Goal: Transaction & Acquisition: Purchase product/service

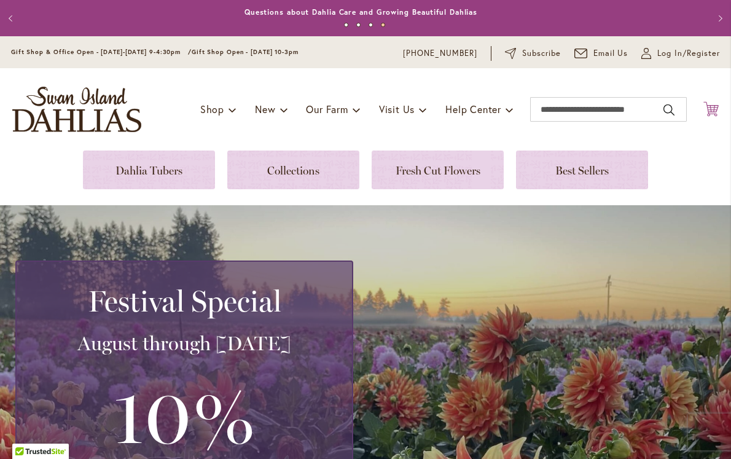
click at [704, 106] on icon "Cart .cls-1 { fill: #231f20; }" at bounding box center [710, 108] width 15 height 15
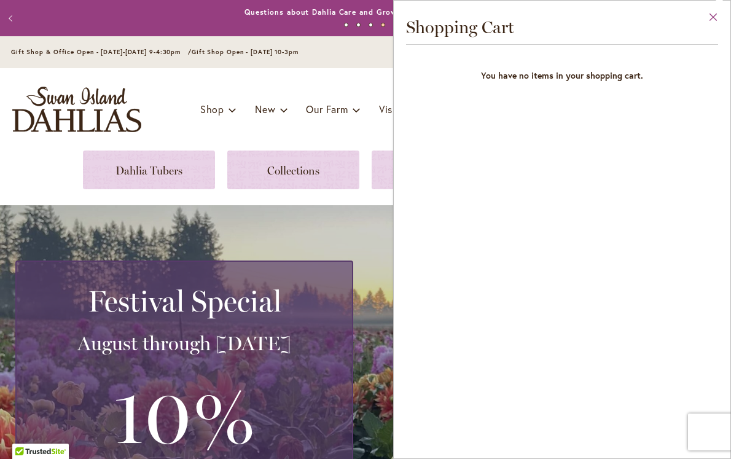
click at [713, 15] on button "Close" at bounding box center [713, 20] width 34 height 39
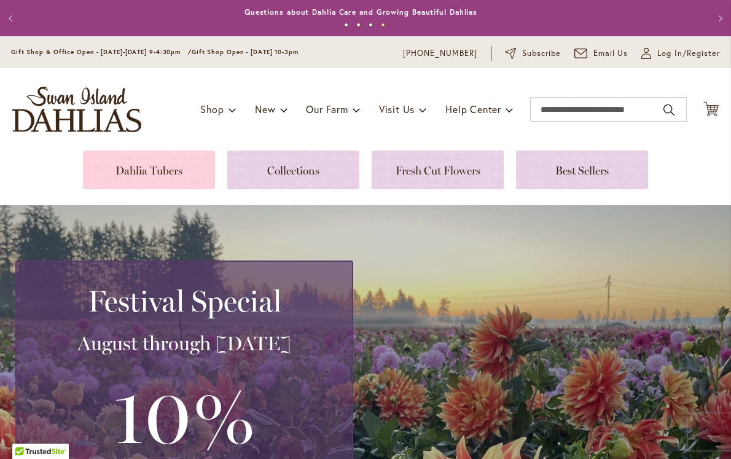
click at [189, 172] on link at bounding box center [149, 169] width 132 height 39
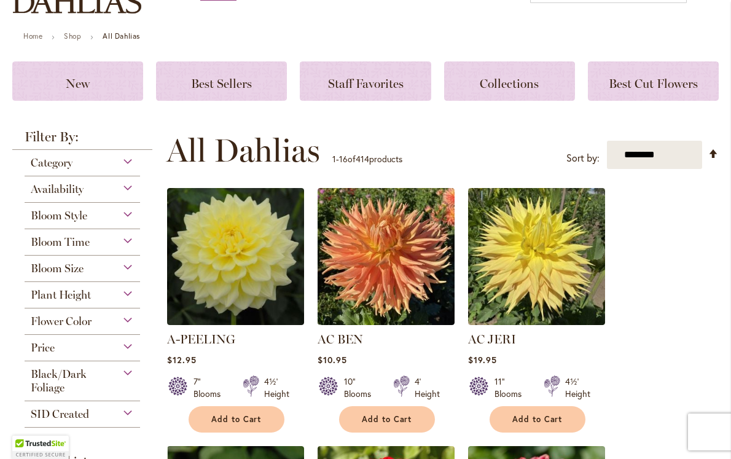
scroll to position [120, 0]
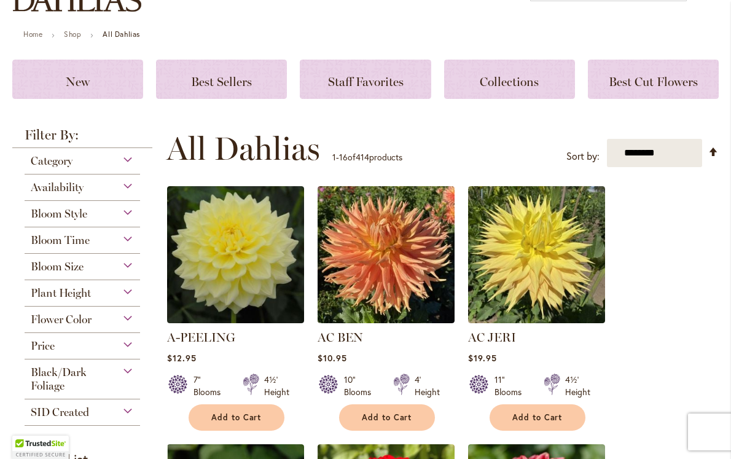
click at [126, 264] on div "Bloom Size" at bounding box center [82, 264] width 115 height 20
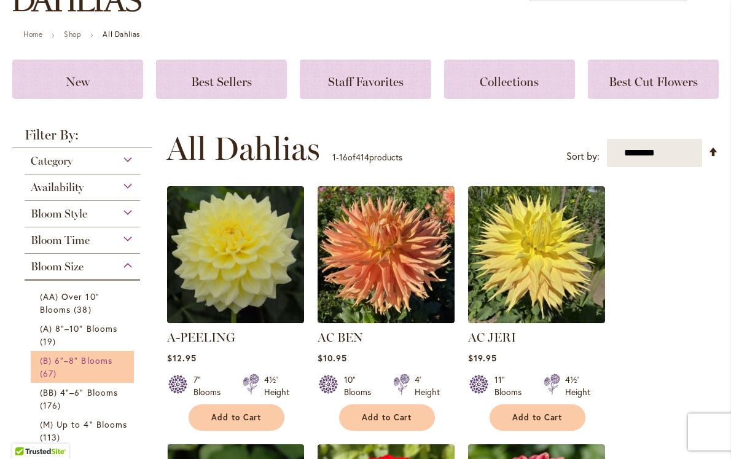
click at [77, 359] on span "(B) 6"–8" Blooms" at bounding box center [76, 360] width 72 height 12
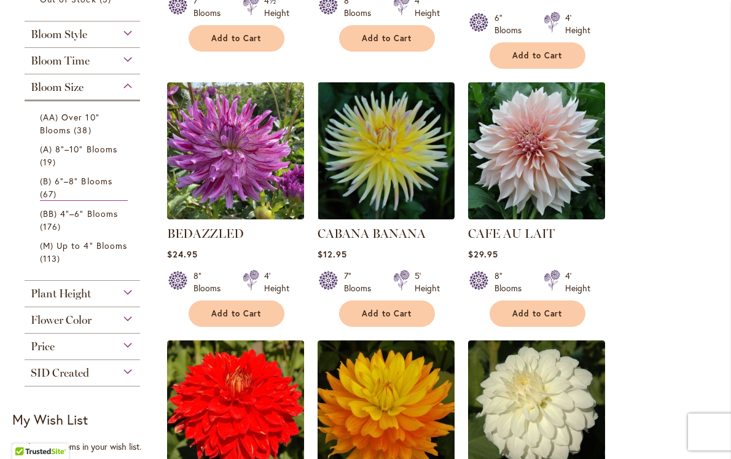
scroll to position [475, 0]
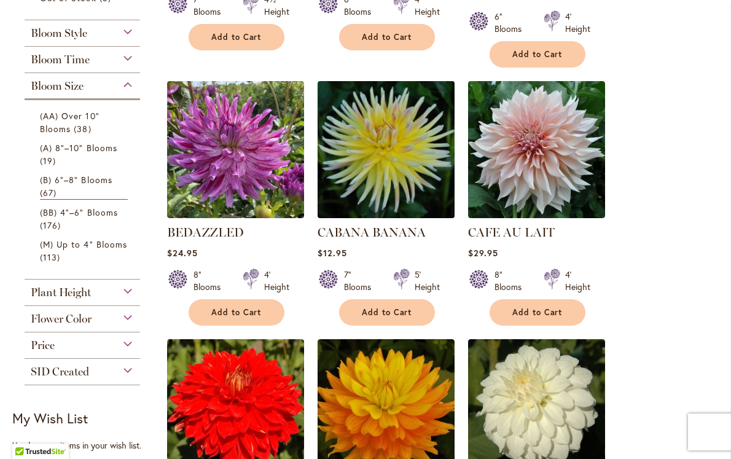
click at [399, 136] on img at bounding box center [386, 149] width 144 height 144
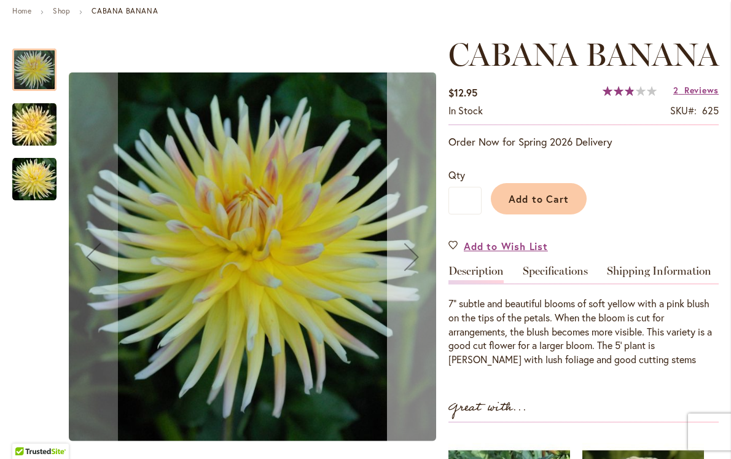
scroll to position [150, 0]
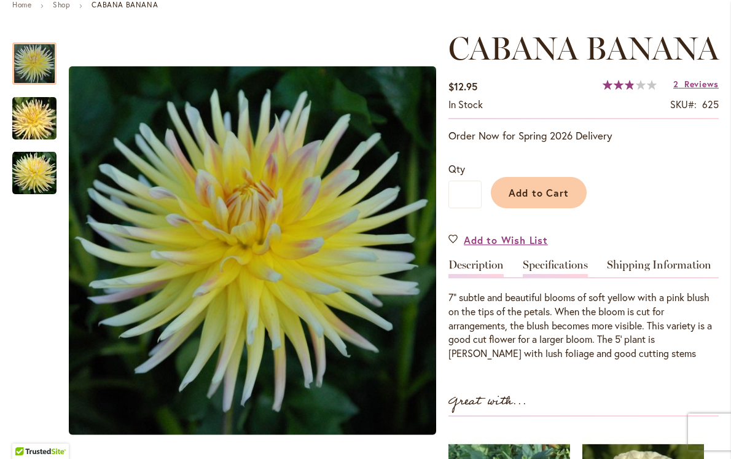
click at [554, 277] on link "Specifications" at bounding box center [554, 268] width 65 height 18
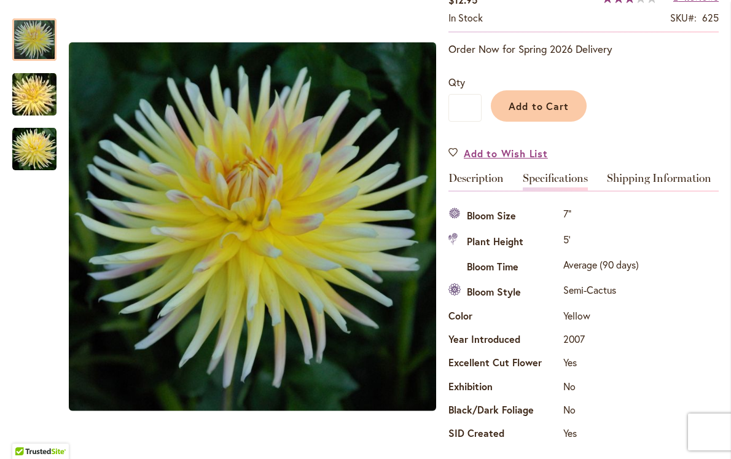
scroll to position [227, 0]
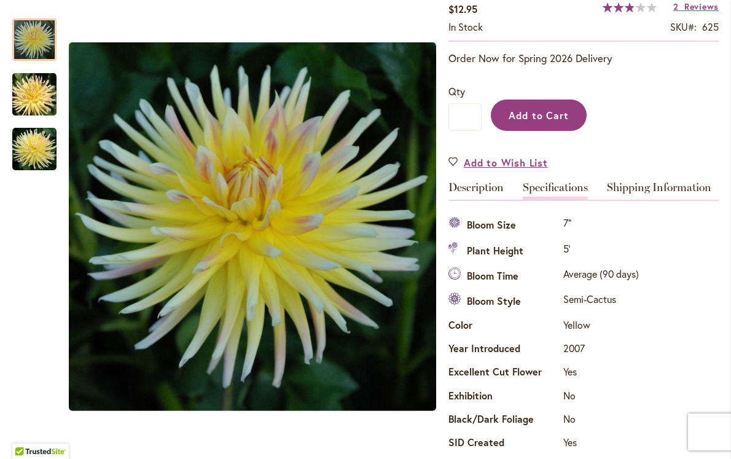
click at [535, 122] on span "Add to Cart" at bounding box center [538, 115] width 61 height 13
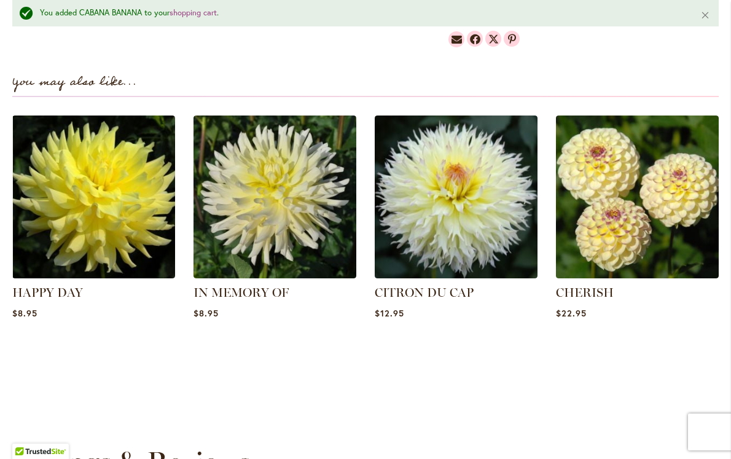
scroll to position [1041, 0]
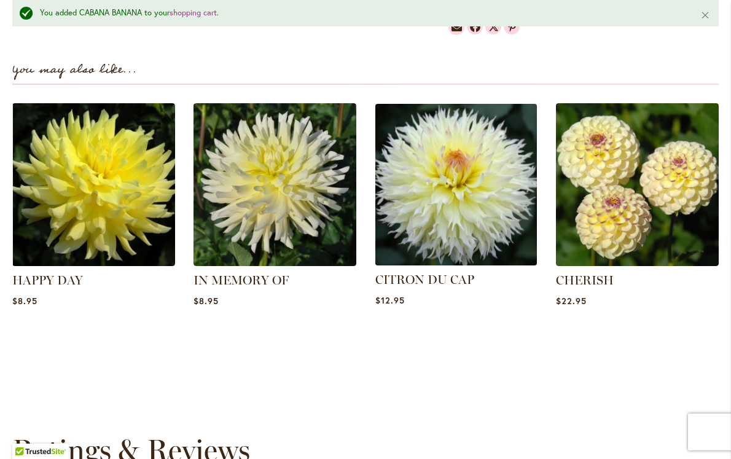
click at [417, 233] on img at bounding box center [455, 184] width 169 height 169
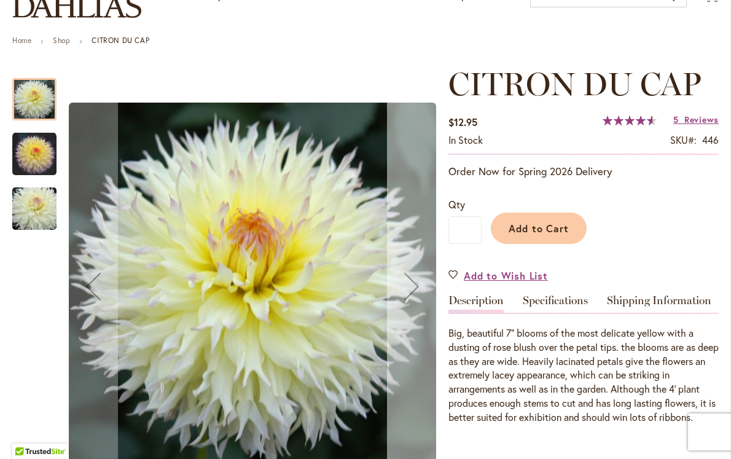
scroll to position [120, 0]
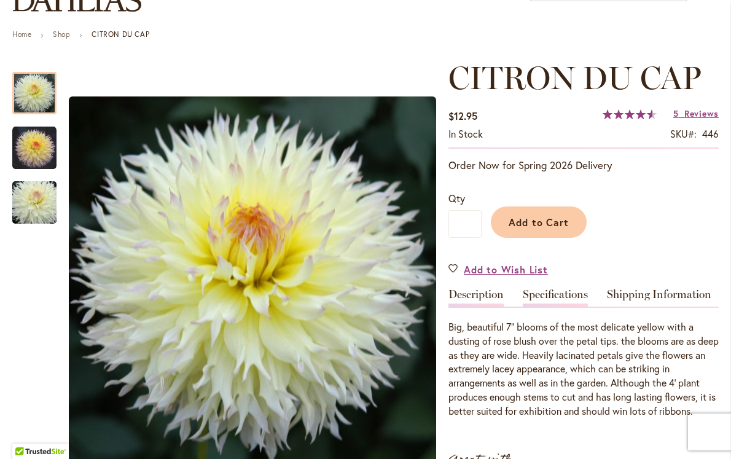
click at [536, 292] on link "Specifications" at bounding box center [554, 298] width 65 height 18
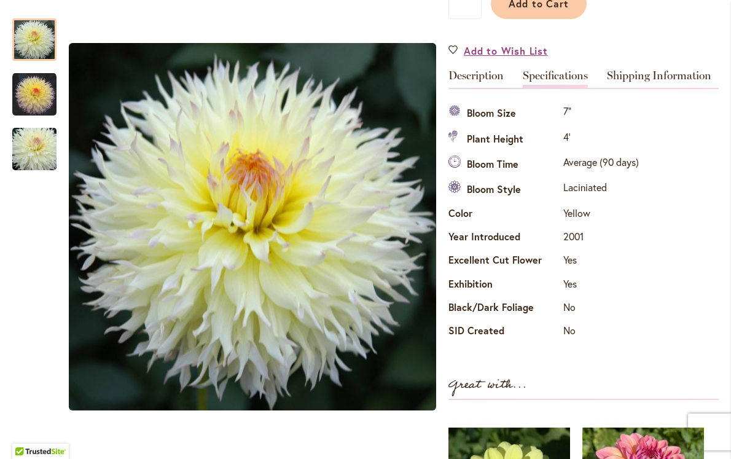
scroll to position [287, 0]
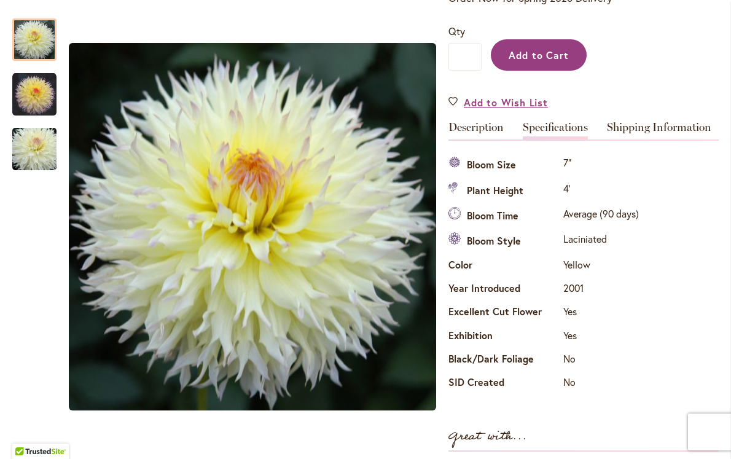
click at [549, 58] on span "Add to Cart" at bounding box center [538, 55] width 61 height 13
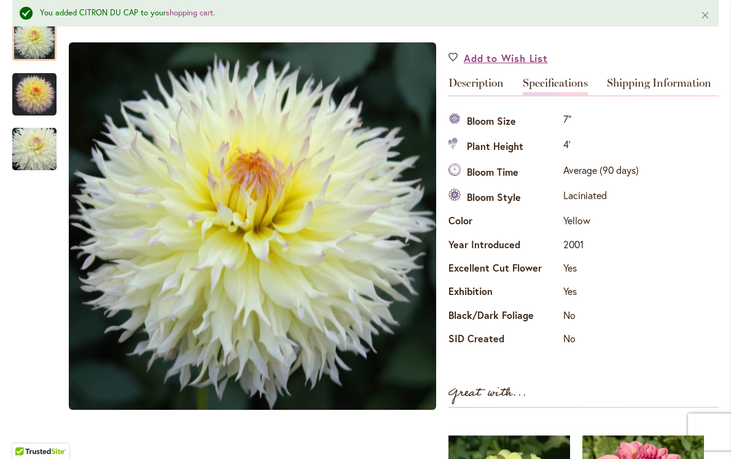
scroll to position [367, 0]
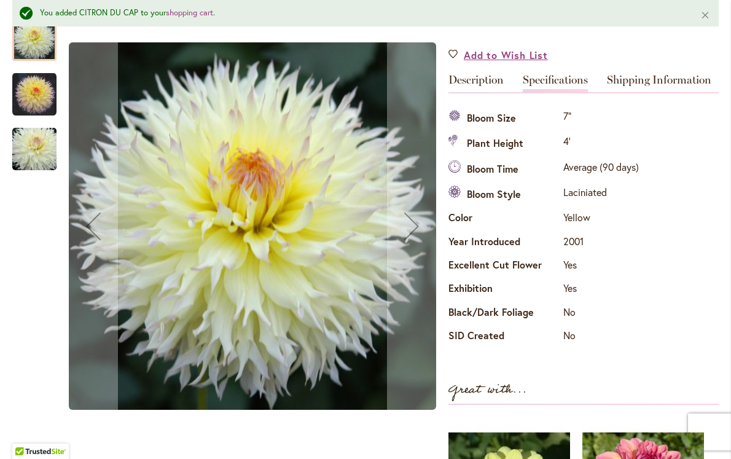
click at [30, 95] on img "CITRON DU CAP" at bounding box center [34, 94] width 44 height 44
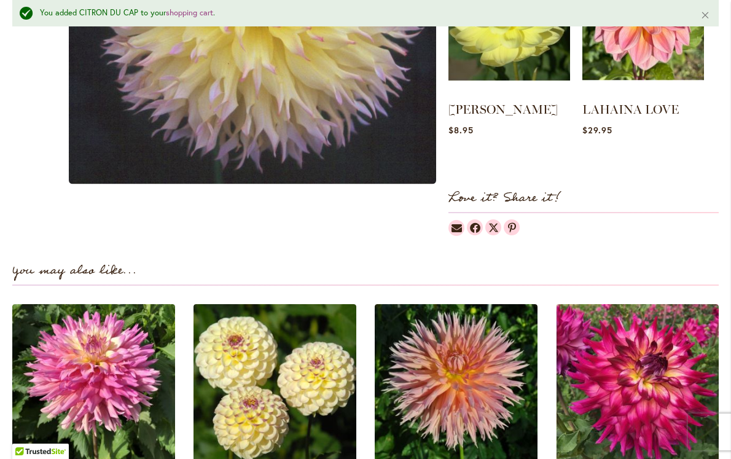
scroll to position [801, 0]
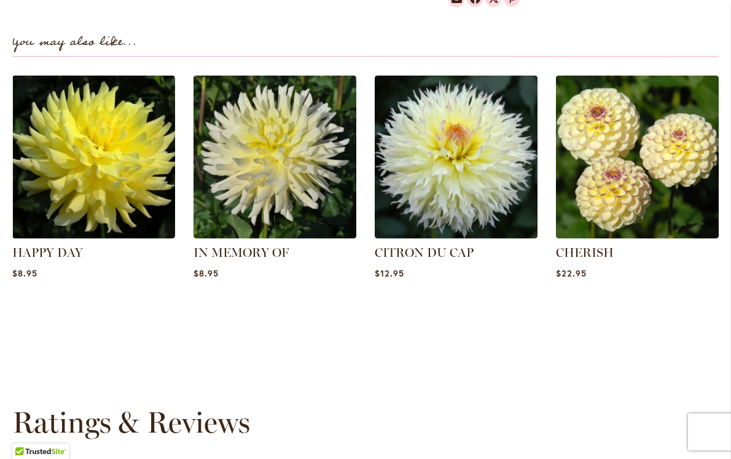
scroll to position [866, 0]
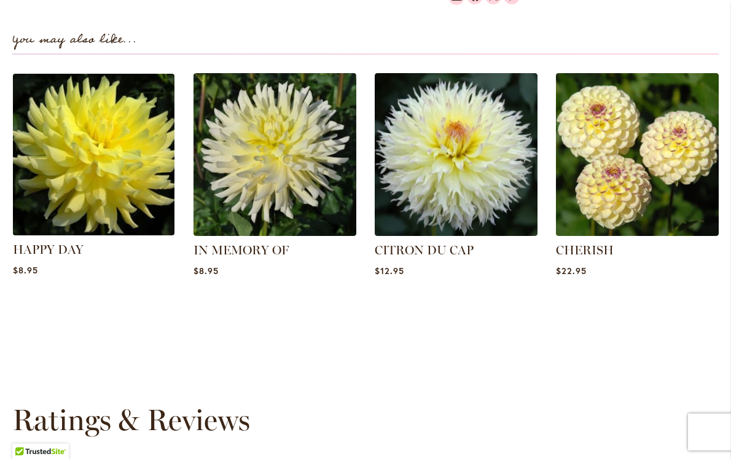
click at [114, 208] on img at bounding box center [93, 153] width 169 height 169
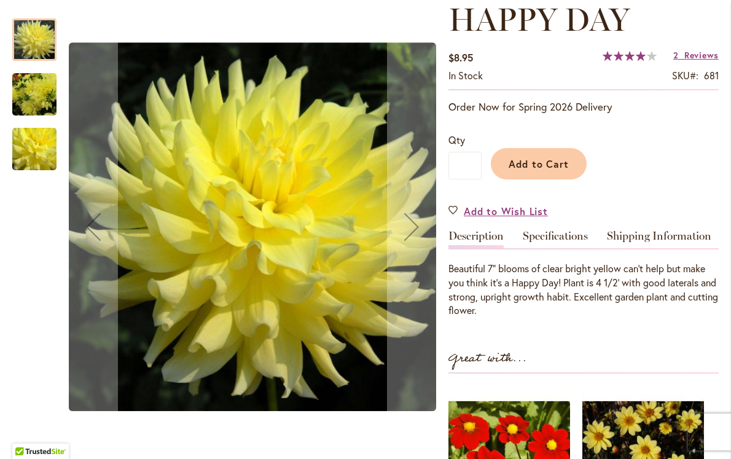
scroll to position [184, 0]
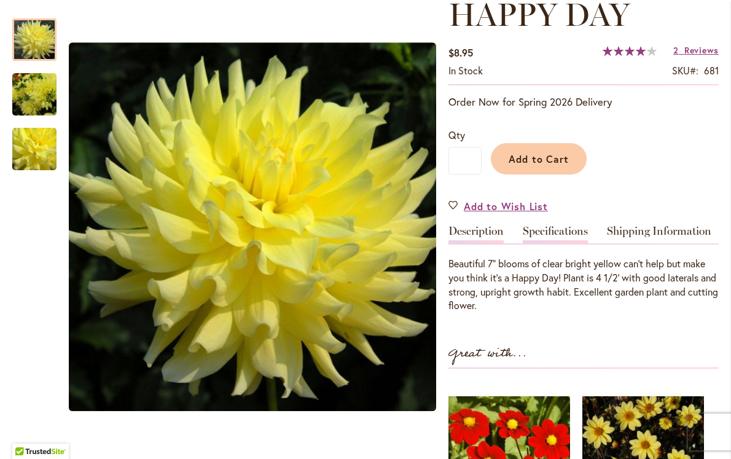
click at [545, 231] on link "Specifications" at bounding box center [554, 234] width 65 height 18
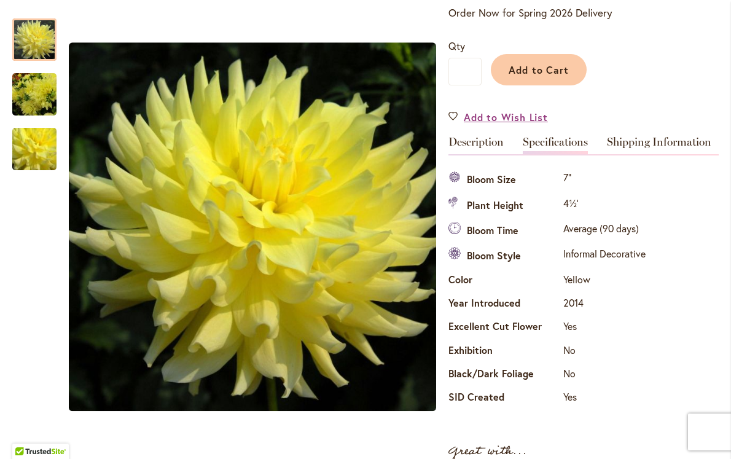
scroll to position [263, 0]
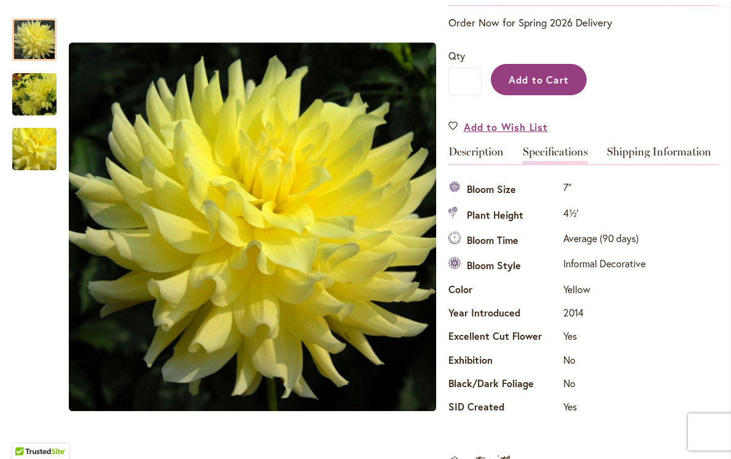
click at [556, 83] on span "Add to Cart" at bounding box center [538, 79] width 61 height 13
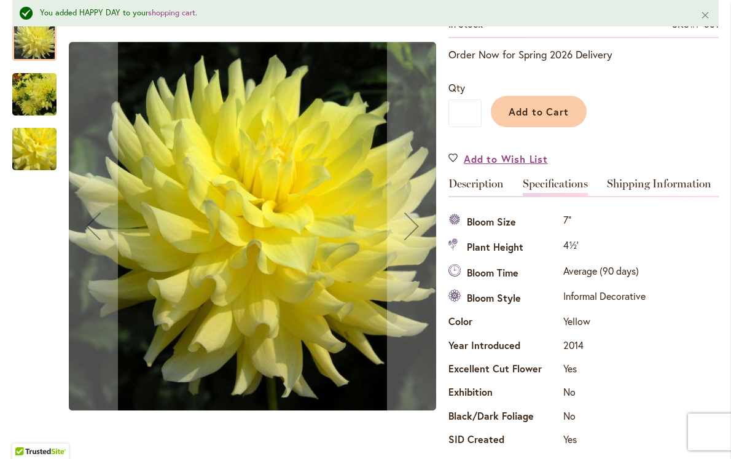
click at [41, 93] on img "HAPPY DAY" at bounding box center [34, 94] width 44 height 59
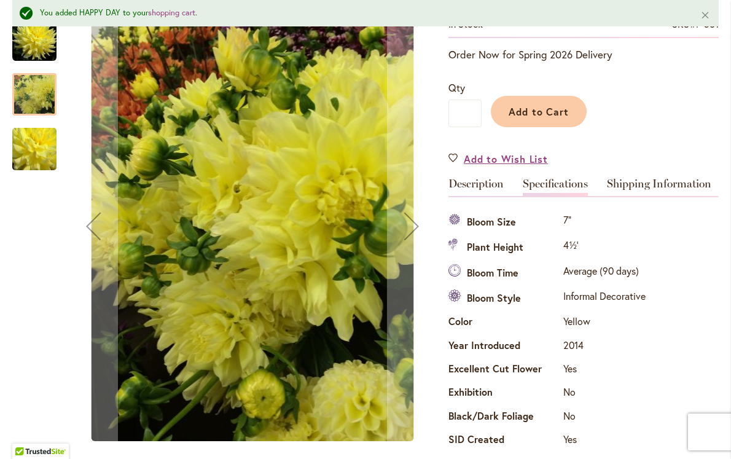
click at [32, 52] on img "HAPPY DAY" at bounding box center [34, 40] width 44 height 44
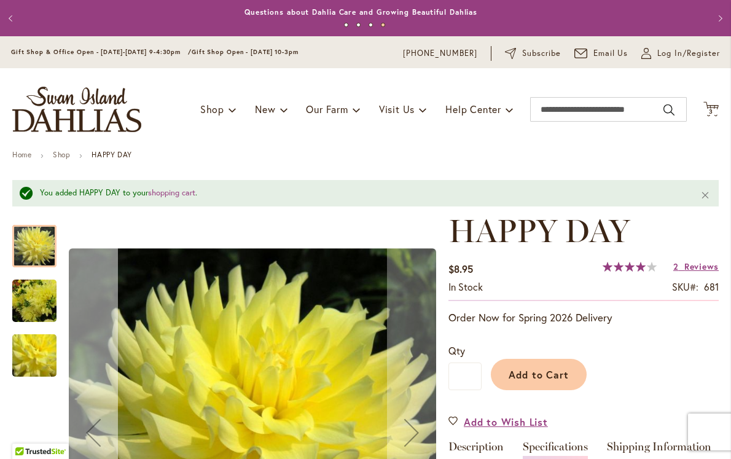
scroll to position [0, 0]
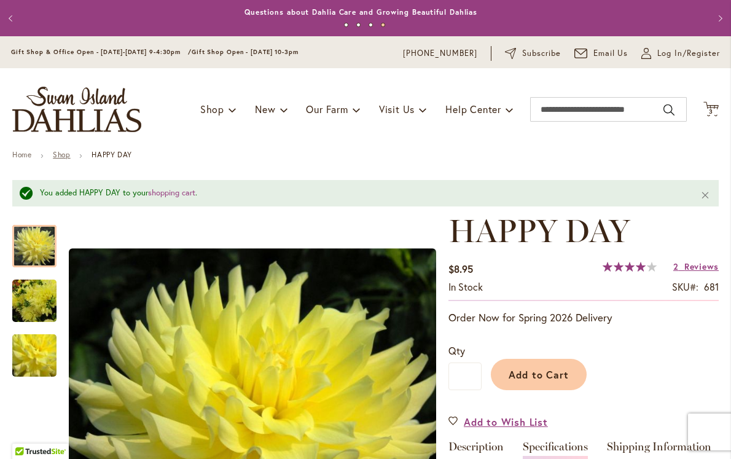
click at [55, 152] on link "Shop" at bounding box center [61, 154] width 17 height 9
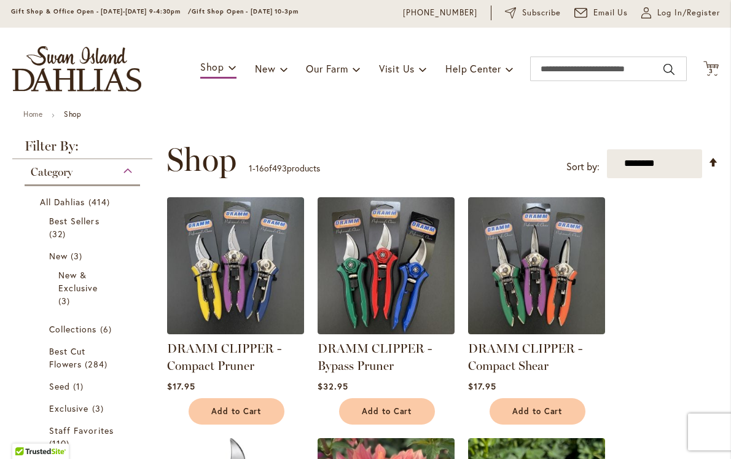
scroll to position [42, 0]
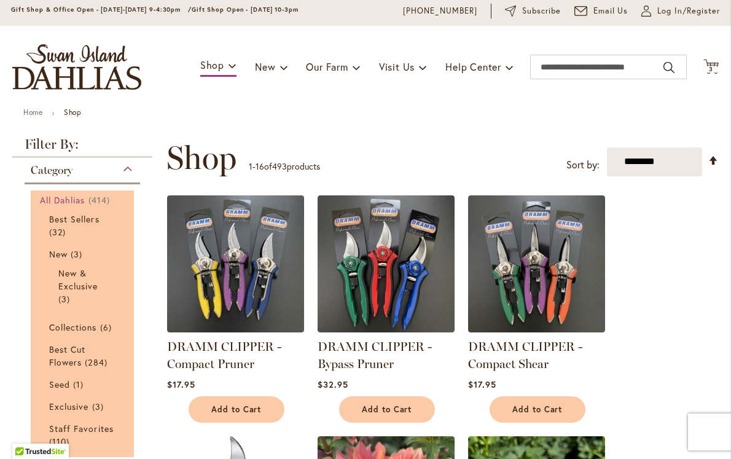
click at [55, 200] on span "All Dahlias" at bounding box center [62, 200] width 45 height 12
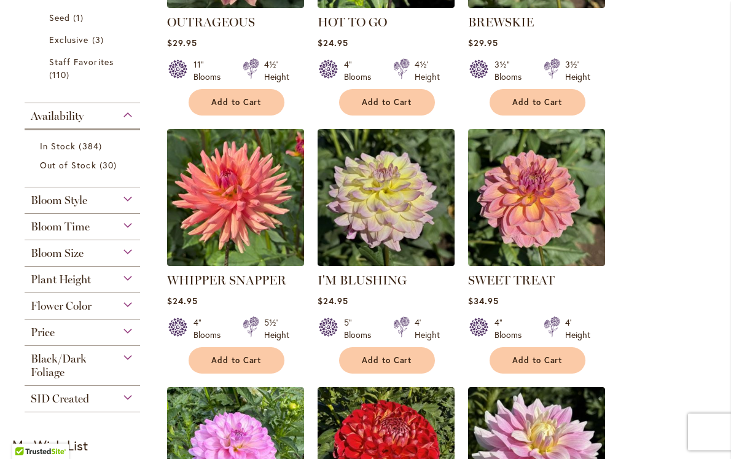
scroll to position [395, 0]
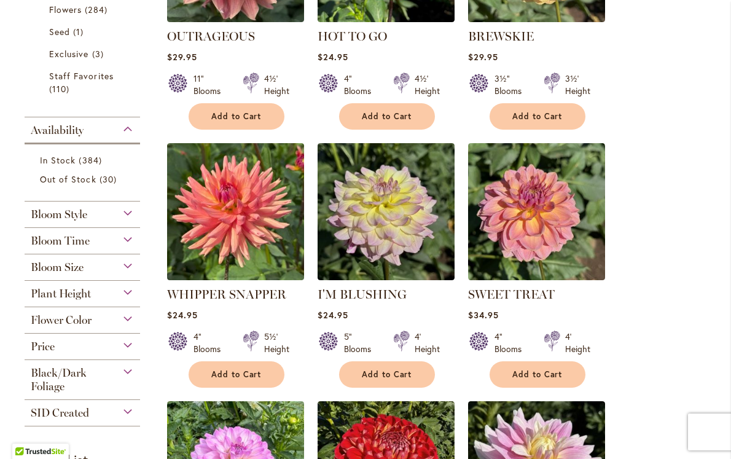
click at [128, 238] on div "Bloom Time" at bounding box center [82, 238] width 115 height 20
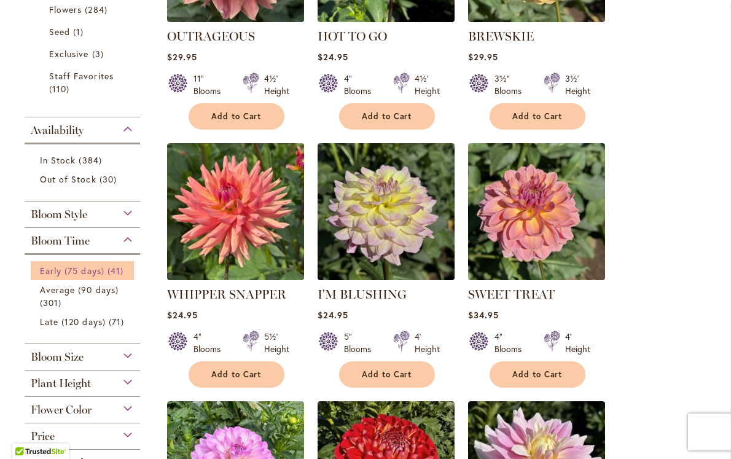
click at [47, 269] on span "Early (75 days)" at bounding box center [72, 271] width 64 height 12
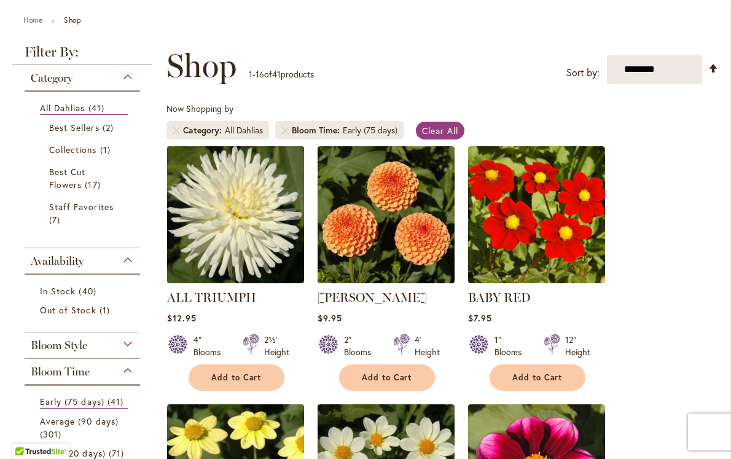
scroll to position [129, 0]
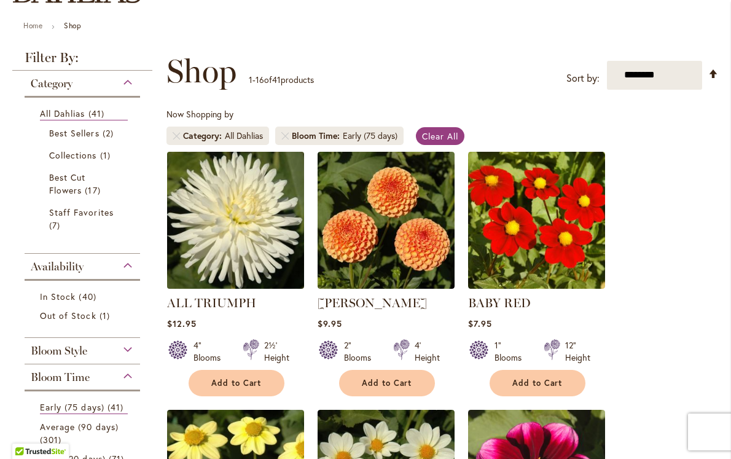
click at [238, 223] on img at bounding box center [236, 220] width 144 height 144
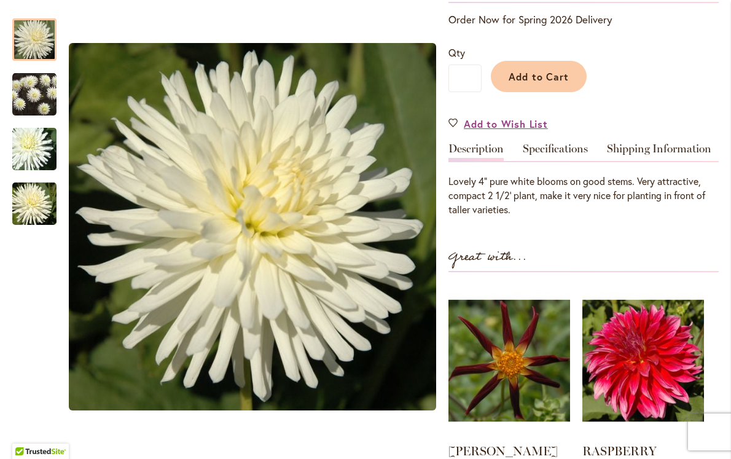
scroll to position [266, 0]
click at [540, 150] on link "Specifications" at bounding box center [554, 151] width 65 height 18
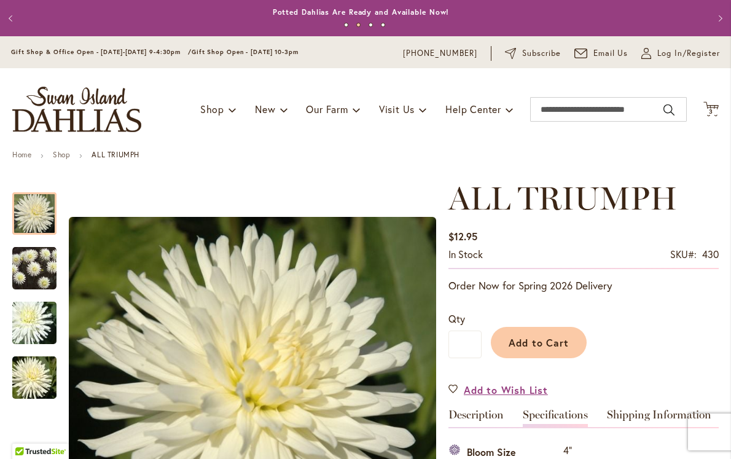
scroll to position [0, 0]
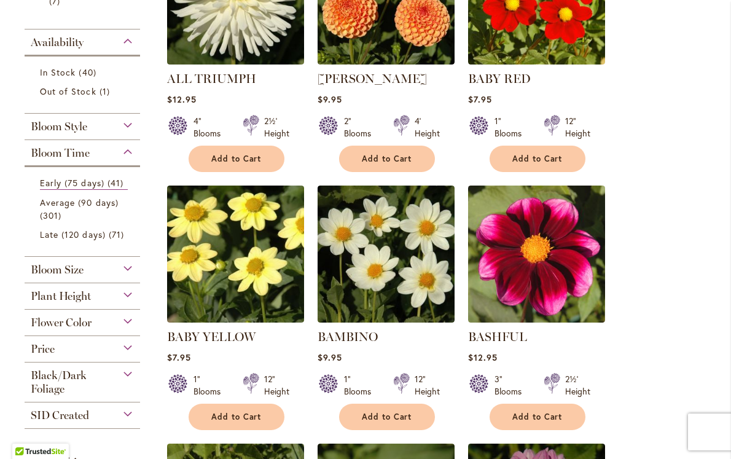
scroll to position [354, 0]
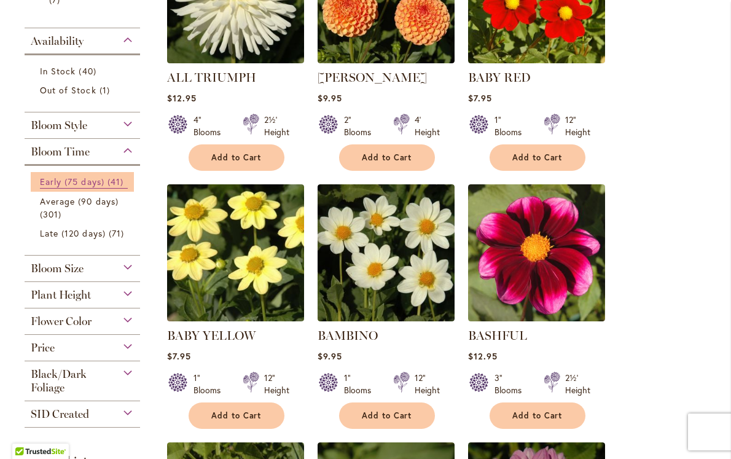
click at [86, 180] on span "Early (75 days)" at bounding box center [72, 182] width 64 height 12
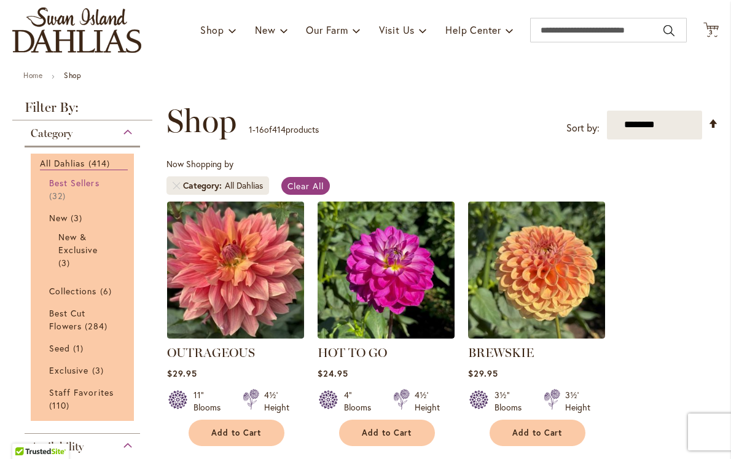
scroll to position [82, 0]
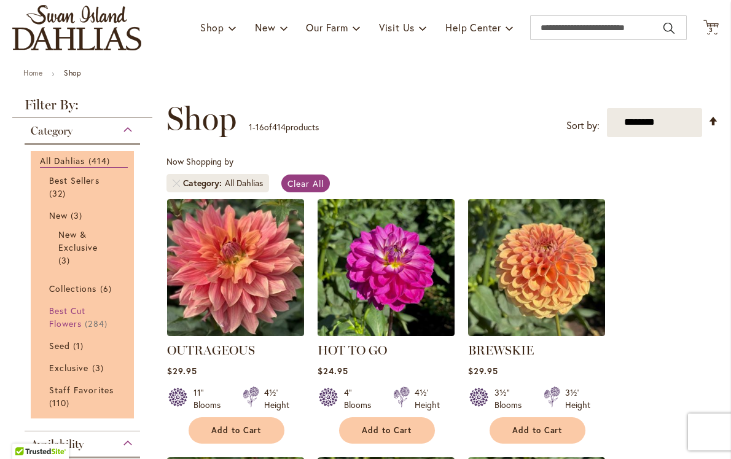
click at [64, 319] on span "Best Cut Flowers" at bounding box center [67, 317] width 36 height 25
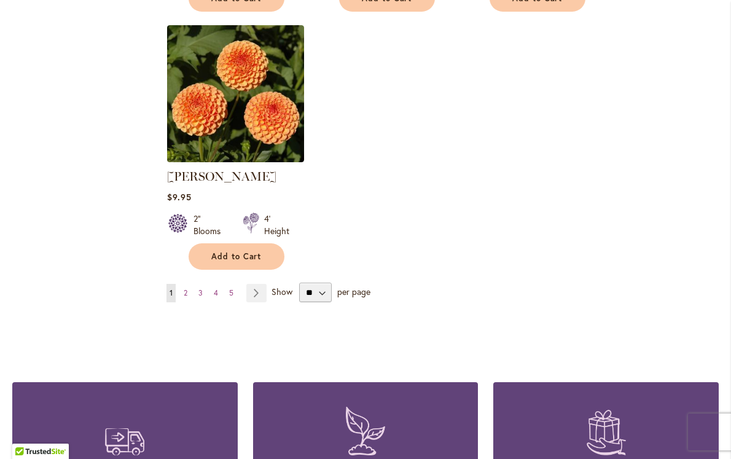
scroll to position [1547, 0]
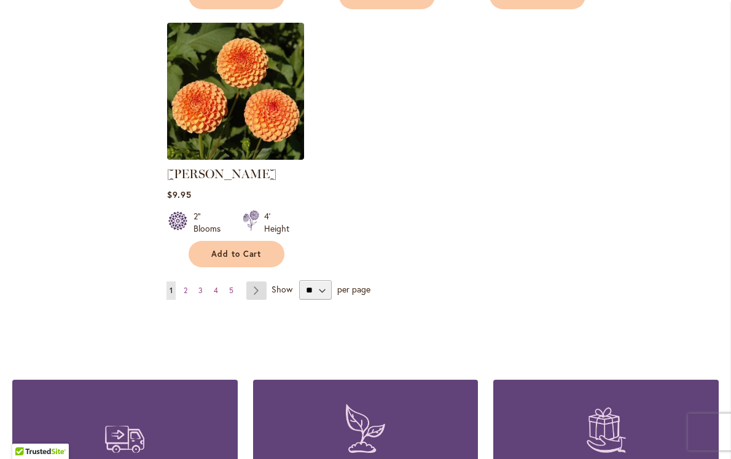
click at [255, 286] on link "Page Next" at bounding box center [256, 290] width 20 height 18
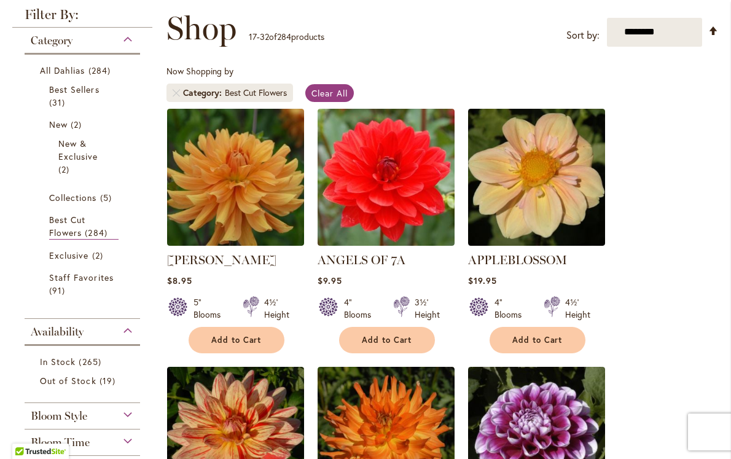
scroll to position [169, 0]
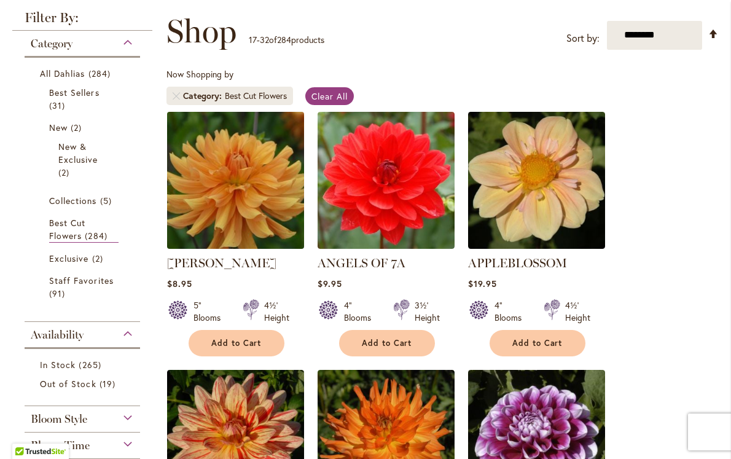
click at [253, 203] on img at bounding box center [236, 180] width 144 height 144
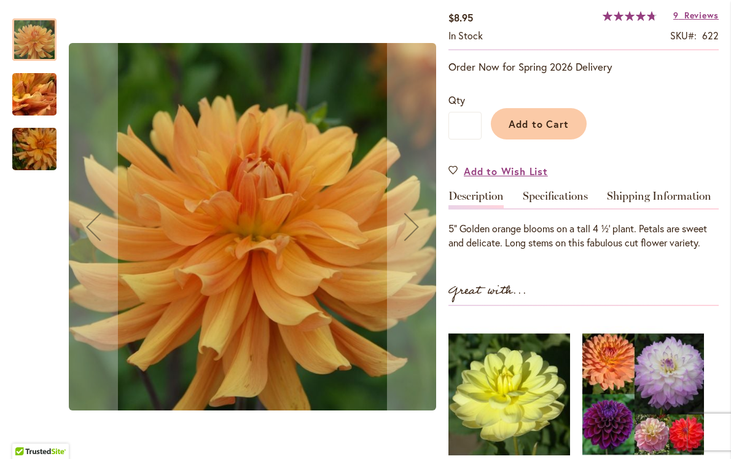
scroll to position [219, 0]
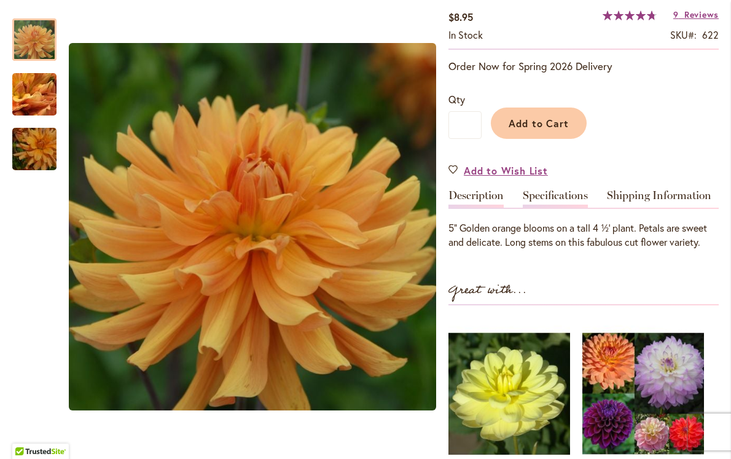
click at [568, 208] on link "Specifications" at bounding box center [554, 199] width 65 height 18
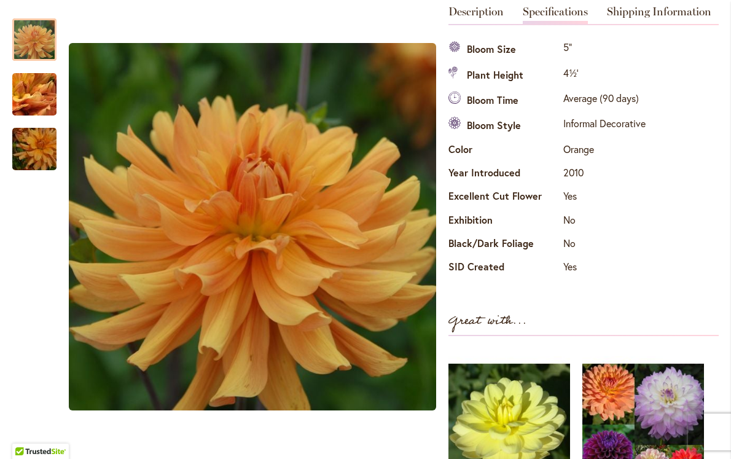
scroll to position [394, 0]
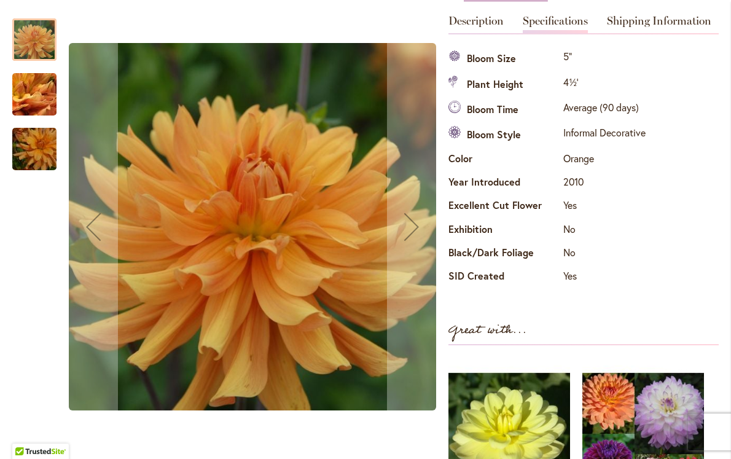
click at [40, 89] on img "ANDREW CHARLES" at bounding box center [34, 94] width 88 height 66
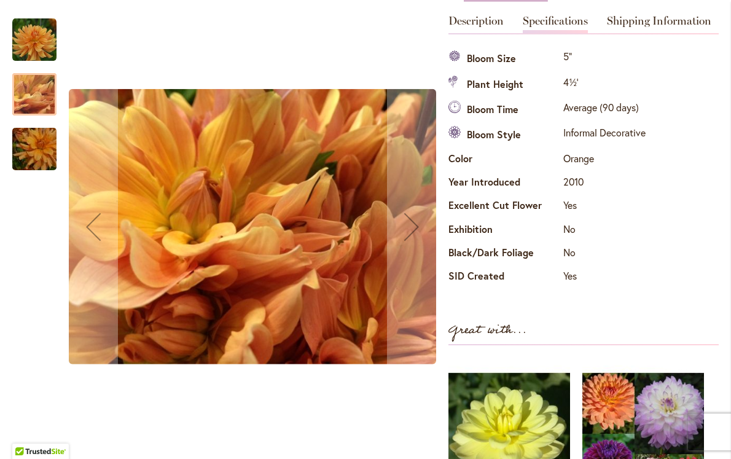
click at [27, 139] on img "ANDREW CHARLES" at bounding box center [34, 149] width 88 height 59
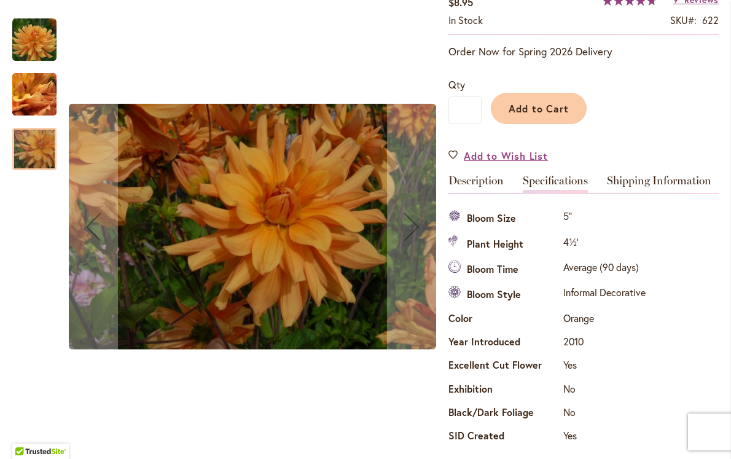
scroll to position [232, 0]
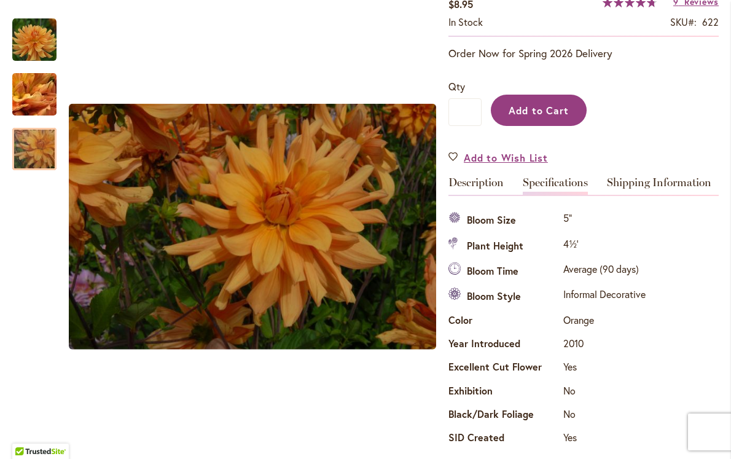
click at [543, 126] on button "Add to Cart" at bounding box center [539, 110] width 96 height 31
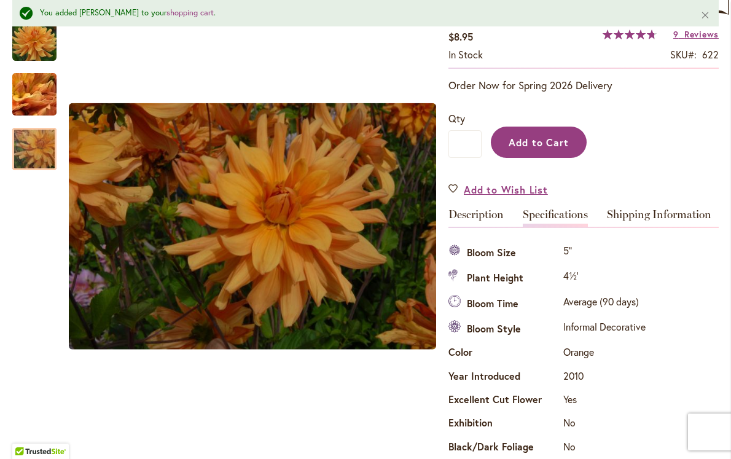
click at [543, 149] on span "Add to Cart" at bounding box center [538, 142] width 61 height 13
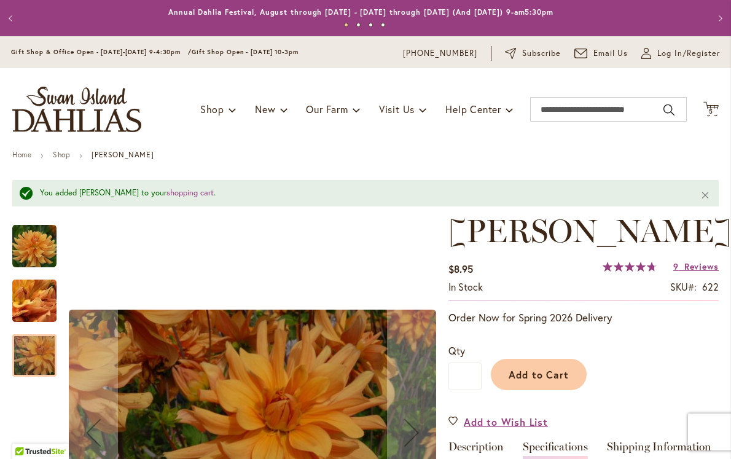
scroll to position [0, 0]
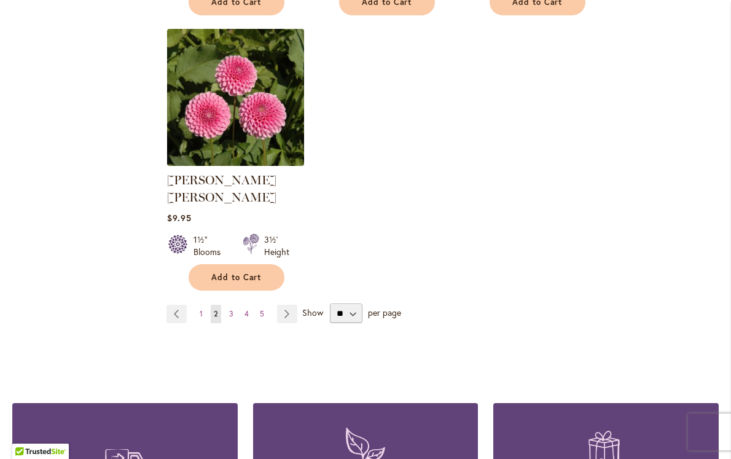
scroll to position [1551, 0]
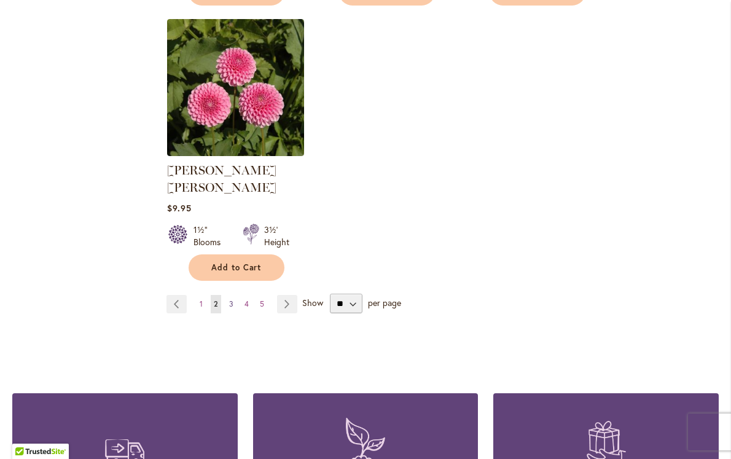
click at [229, 299] on span "3" at bounding box center [231, 303] width 4 height 9
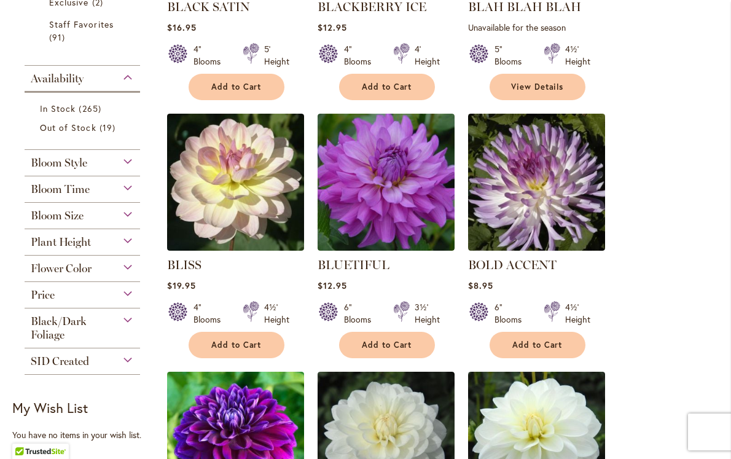
scroll to position [419, 0]
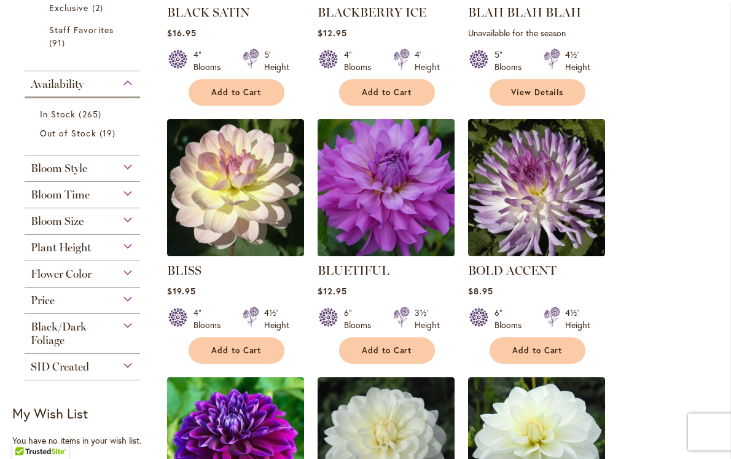
click at [387, 190] on img at bounding box center [386, 187] width 144 height 144
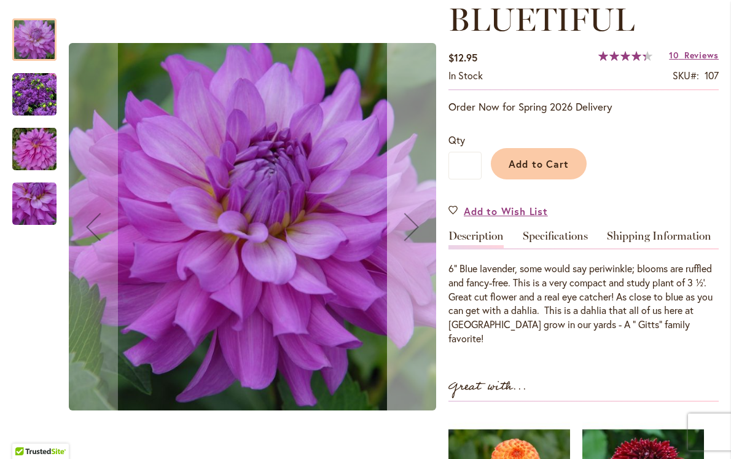
scroll to position [181, 0]
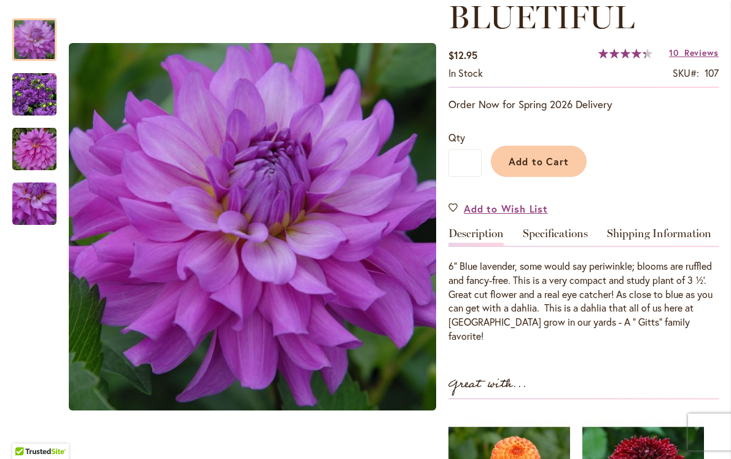
click at [548, 224] on div "BLUETIFUL $12.95 In stock SKU 107 Rating: 87 % of 100 10 Reviews Add Your Revie…" at bounding box center [583, 360] width 270 height 722
click at [548, 228] on link "Specifications" at bounding box center [554, 237] width 65 height 18
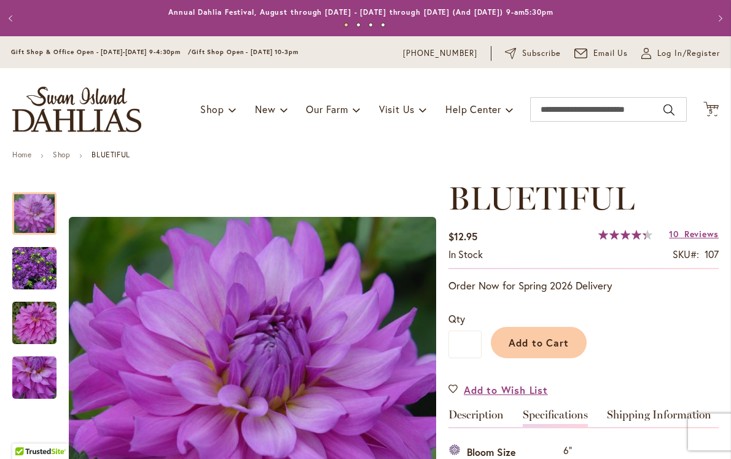
scroll to position [0, 0]
click at [539, 340] on span "Add to Cart" at bounding box center [538, 342] width 61 height 13
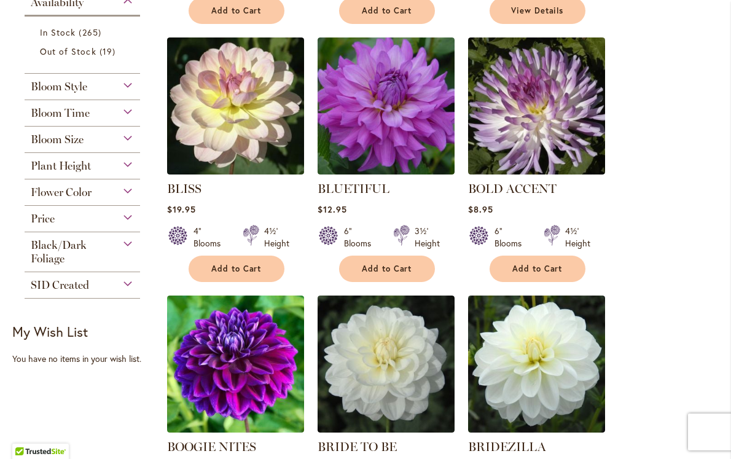
scroll to position [506, 0]
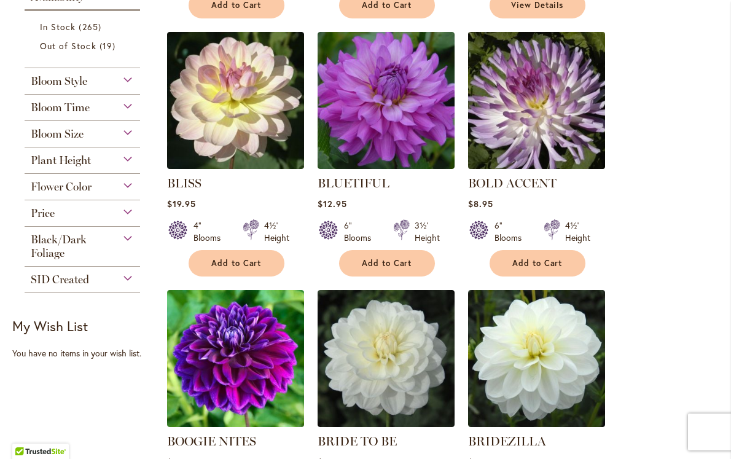
click at [536, 112] on img at bounding box center [537, 100] width 144 height 144
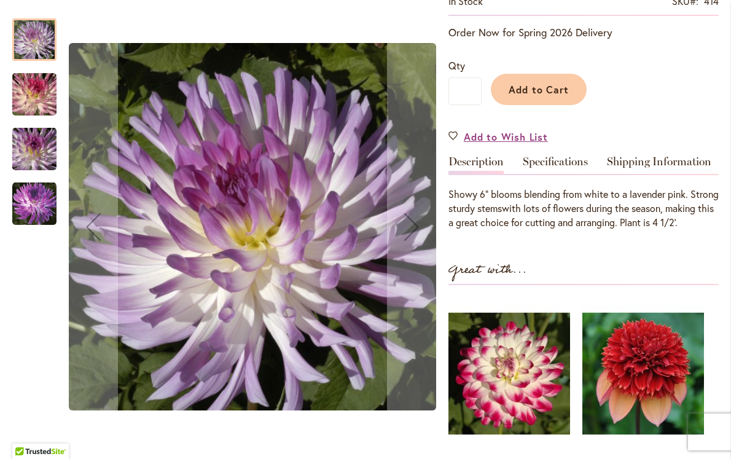
scroll to position [255, 0]
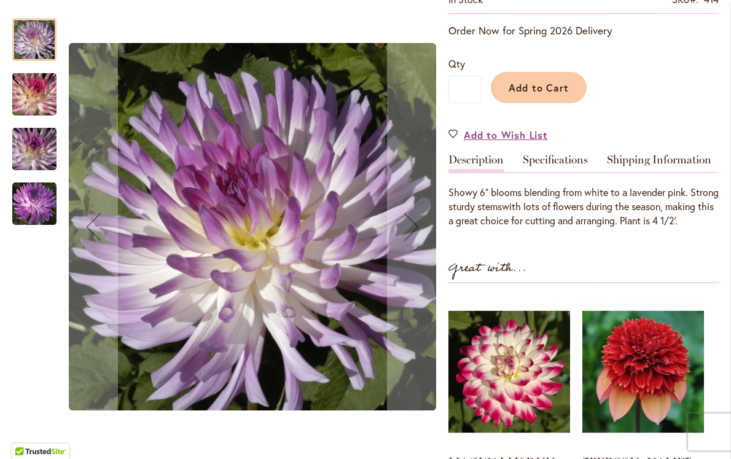
click at [38, 95] on img "BOLD ACCENT" at bounding box center [34, 94] width 88 height 59
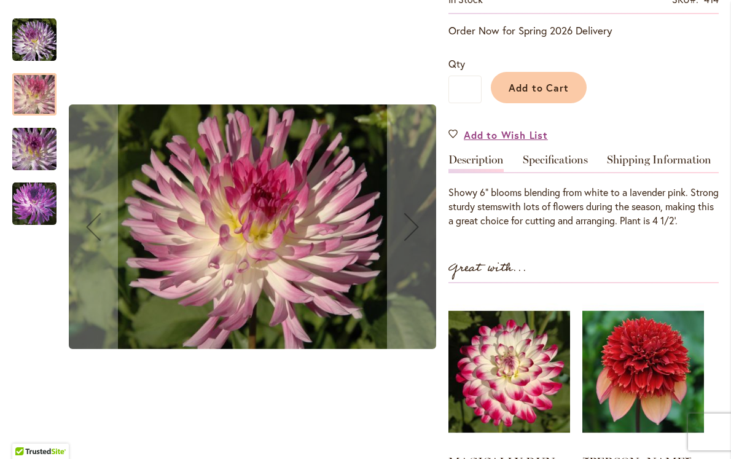
click at [34, 107] on div at bounding box center [34, 94] width 44 height 42
click at [33, 145] on img "BOLD ACCENT" at bounding box center [34, 149] width 88 height 59
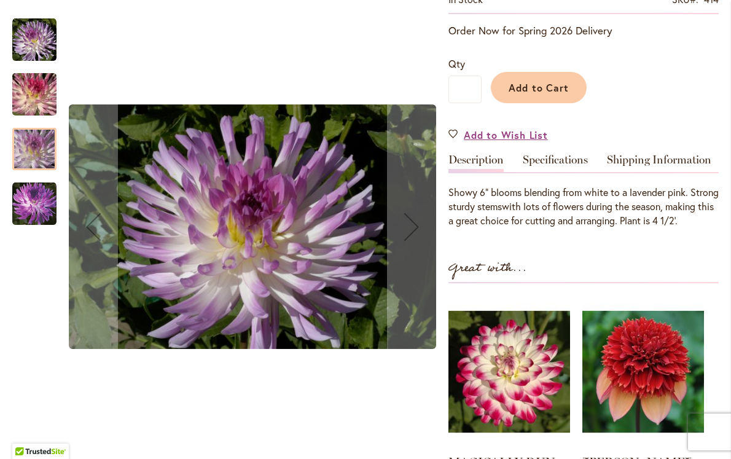
click at [29, 191] on img "BOLD ACCENT" at bounding box center [34, 204] width 44 height 44
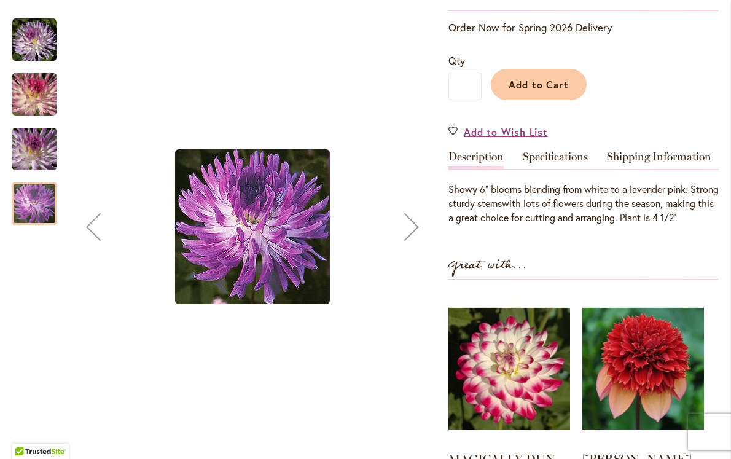
scroll to position [260, 0]
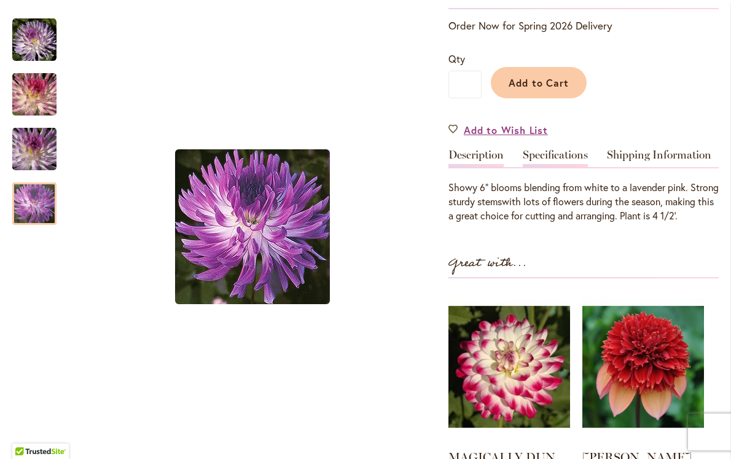
click at [554, 150] on link "Specifications" at bounding box center [554, 158] width 65 height 18
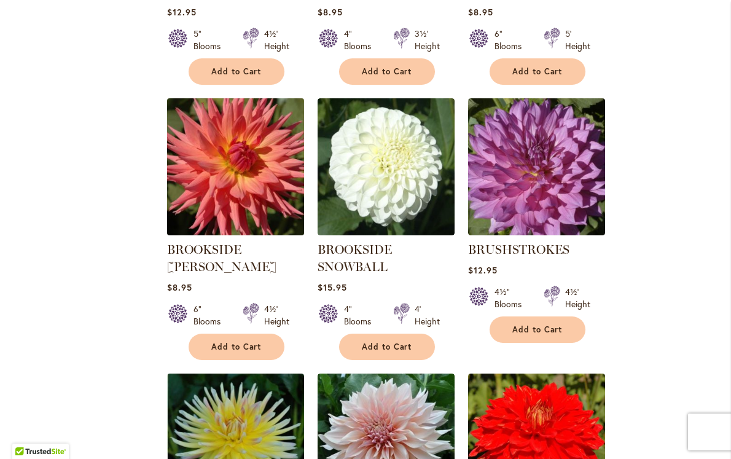
scroll to position [960, 0]
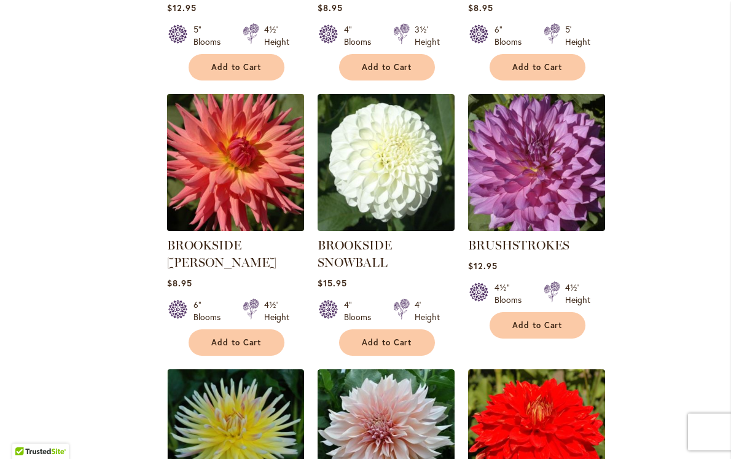
click at [244, 158] on img at bounding box center [236, 162] width 144 height 144
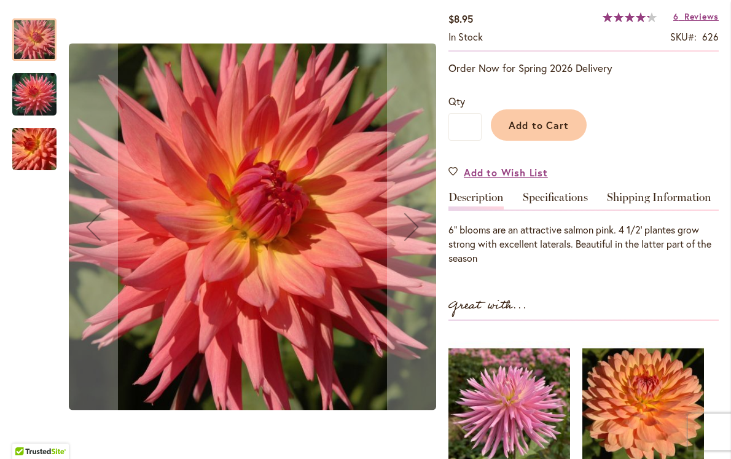
scroll to position [258, 0]
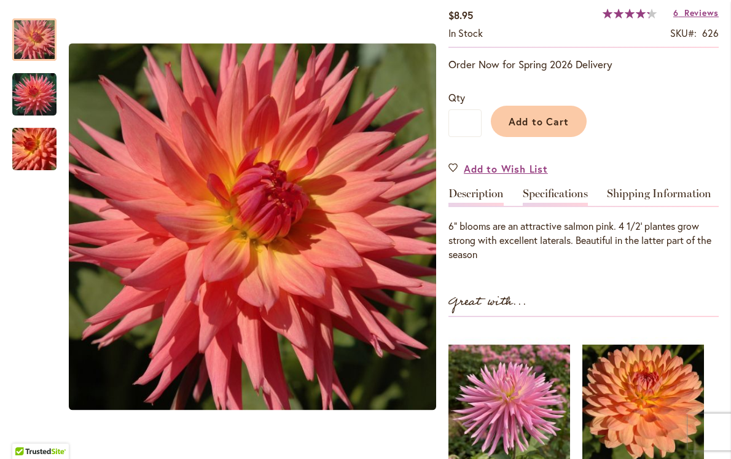
click at [549, 188] on link "Specifications" at bounding box center [554, 197] width 65 height 18
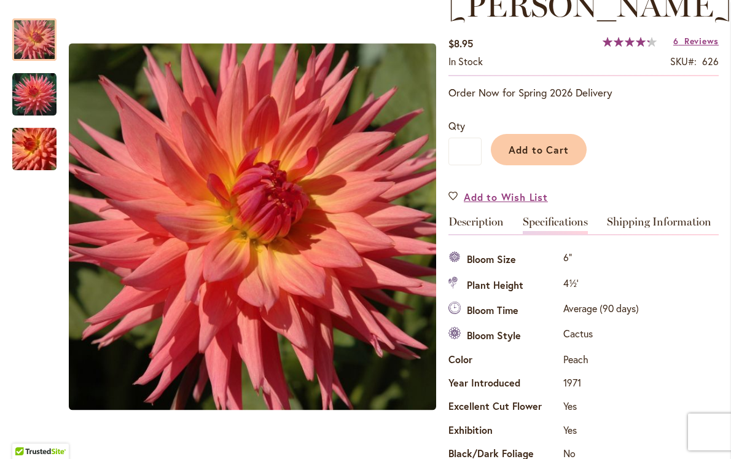
scroll to position [221, 0]
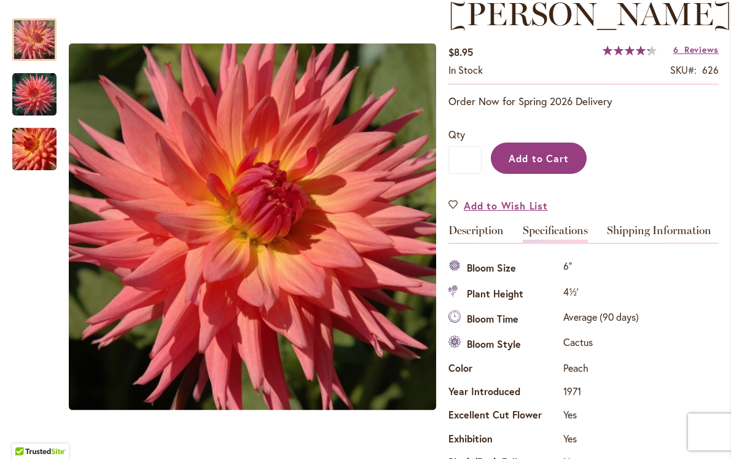
click at [546, 164] on button "Add to Cart" at bounding box center [539, 157] width 96 height 31
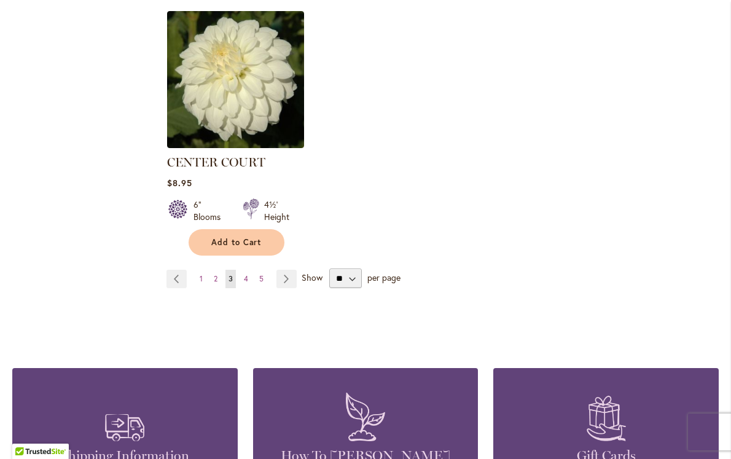
scroll to position [1578, 0]
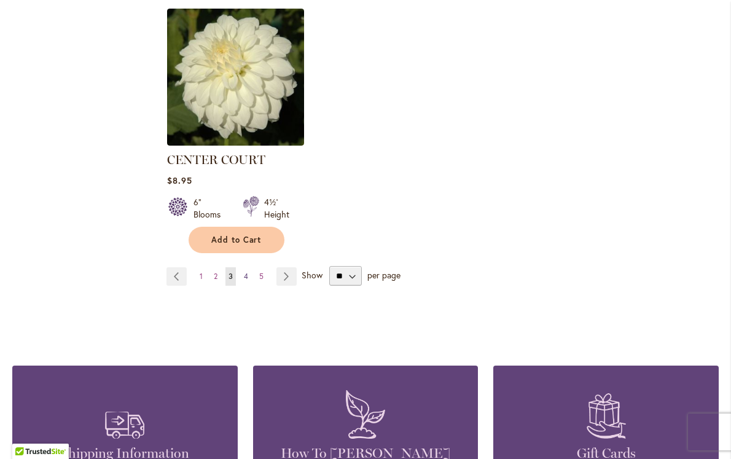
click at [244, 272] on span "4" at bounding box center [246, 275] width 4 height 9
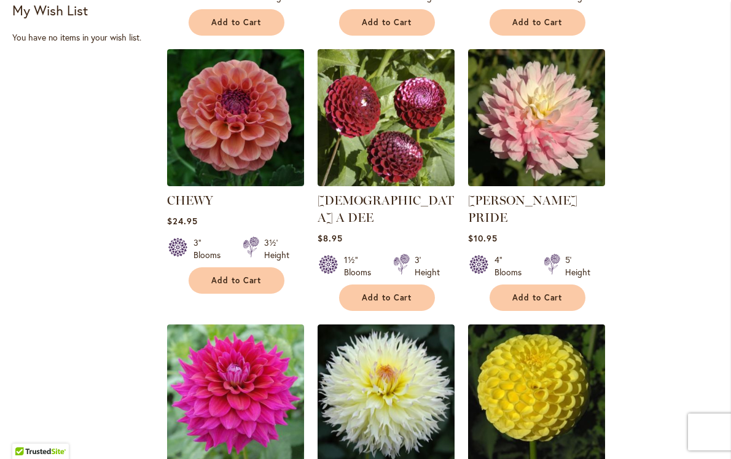
scroll to position [748, 0]
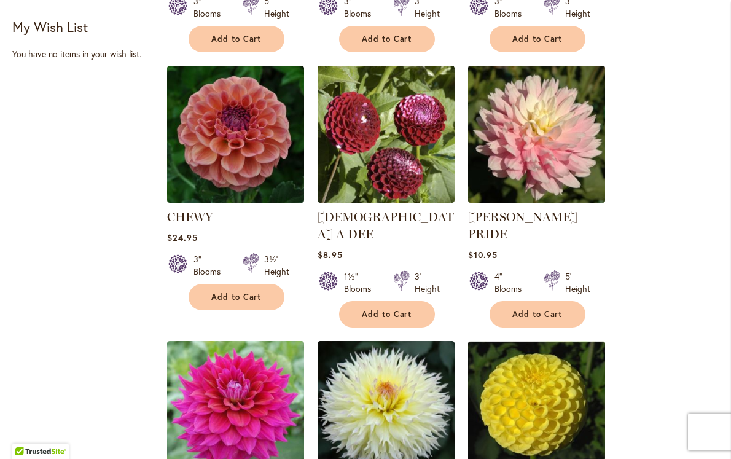
click at [535, 144] on img at bounding box center [537, 134] width 144 height 144
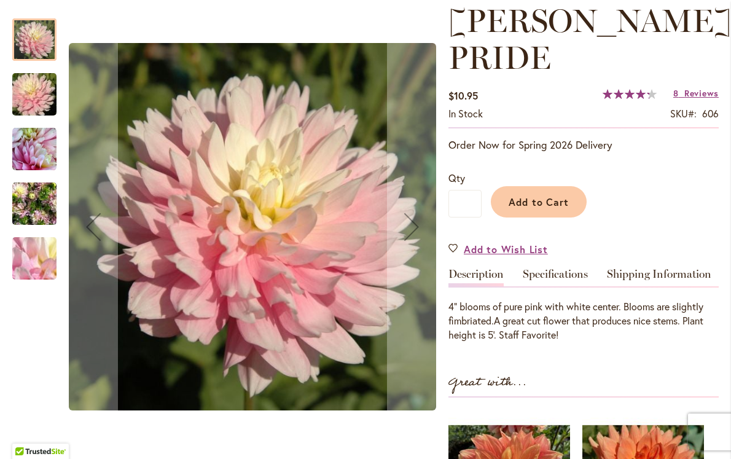
scroll to position [186, 0]
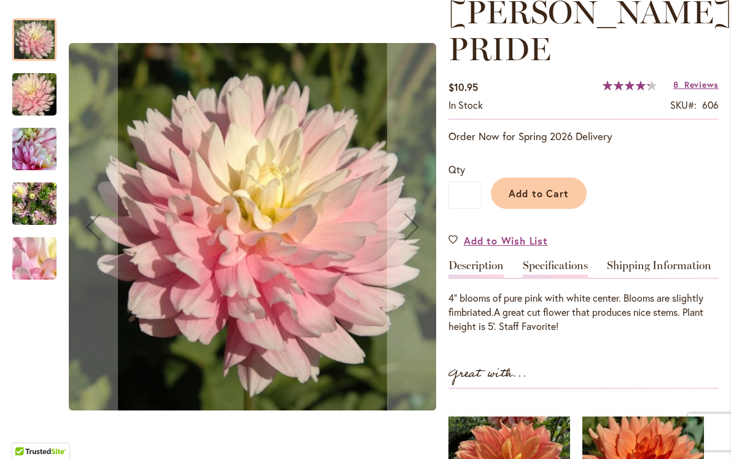
click at [556, 260] on link "Specifications" at bounding box center [554, 269] width 65 height 18
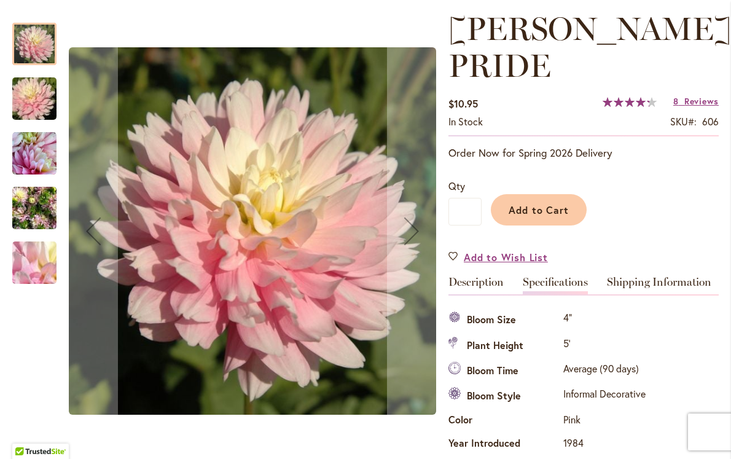
scroll to position [130, 0]
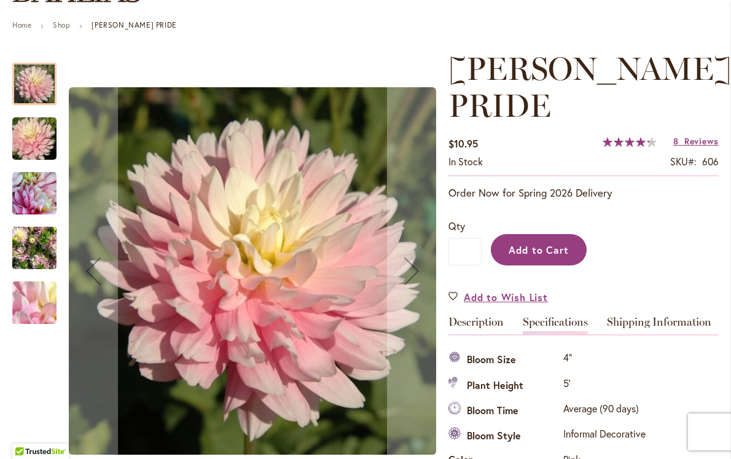
click at [546, 244] on span "Add to Cart" at bounding box center [538, 249] width 61 height 13
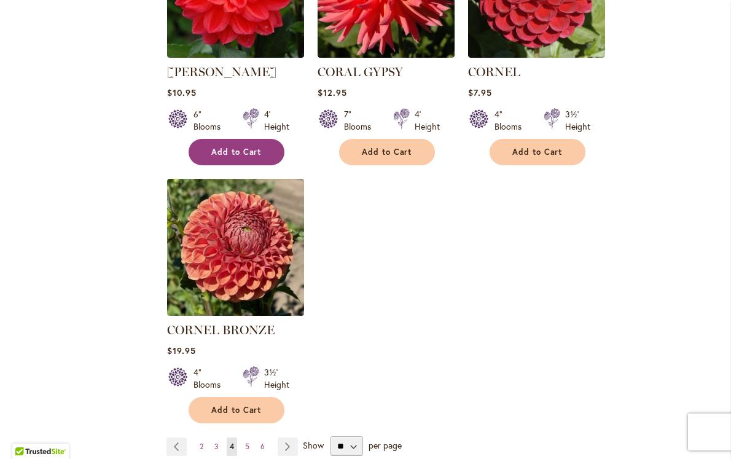
scroll to position [1455, 0]
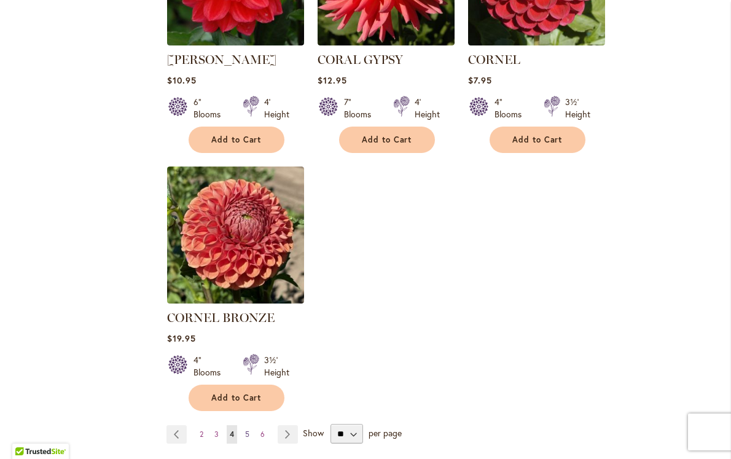
click at [247, 429] on span "5" at bounding box center [247, 433] width 4 height 9
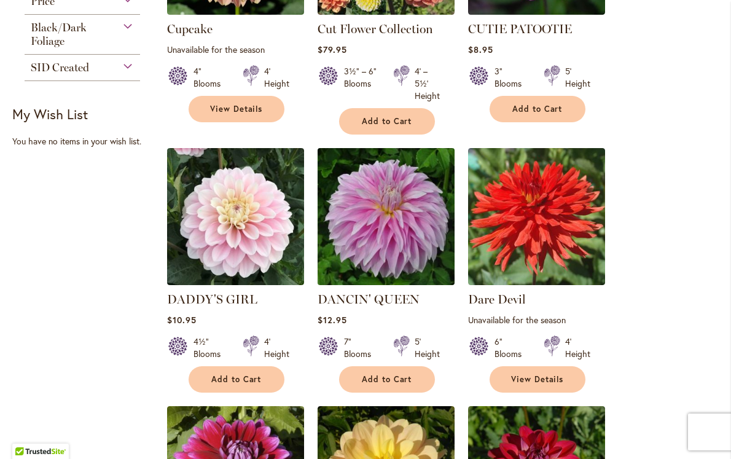
scroll to position [664, 0]
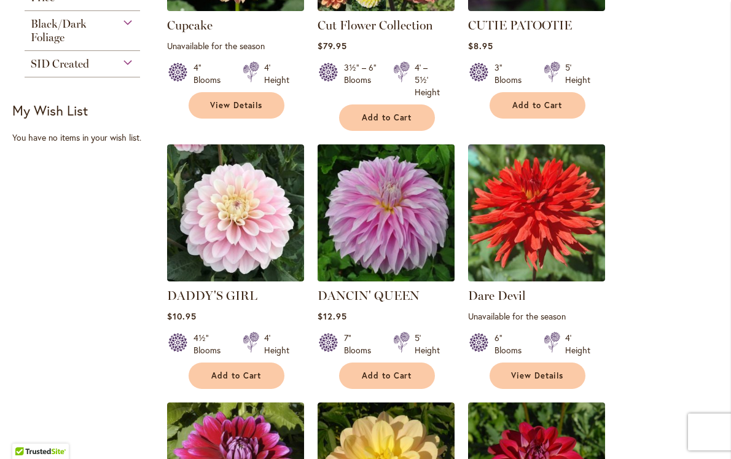
click at [360, 230] on img at bounding box center [386, 213] width 144 height 144
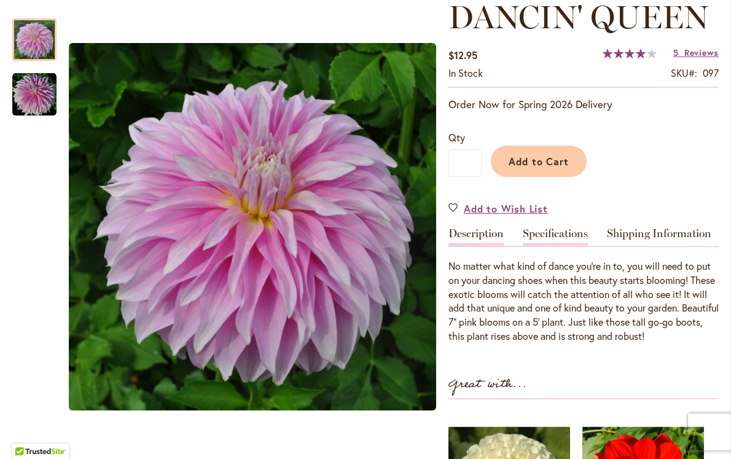
scroll to position [184, 0]
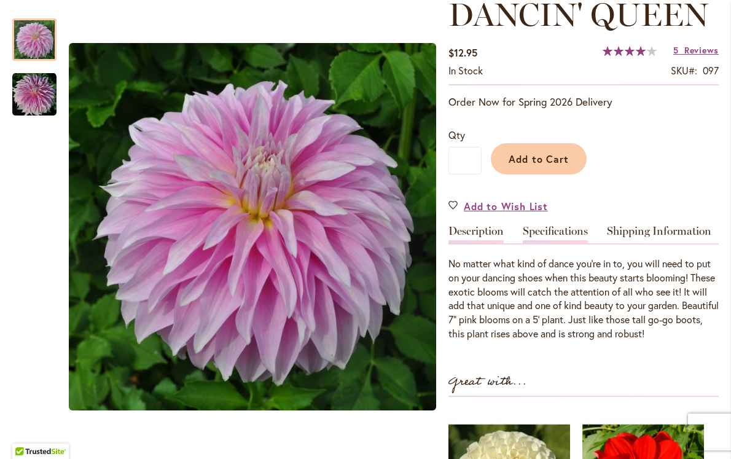
click at [546, 236] on link "Specifications" at bounding box center [554, 234] width 65 height 18
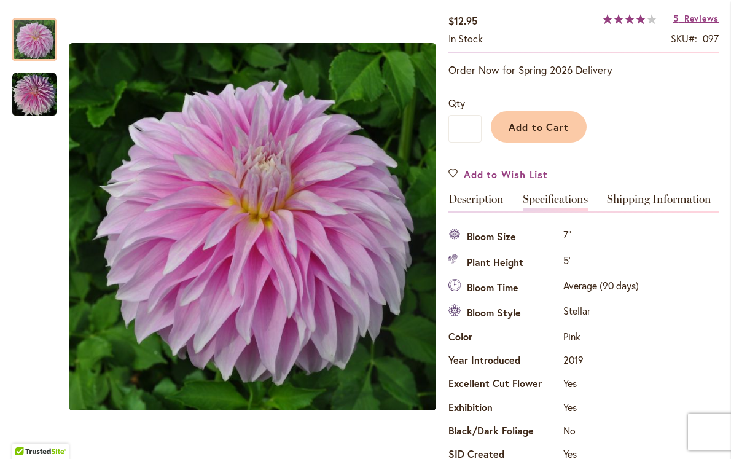
scroll to position [176, 0]
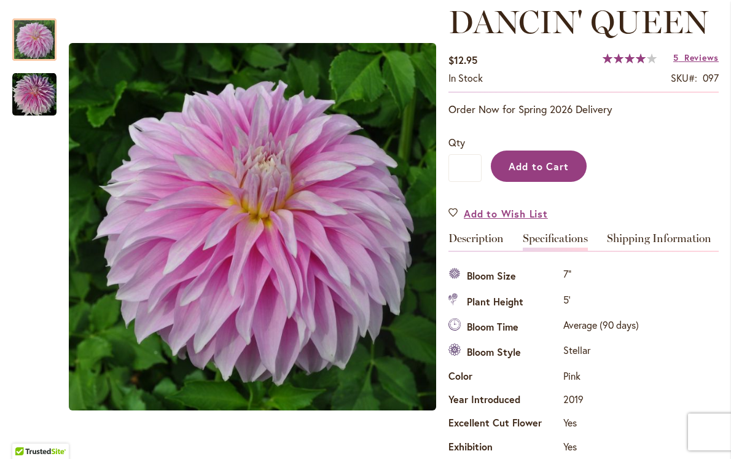
click at [561, 161] on span "Add to Cart" at bounding box center [538, 166] width 61 height 13
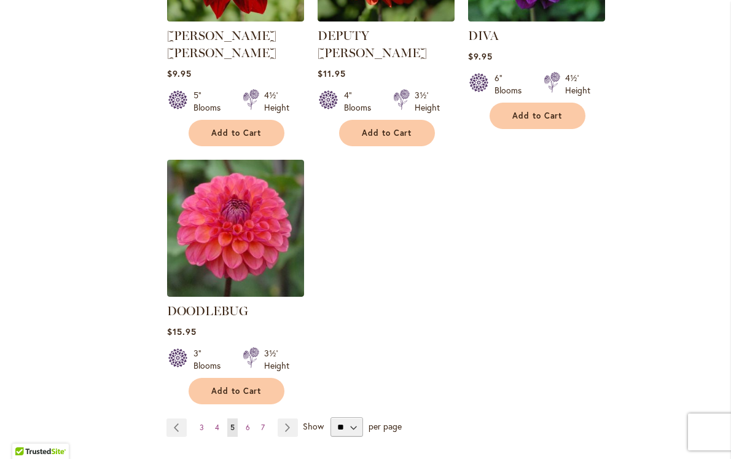
scroll to position [1443, 0]
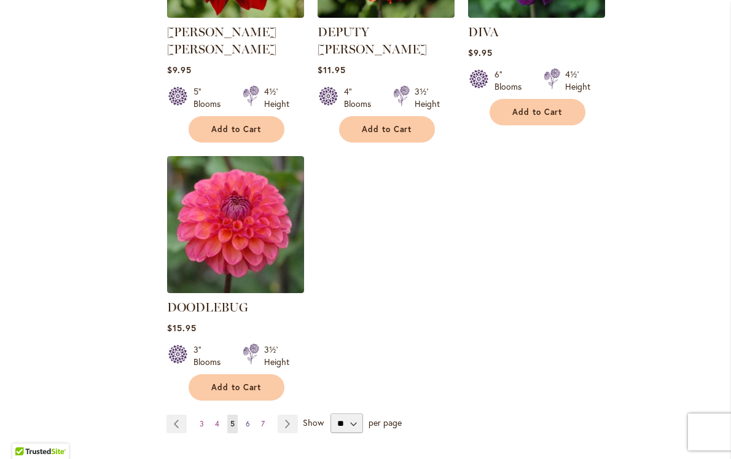
click at [246, 419] on span "6" at bounding box center [248, 423] width 4 height 9
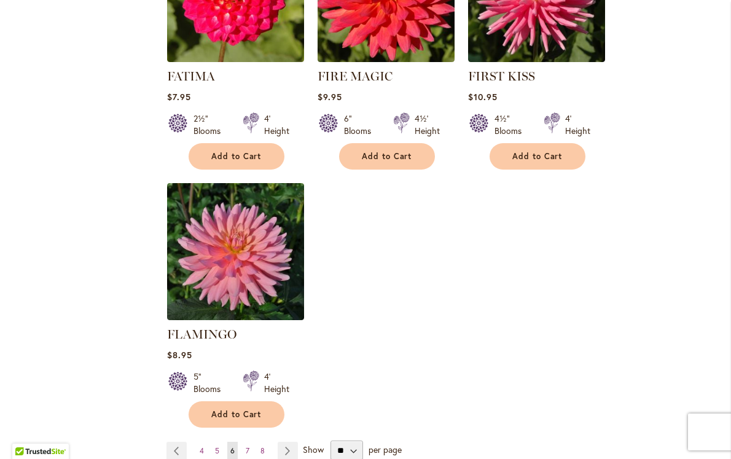
scroll to position [1423, 0]
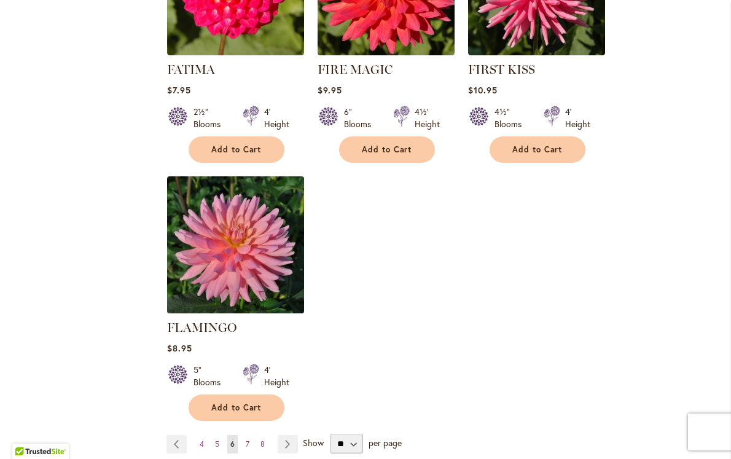
click at [204, 258] on img at bounding box center [236, 245] width 144 height 144
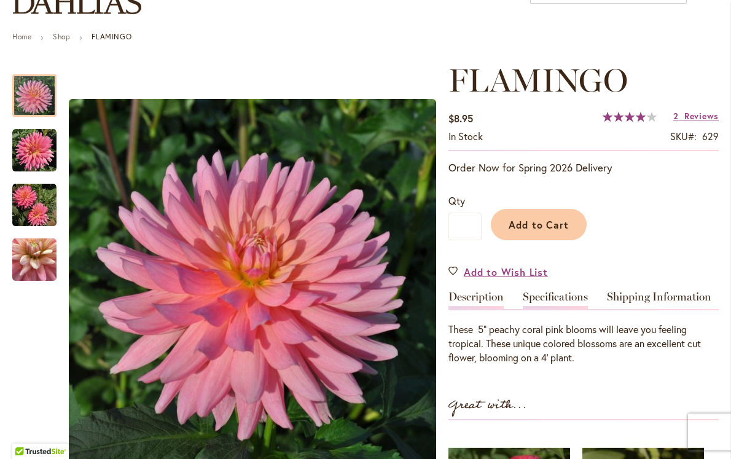
scroll to position [118, 0]
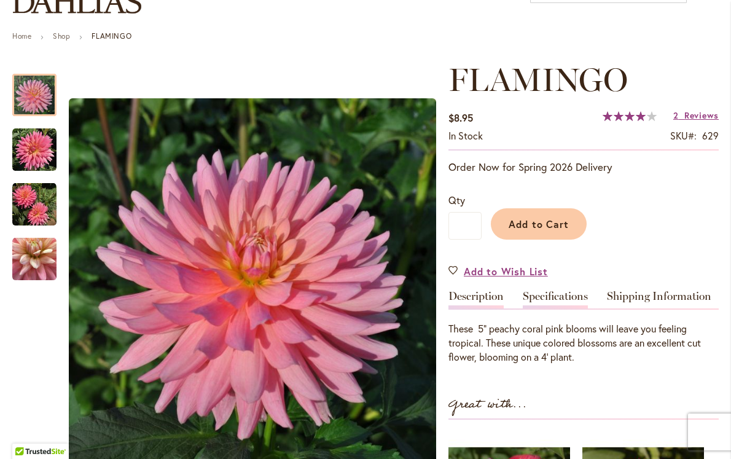
click at [550, 297] on link "Specifications" at bounding box center [554, 299] width 65 height 18
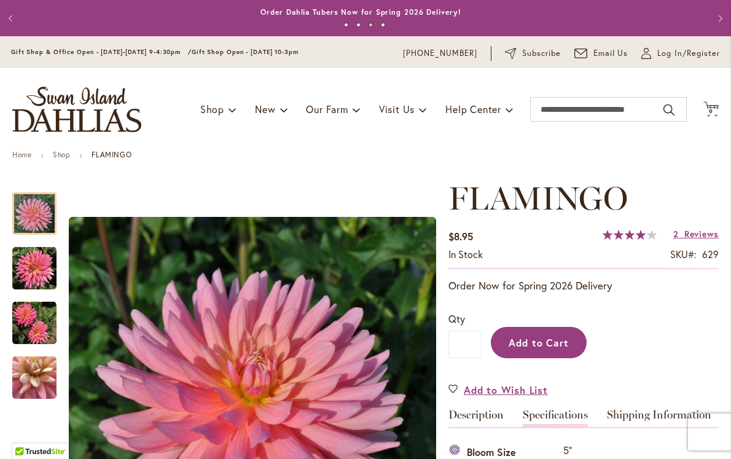
scroll to position [0, 0]
click at [545, 347] on span "Add to Cart" at bounding box center [538, 342] width 61 height 13
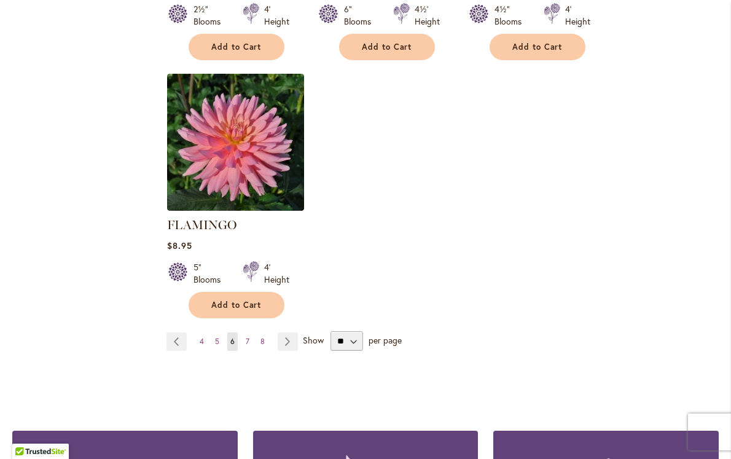
scroll to position [1526, 0]
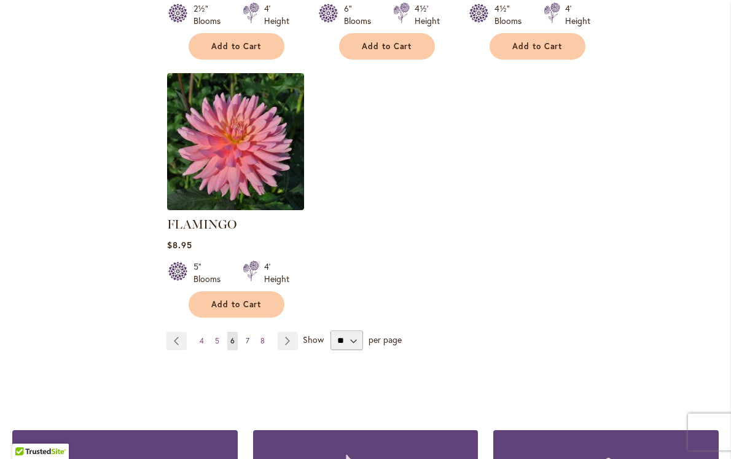
click span "7"
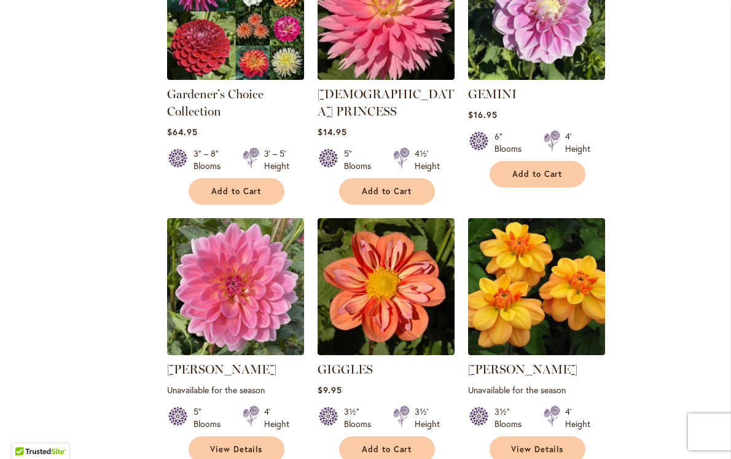
scroll to position [1181, 0]
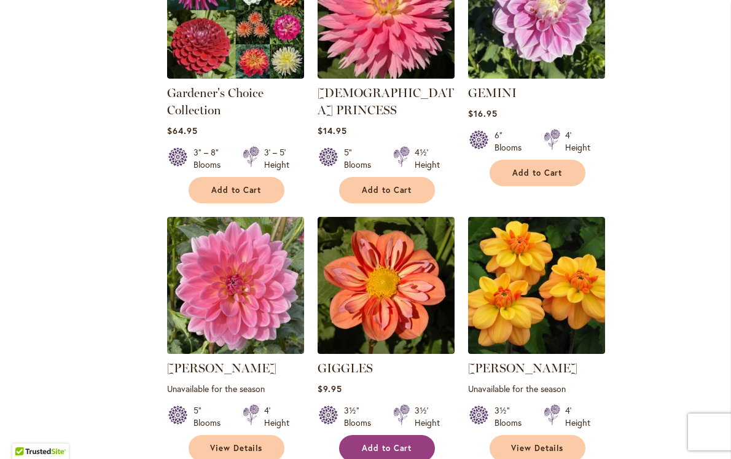
click at [374, 443] on span "Add to Cart" at bounding box center [387, 448] width 50 height 10
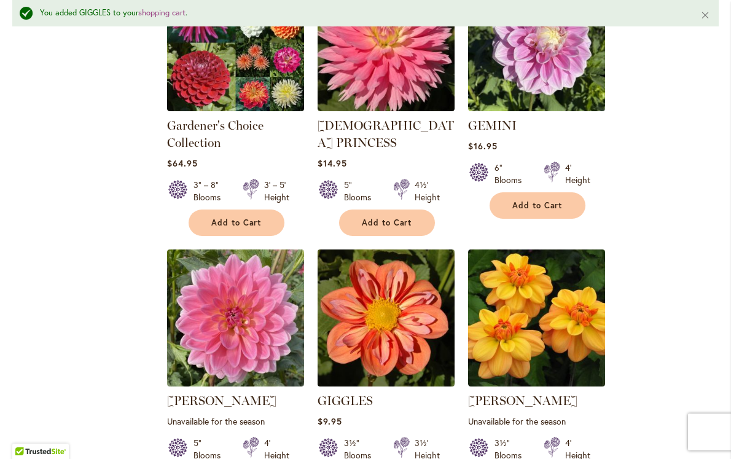
click at [360, 246] on img at bounding box center [386, 318] width 144 height 144
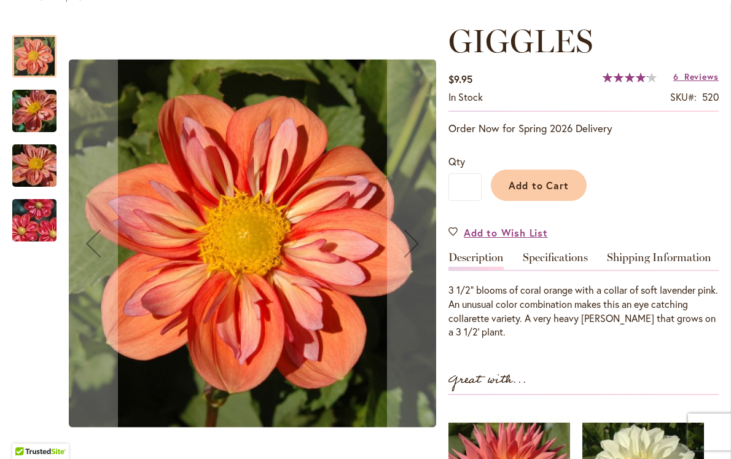
scroll to position [211, 0]
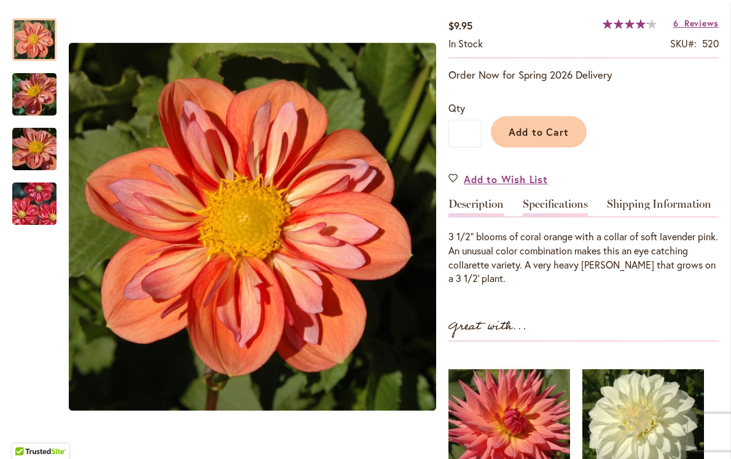
click at [546, 203] on link "Specifications" at bounding box center [554, 207] width 65 height 18
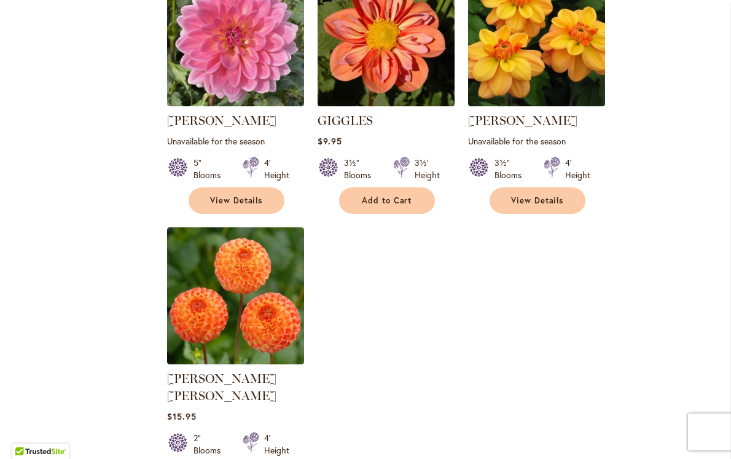
scroll to position [1429, 0]
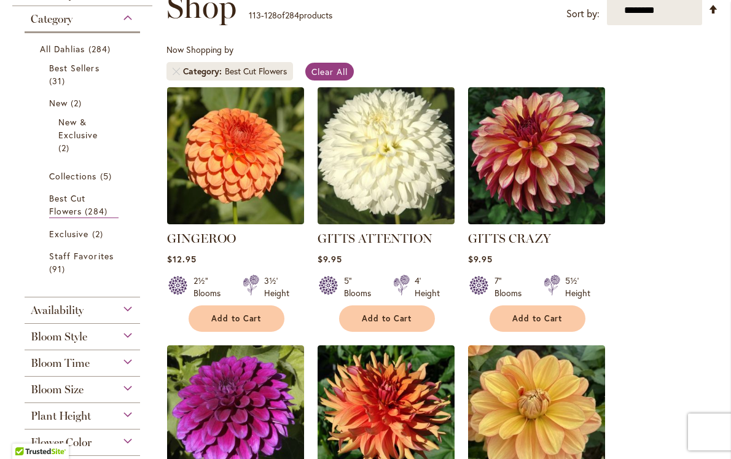
scroll to position [195, 0]
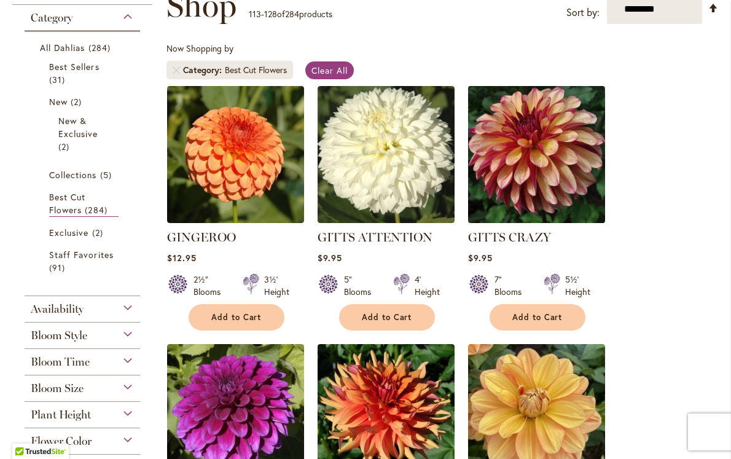
click at [553, 167] on img at bounding box center [537, 154] width 144 height 144
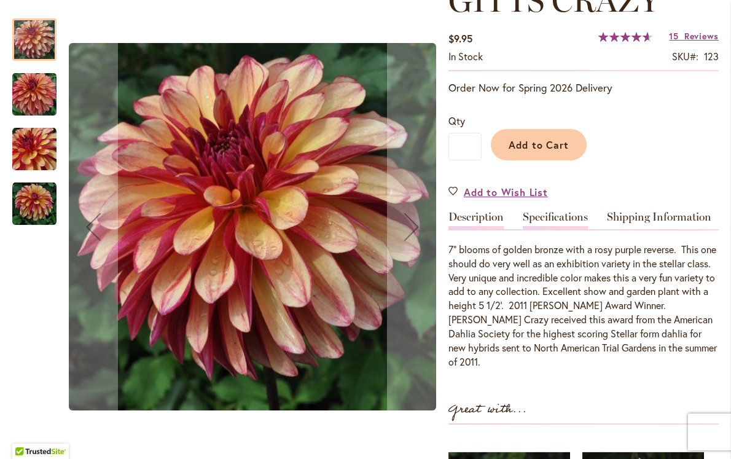
scroll to position [195, 0]
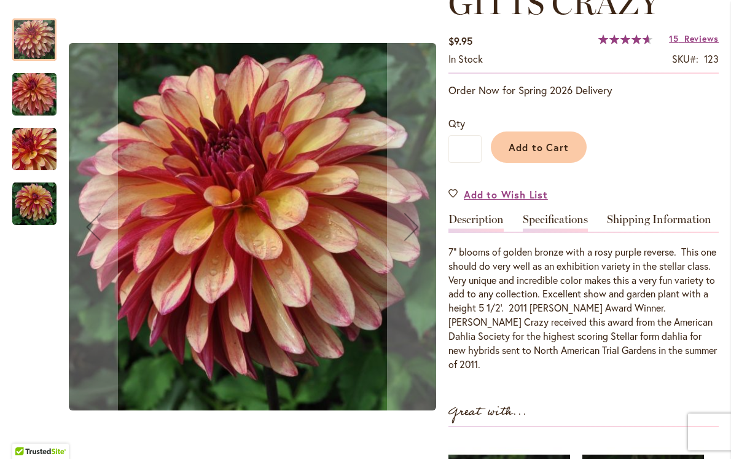
click at [556, 214] on link "Specifications" at bounding box center [554, 223] width 65 height 18
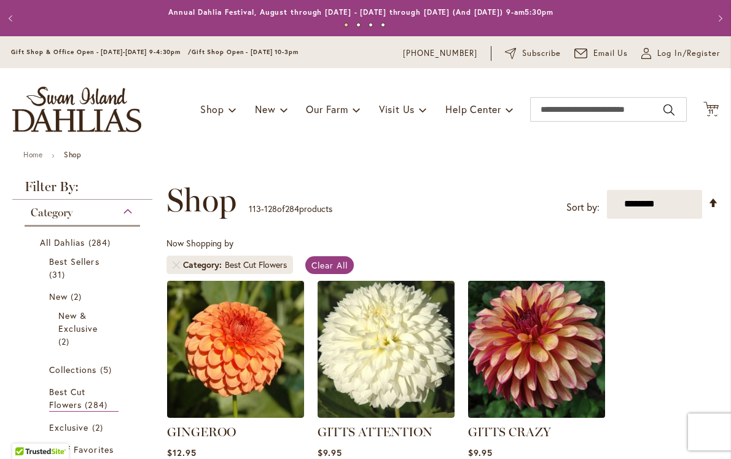
click at [514, 319] on img at bounding box center [537, 349] width 144 height 144
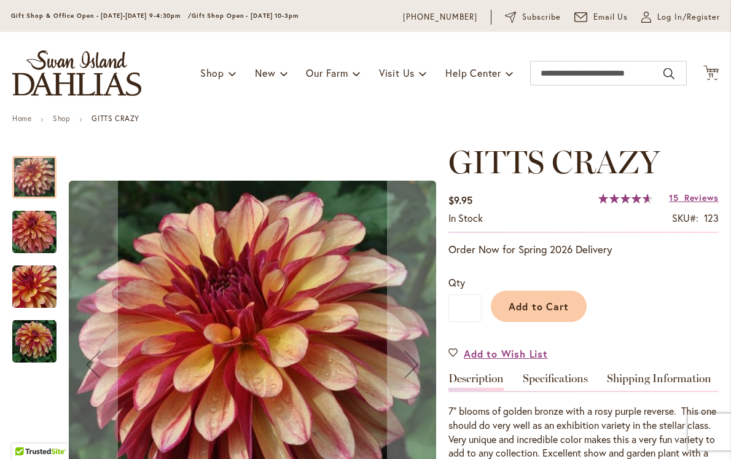
scroll to position [44, 0]
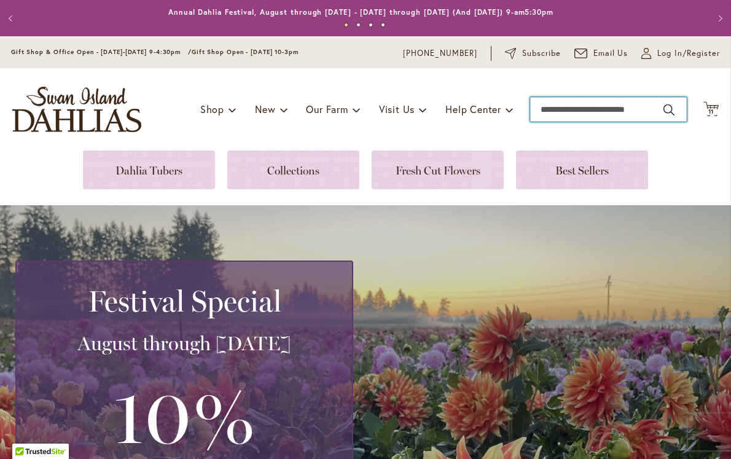
click at [566, 107] on input "Search" at bounding box center [608, 109] width 157 height 25
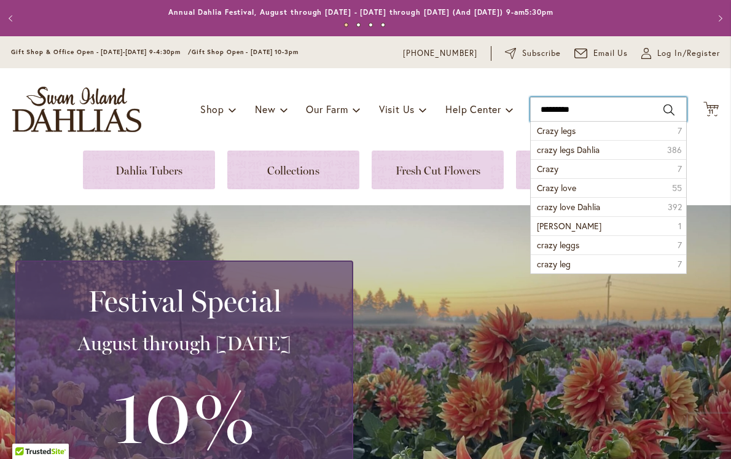
type input "**********"
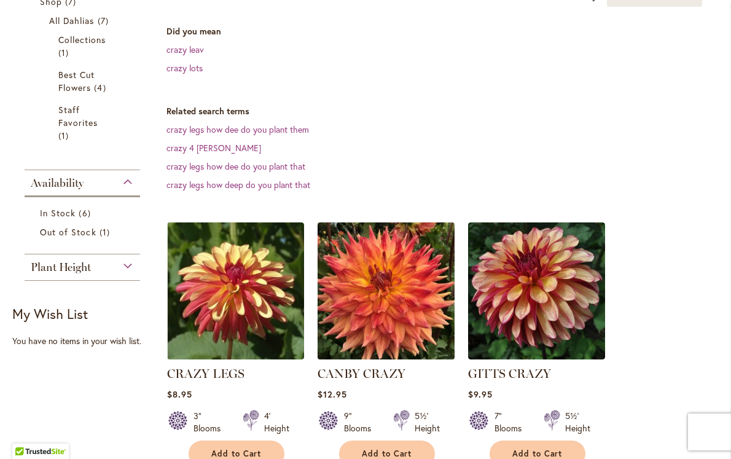
scroll to position [241, 0]
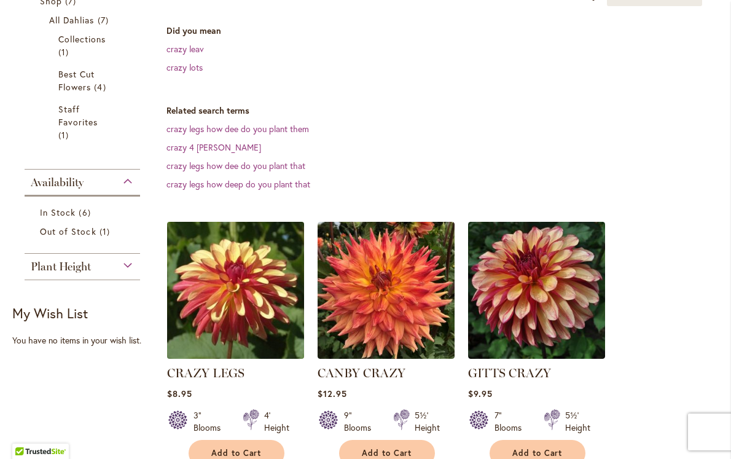
click at [251, 278] on img at bounding box center [236, 290] width 144 height 144
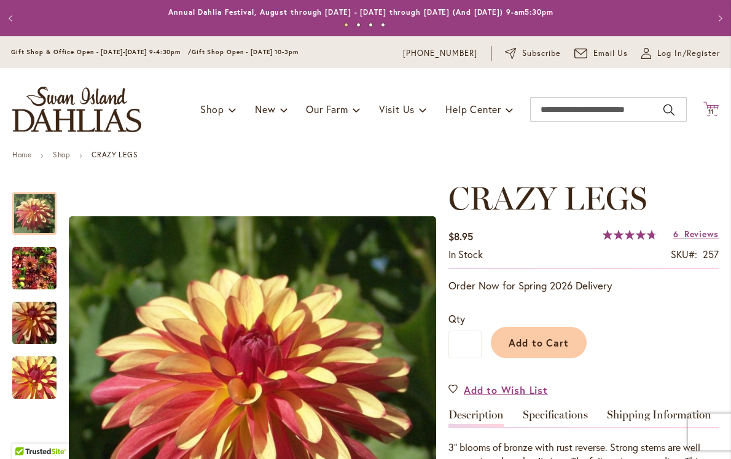
click at [705, 109] on span "11 11 items" at bounding box center [711, 112] width 12 height 6
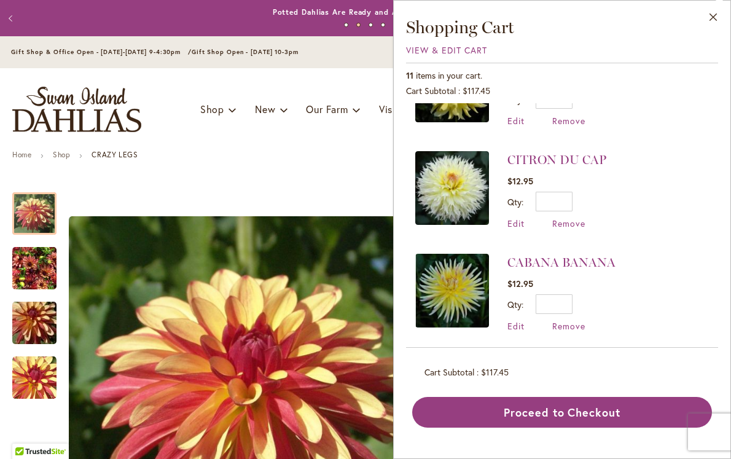
scroll to position [776, 0]
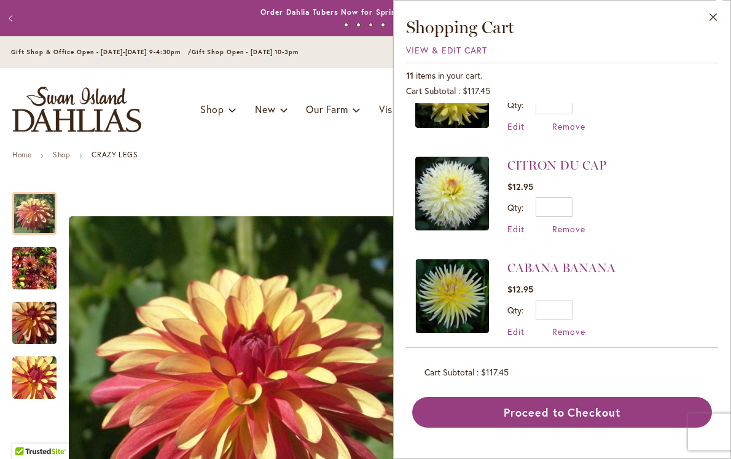
click at [576, 217] on div "CITRON DU CAP $12.95 Qty * Update Edit Remove" at bounding box center [556, 196] width 99 height 78
click at [570, 223] on span "Remove" at bounding box center [568, 229] width 33 height 12
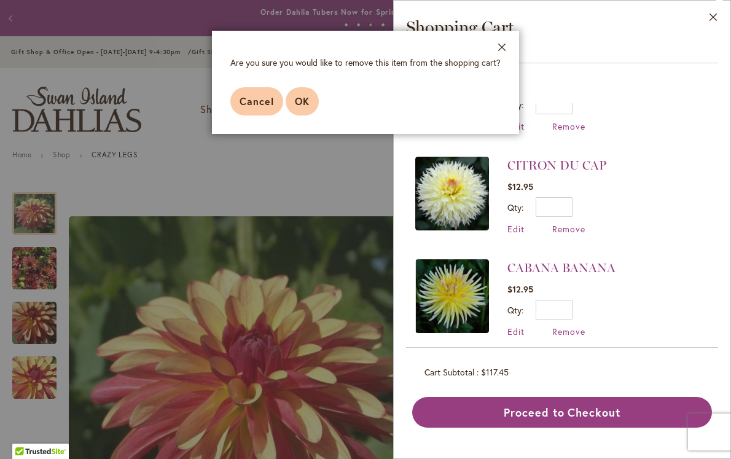
click at [298, 100] on span "OK" at bounding box center [302, 101] width 15 height 13
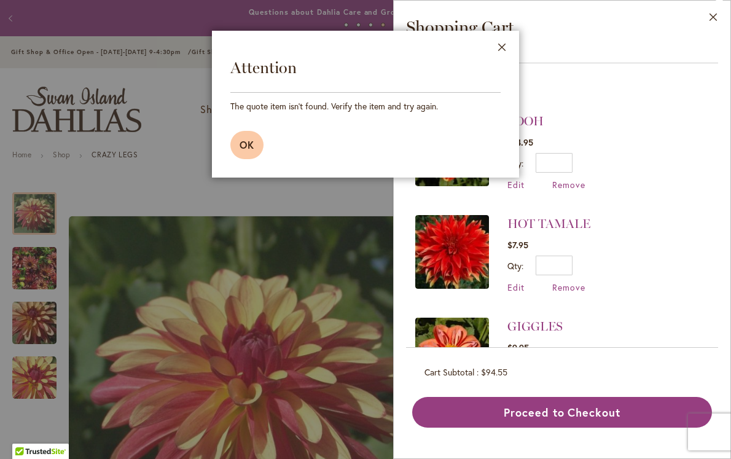
click at [250, 141] on span "OK" at bounding box center [246, 144] width 15 height 13
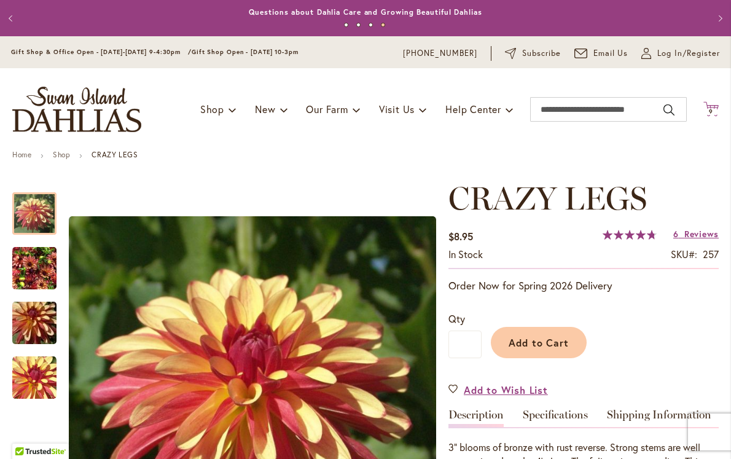
click at [707, 111] on span "9 9 items" at bounding box center [711, 112] width 12 height 6
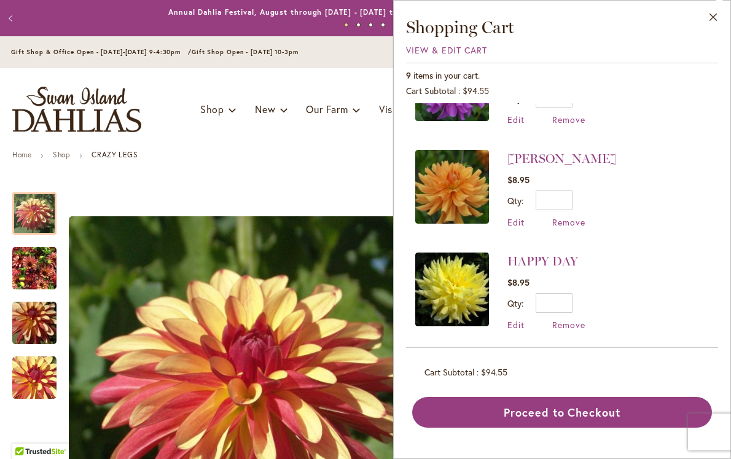
scroll to position [680, 0]
click at [333, 136] on div "Toggle Nav Shop Dahlia Tubers Collections Fresh Cut Dahlias Gardening Supplies …" at bounding box center [365, 109] width 731 height 82
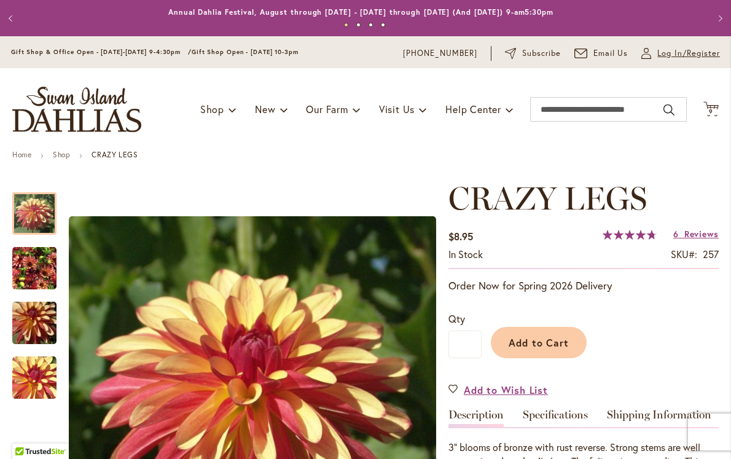
click at [658, 53] on span "Log In/Register" at bounding box center [688, 53] width 63 height 12
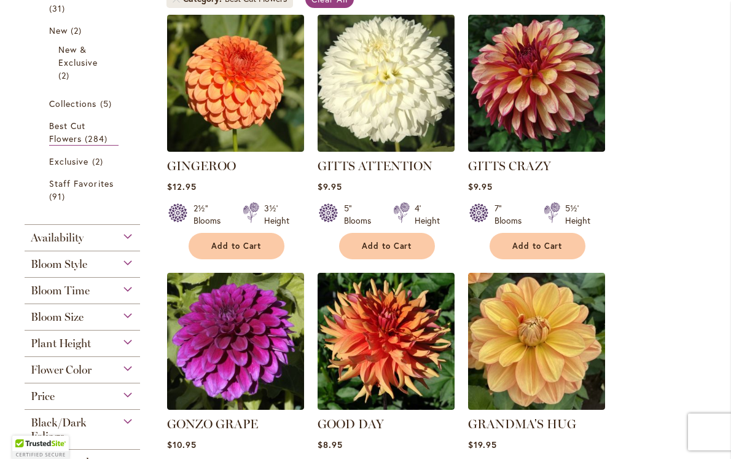
scroll to position [280, 0]
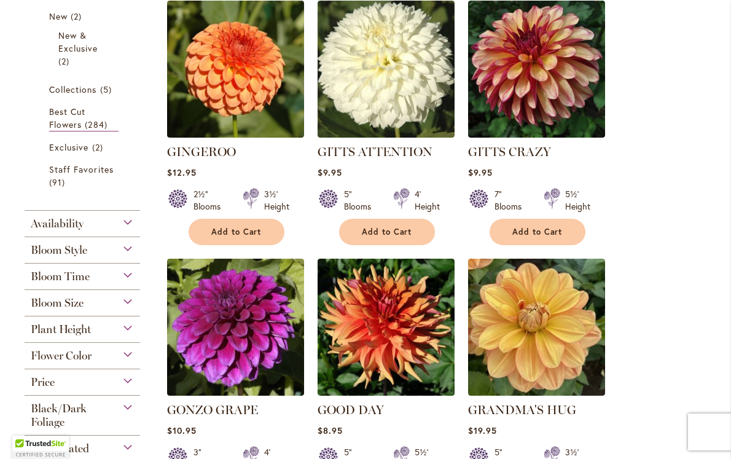
click at [133, 297] on div "Bloom Size" at bounding box center [82, 300] width 115 height 20
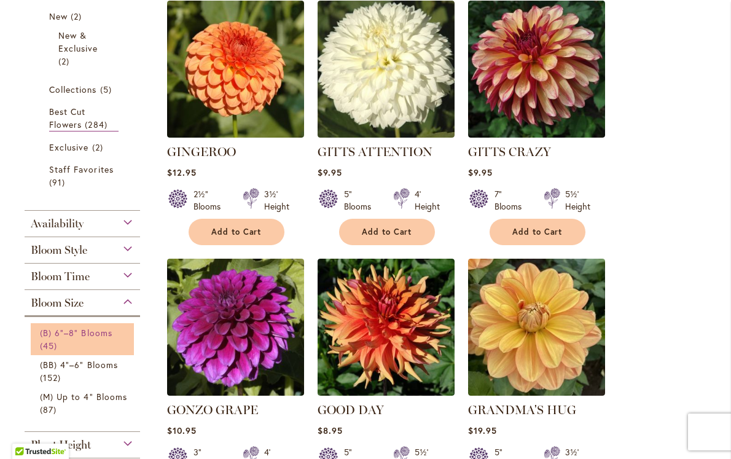
click at [99, 336] on span "(B) 6"–8" Blooms" at bounding box center [76, 333] width 72 height 12
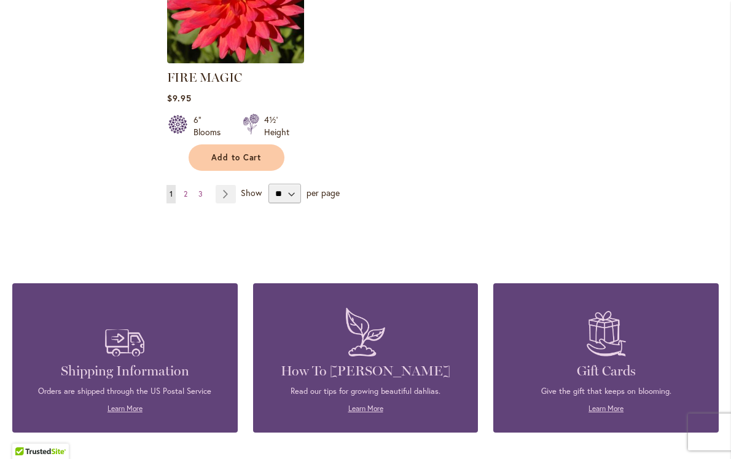
scroll to position [1570, 0]
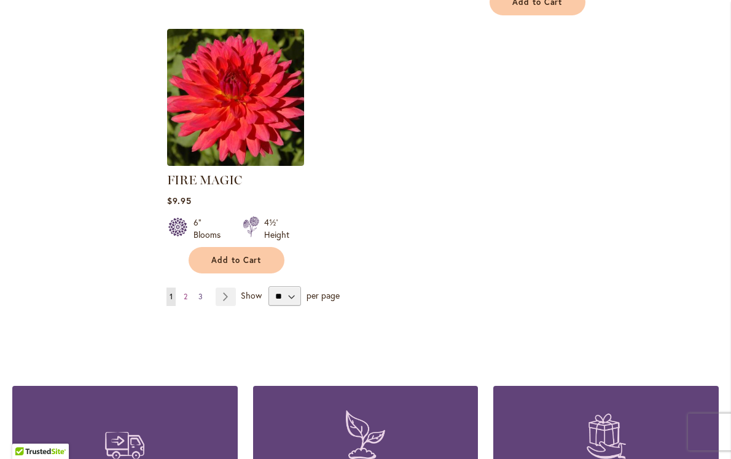
click at [198, 292] on span "3" at bounding box center [200, 296] width 4 height 9
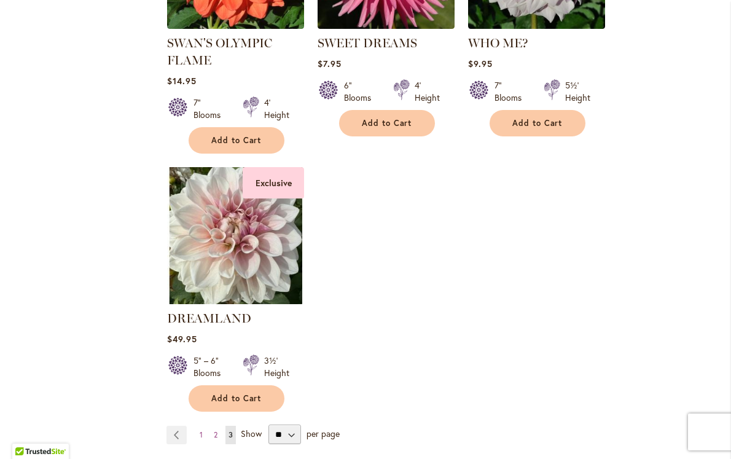
scroll to position [1200, 0]
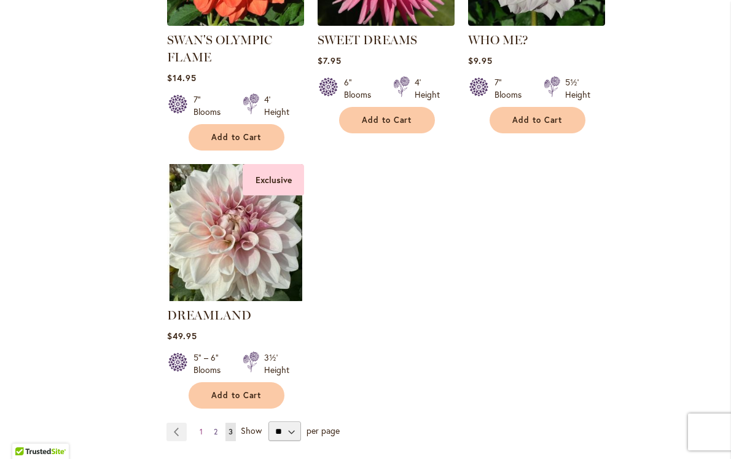
click at [214, 427] on span "2" at bounding box center [216, 431] width 4 height 9
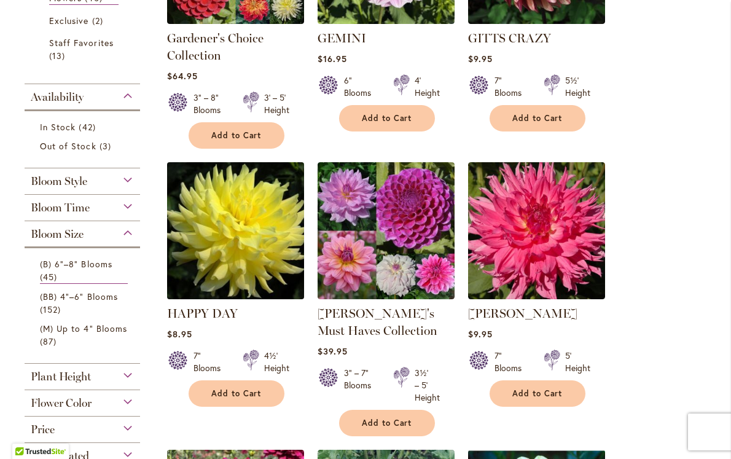
scroll to position [395, 0]
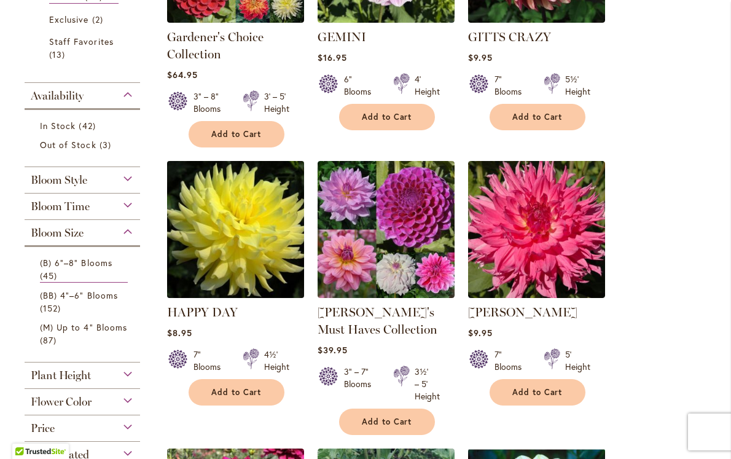
click at [235, 230] on img at bounding box center [236, 229] width 144 height 144
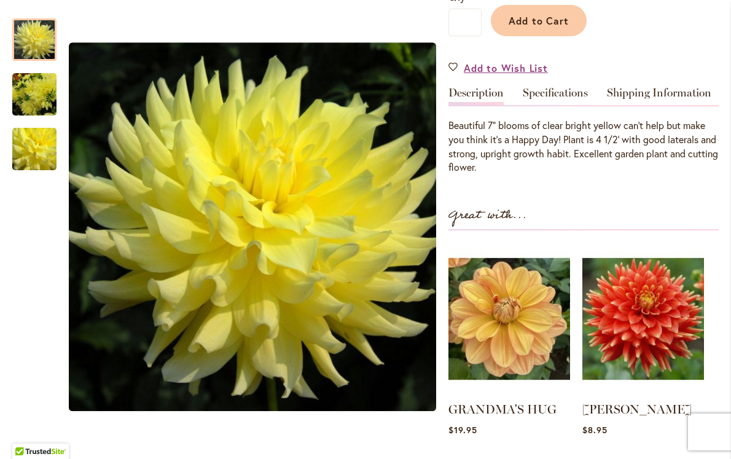
scroll to position [291, 0]
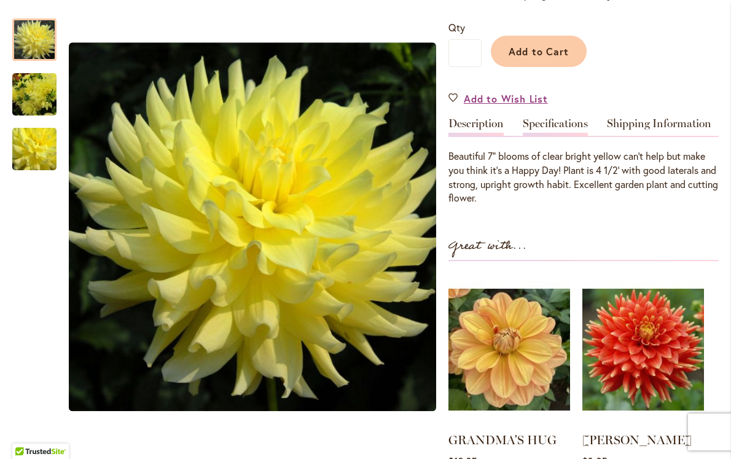
click at [565, 128] on link "Specifications" at bounding box center [554, 127] width 65 height 18
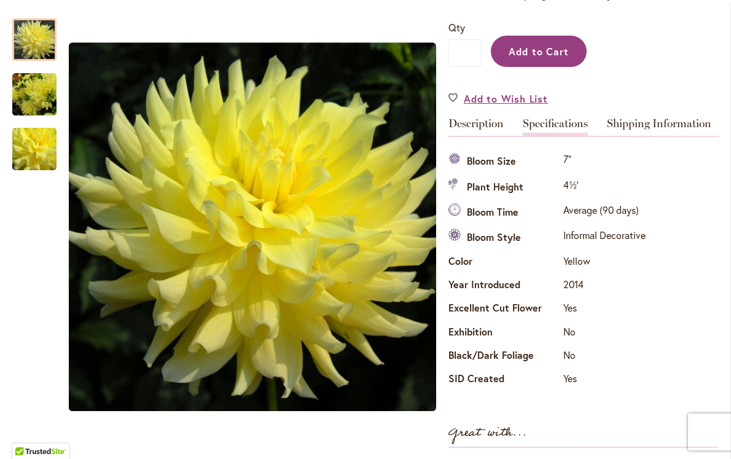
click at [538, 61] on button "Add to Cart" at bounding box center [539, 51] width 96 height 31
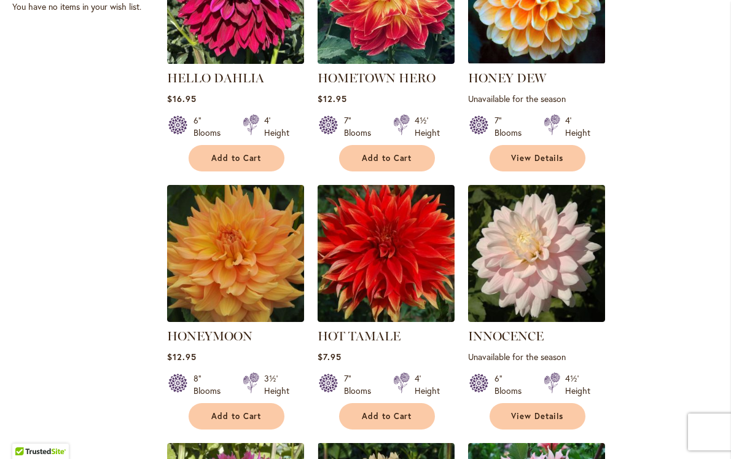
scroll to position [917, 0]
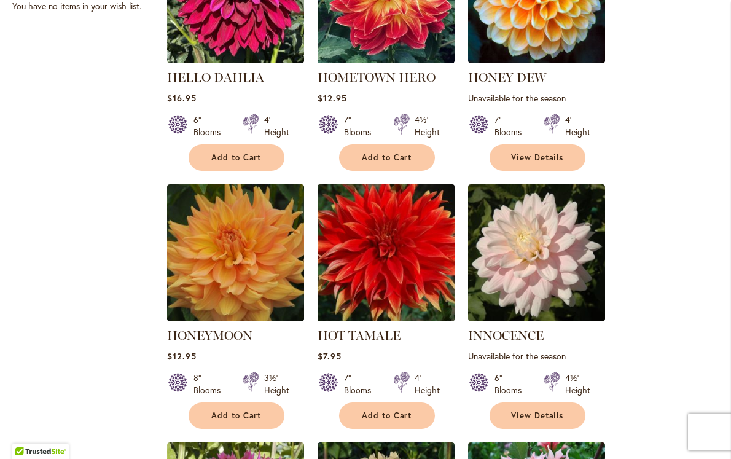
click at [346, 243] on img at bounding box center [386, 252] width 144 height 144
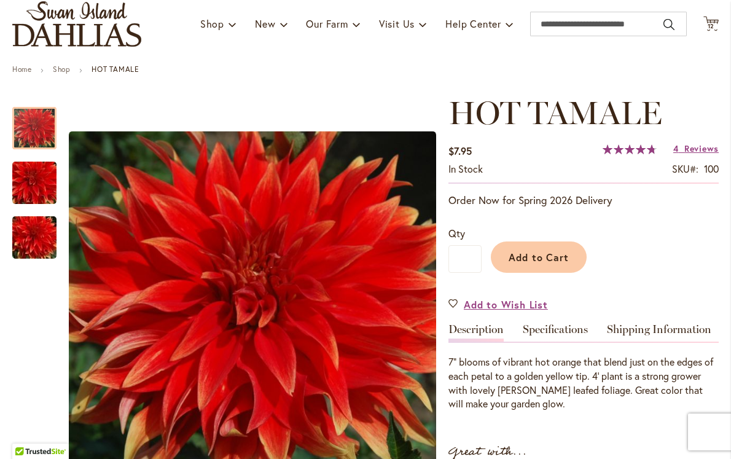
scroll to position [92, 0]
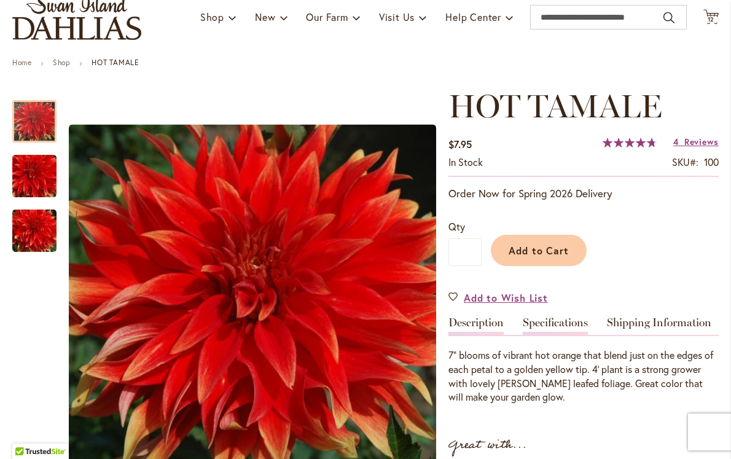
click at [559, 323] on link "Specifications" at bounding box center [554, 326] width 65 height 18
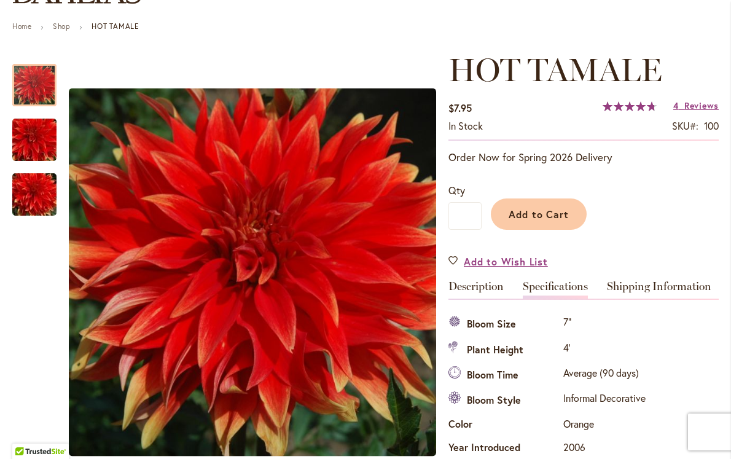
scroll to position [0, 0]
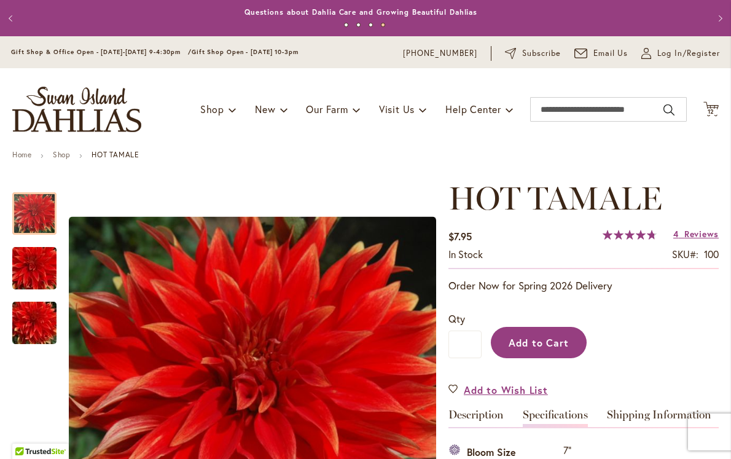
click at [536, 328] on button "Add to Cart" at bounding box center [539, 342] width 96 height 31
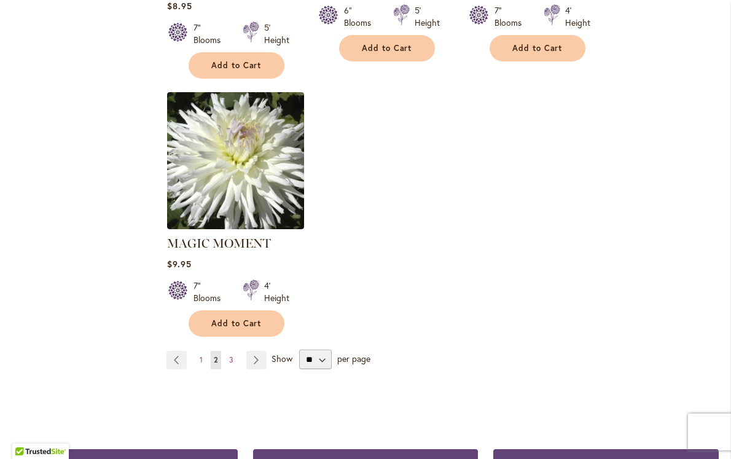
scroll to position [1549, 0]
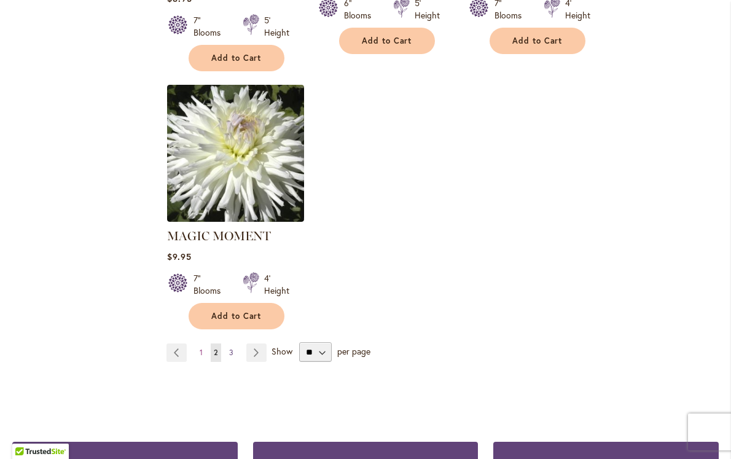
click at [230, 349] on span "3" at bounding box center [231, 351] width 4 height 9
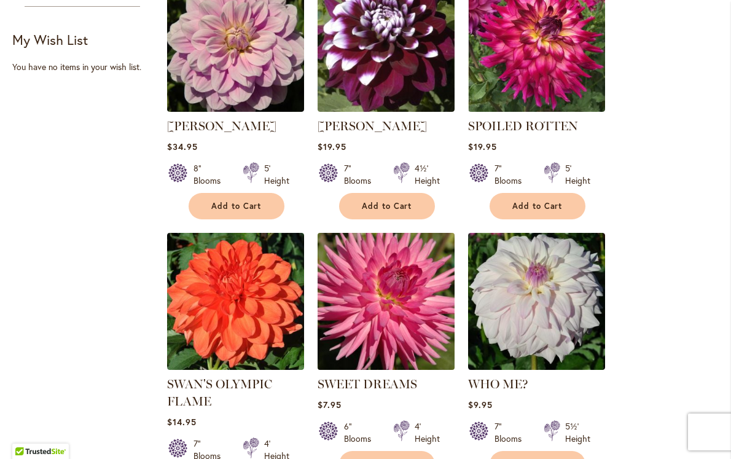
scroll to position [857, 0]
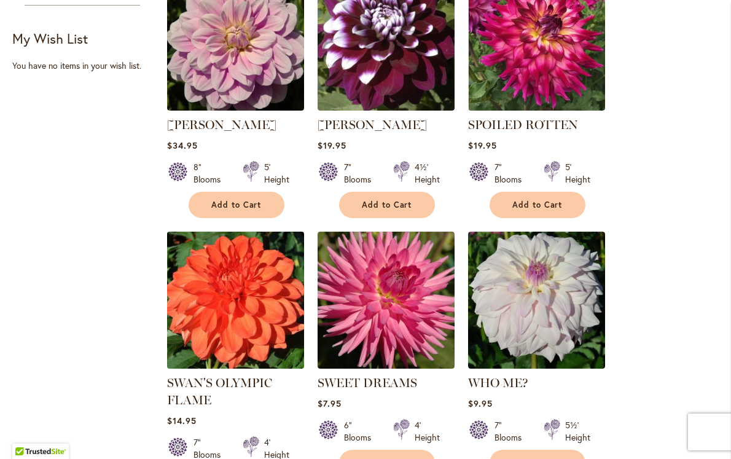
click at [208, 281] on img at bounding box center [236, 300] width 144 height 144
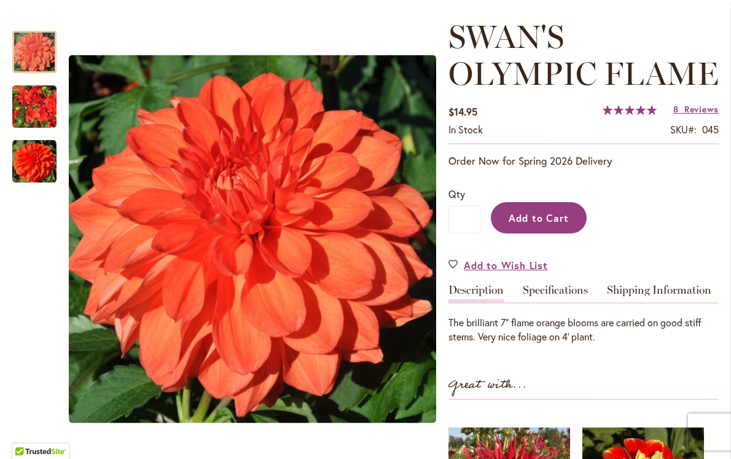
scroll to position [166, 0]
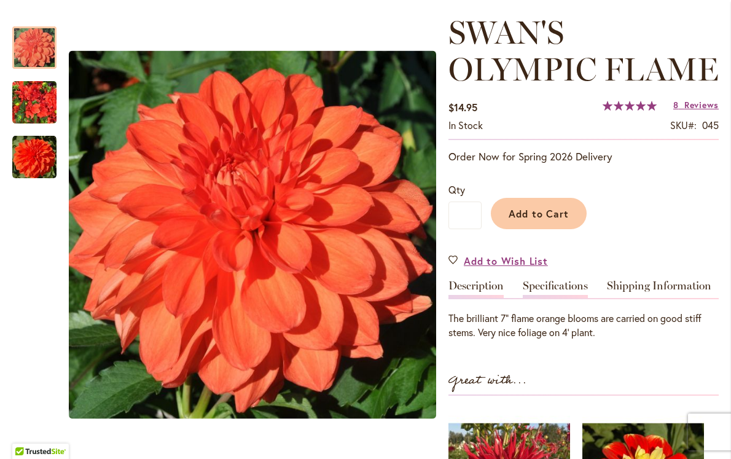
click at [547, 281] on link "Specifications" at bounding box center [554, 289] width 65 height 18
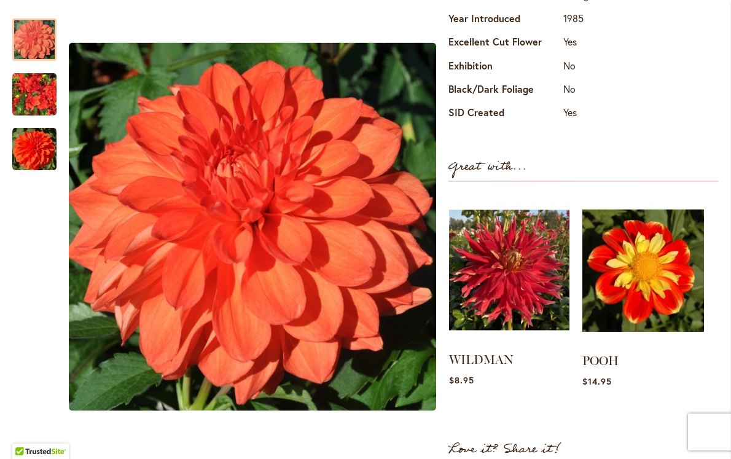
scroll to position [596, 0]
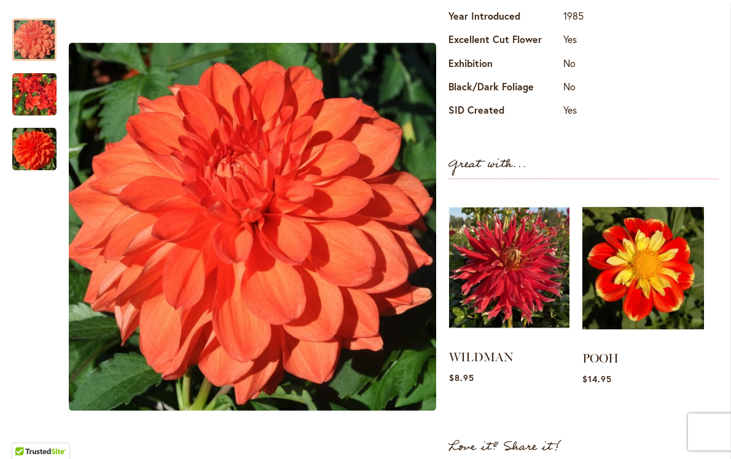
click at [527, 271] on img at bounding box center [509, 267] width 120 height 150
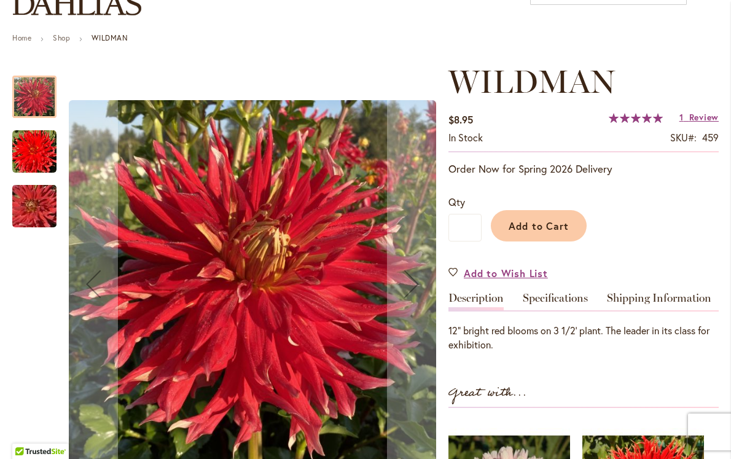
scroll to position [117, 0]
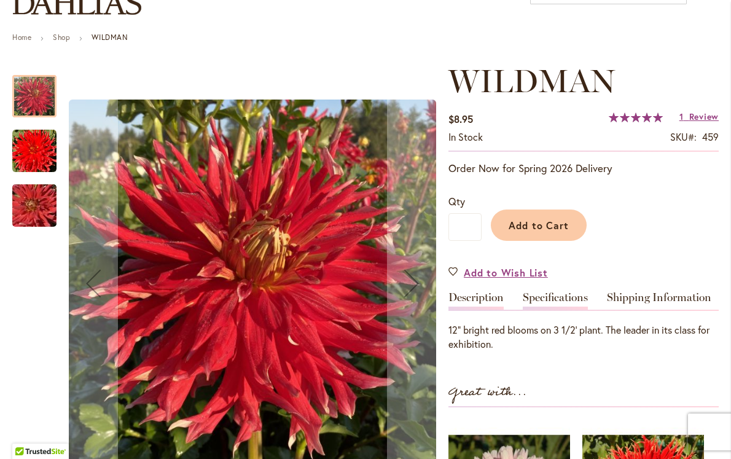
click at [552, 303] on link "Specifications" at bounding box center [554, 301] width 65 height 18
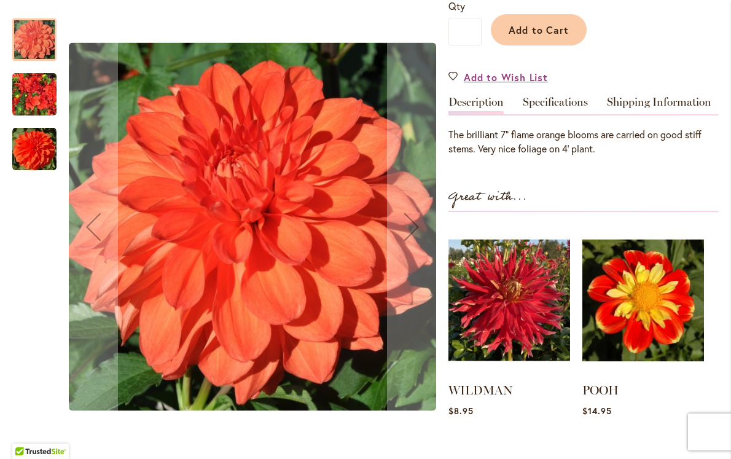
scroll to position [357, 0]
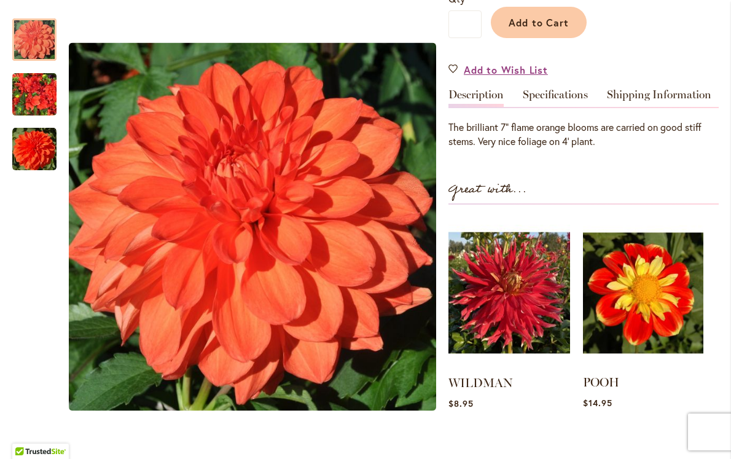
click at [641, 284] on img at bounding box center [643, 292] width 120 height 150
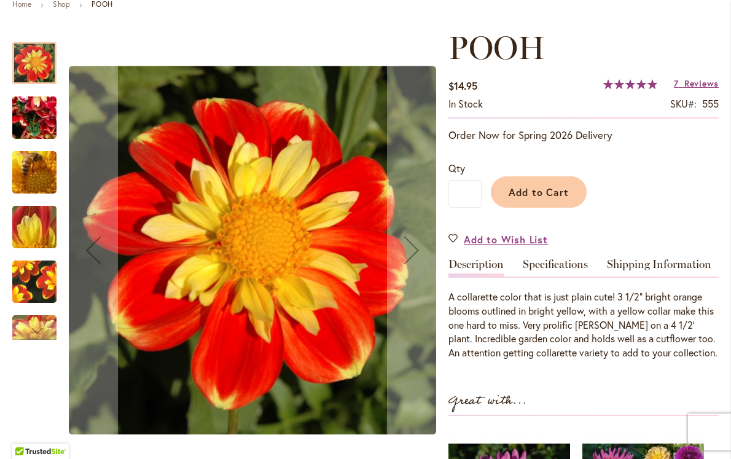
scroll to position [152, 0]
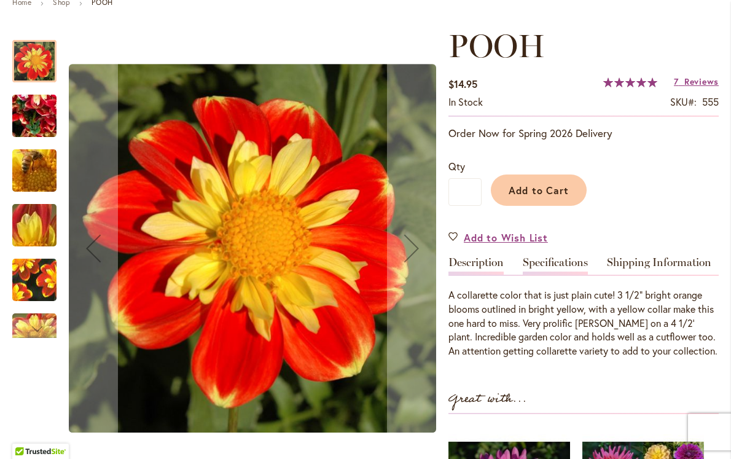
click at [570, 261] on link "Specifications" at bounding box center [554, 266] width 65 height 18
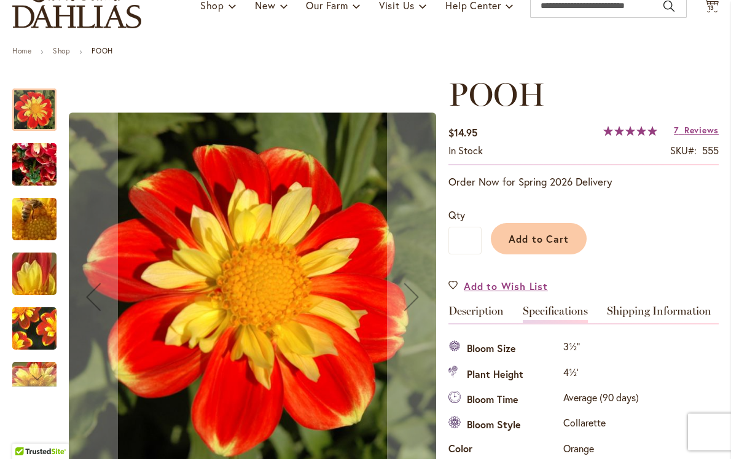
scroll to position [94, 0]
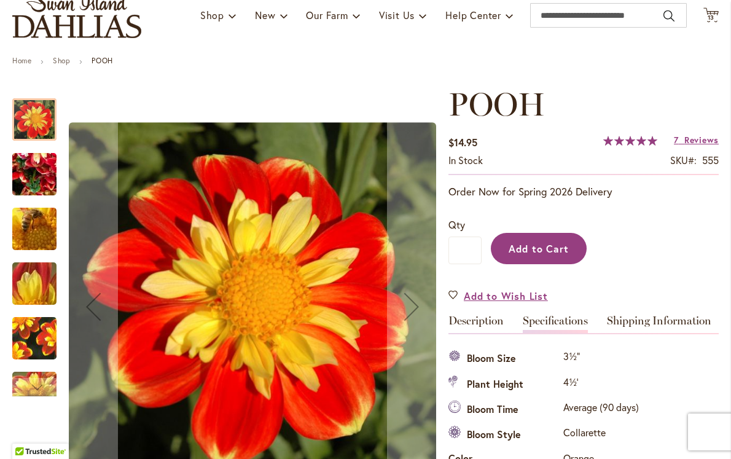
click at [548, 244] on span "Add to Cart" at bounding box center [538, 248] width 61 height 13
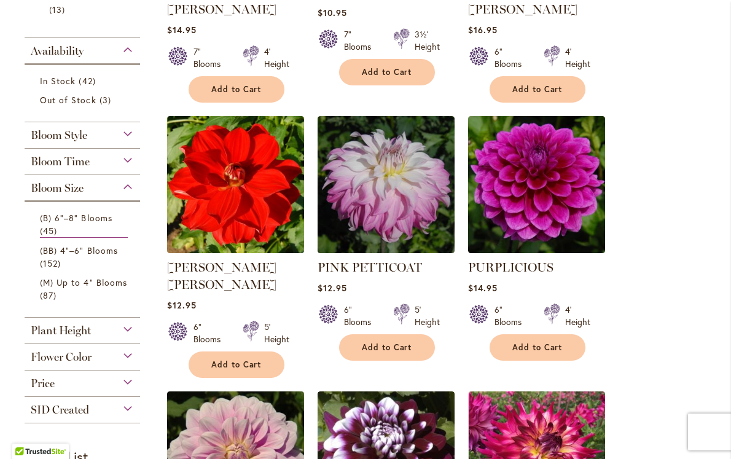
scroll to position [432, 0]
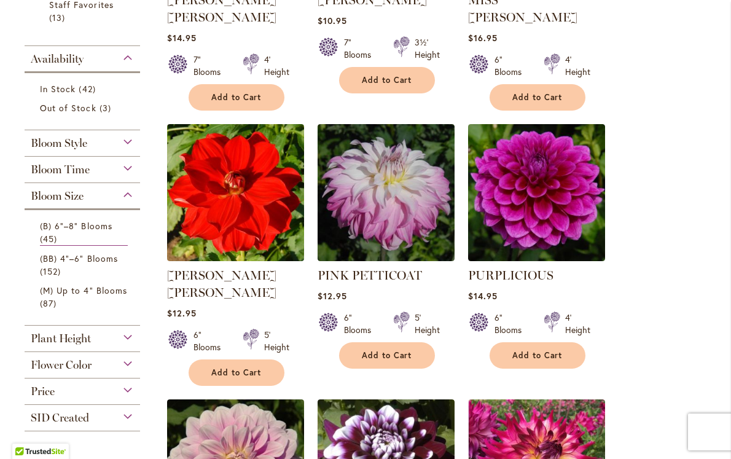
click at [128, 196] on div "Bloom Size" at bounding box center [82, 193] width 115 height 20
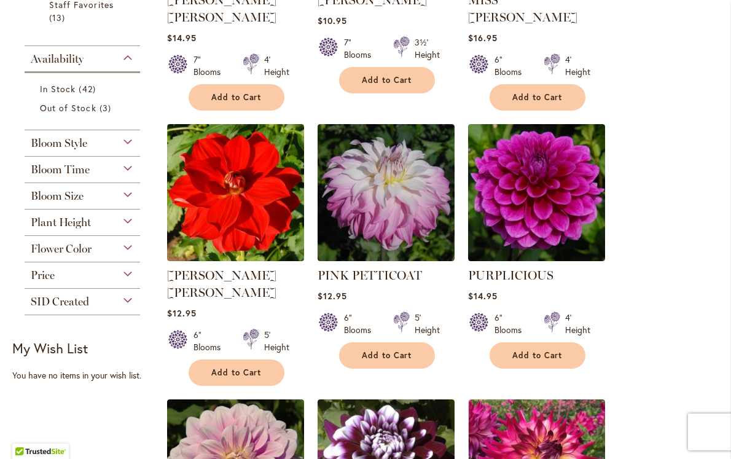
click at [128, 196] on div "Bloom Size" at bounding box center [82, 193] width 115 height 20
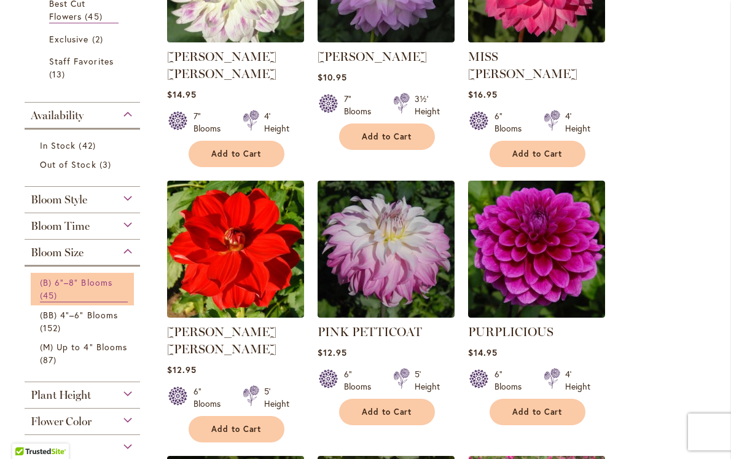
scroll to position [371, 0]
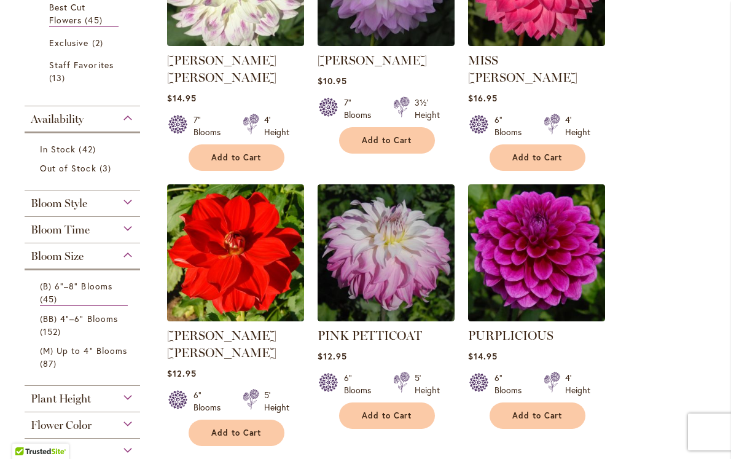
click at [68, 258] on span "Bloom Size" at bounding box center [57, 256] width 53 height 14
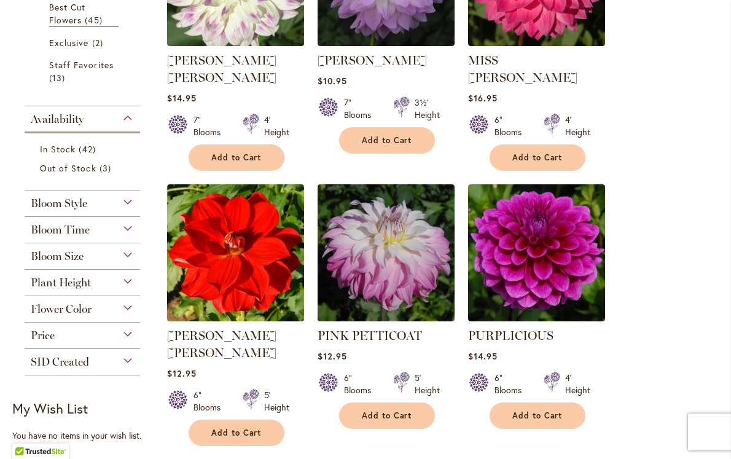
click at [68, 260] on span "Bloom Size" at bounding box center [57, 256] width 53 height 14
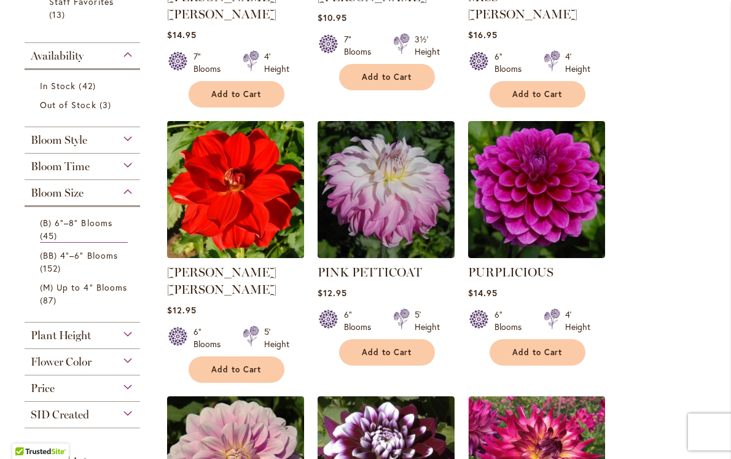
scroll to position [432, 0]
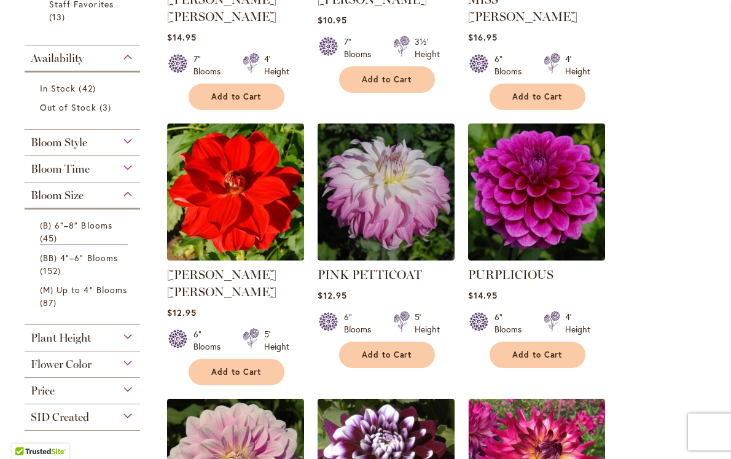
click at [126, 139] on div "Bloom Style" at bounding box center [82, 140] width 115 height 20
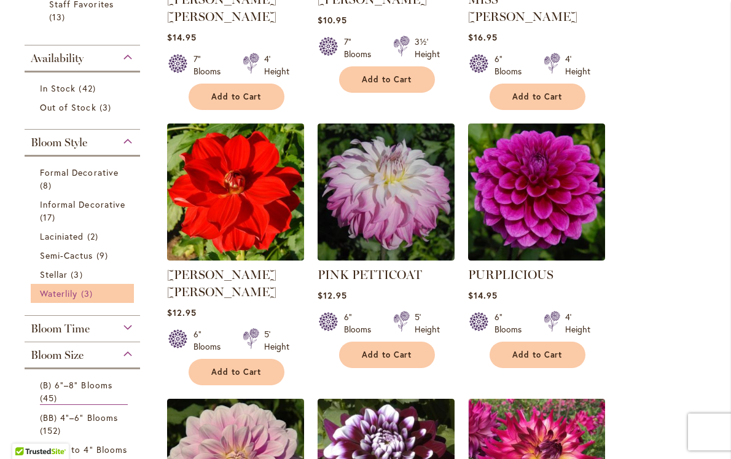
click at [69, 290] on span "Waterlily" at bounding box center [58, 293] width 37 height 12
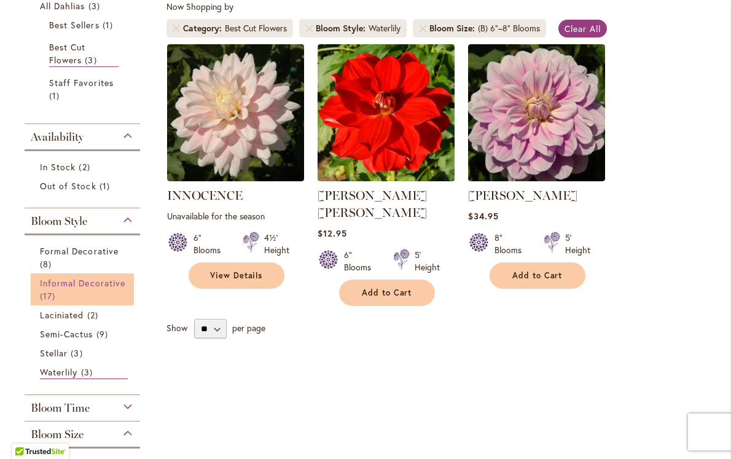
scroll to position [238, 0]
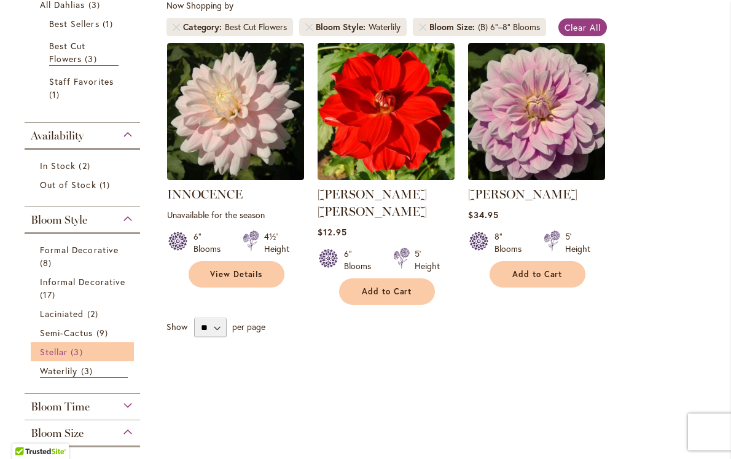
click at [65, 349] on span "Stellar" at bounding box center [54, 352] width 28 height 12
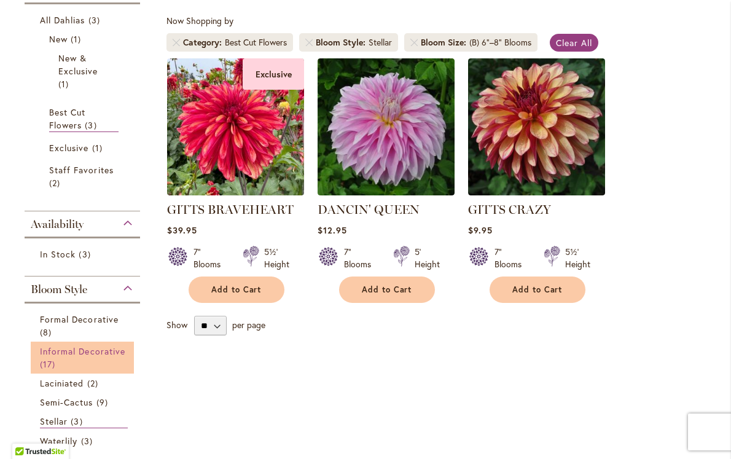
scroll to position [228, 0]
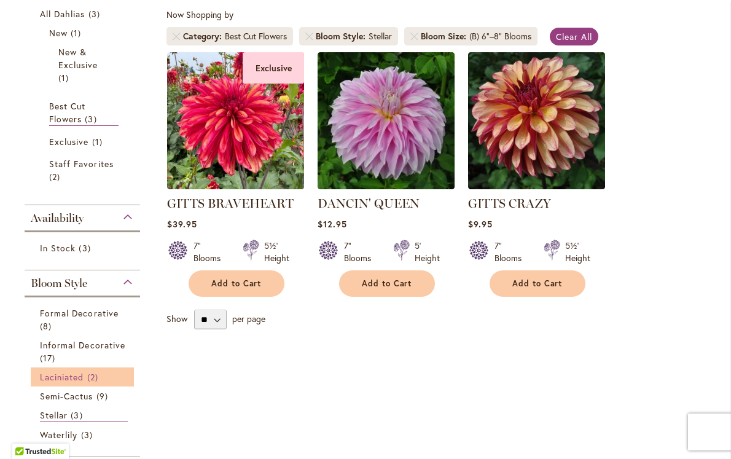
click at [77, 375] on span "Laciniated" at bounding box center [62, 377] width 44 height 12
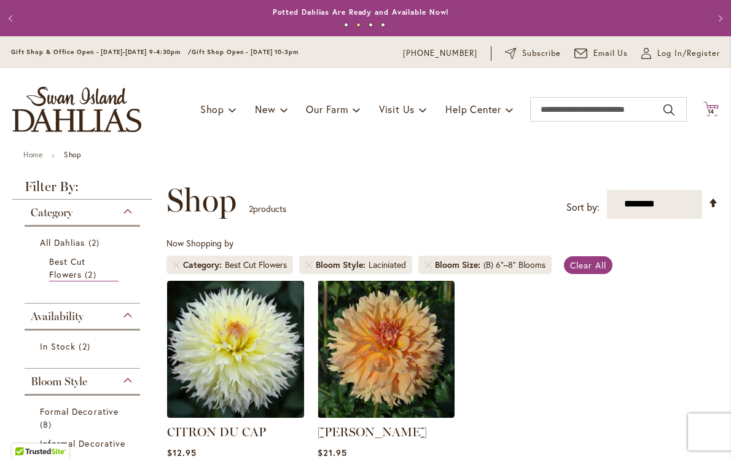
click at [707, 108] on span "14" at bounding box center [710, 111] width 7 height 8
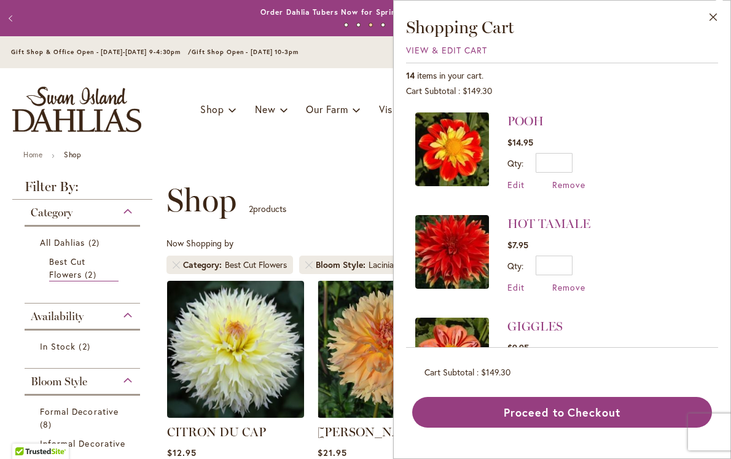
click at [453, 143] on img at bounding box center [452, 149] width 74 height 74
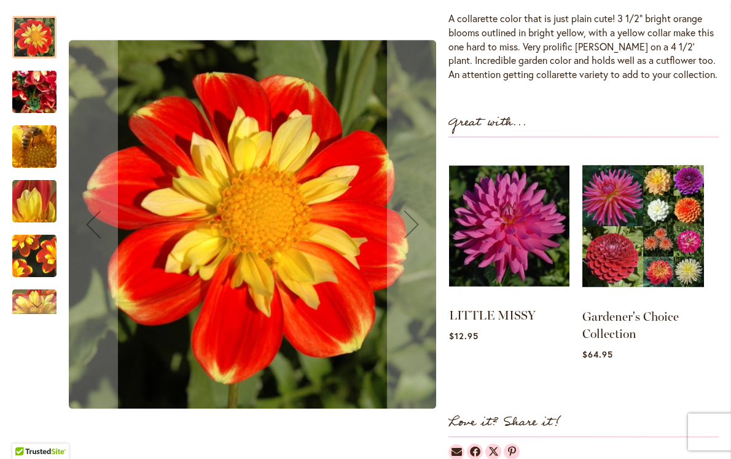
scroll to position [201, 0]
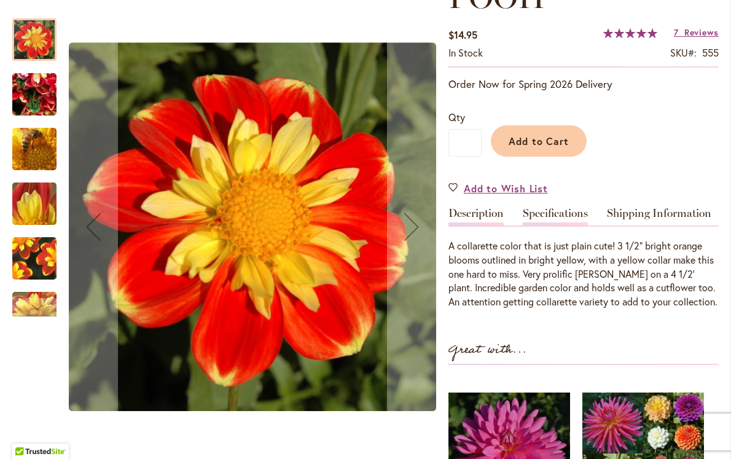
click at [550, 212] on link "Specifications" at bounding box center [554, 217] width 65 height 18
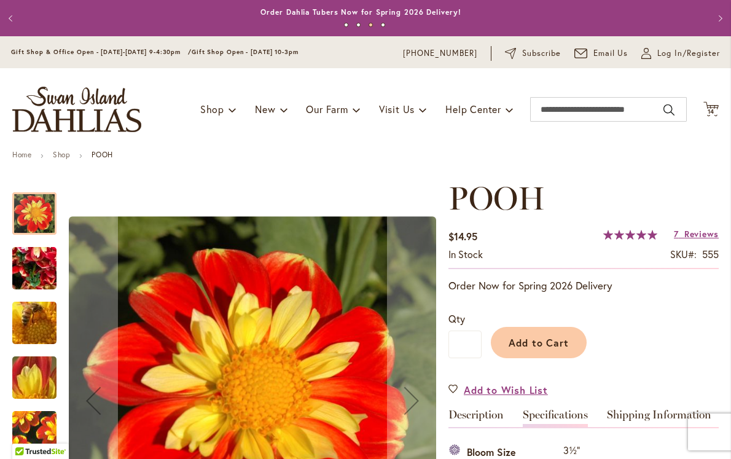
scroll to position [0, 0]
click at [707, 107] on span "14" at bounding box center [710, 111] width 7 height 8
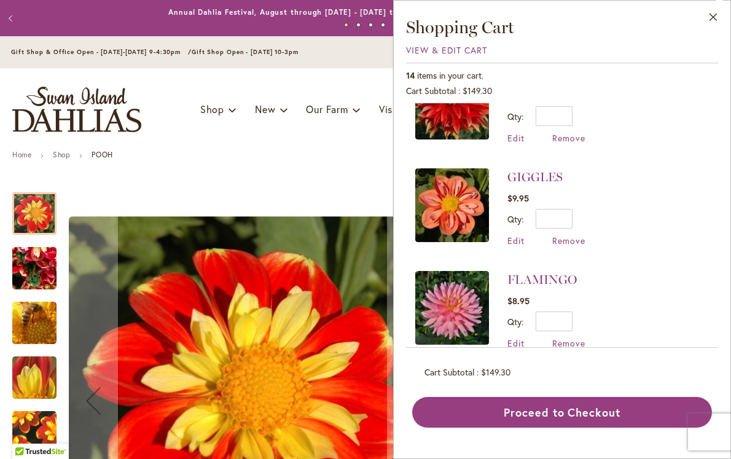
scroll to position [151, 0]
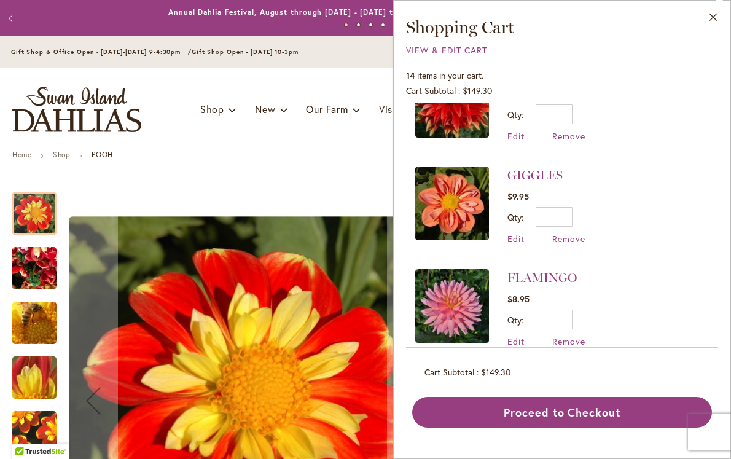
click at [451, 195] on img at bounding box center [452, 203] width 74 height 74
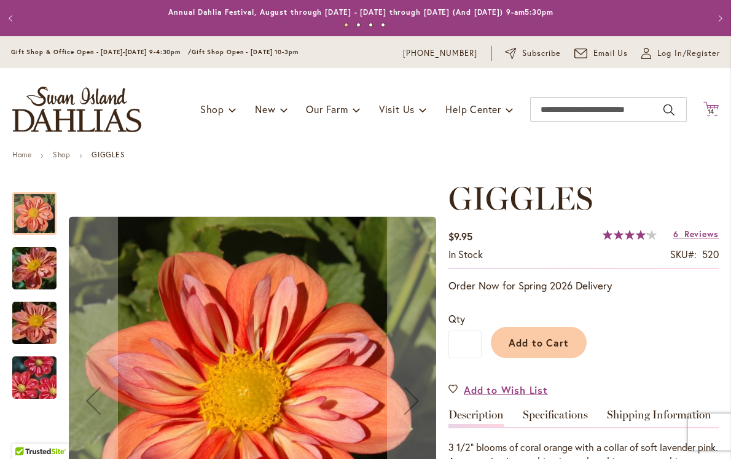
click at [703, 105] on icon at bounding box center [710, 108] width 15 height 15
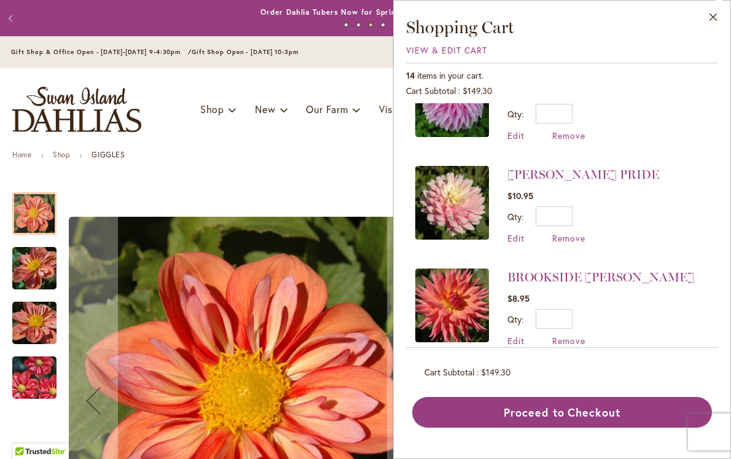
scroll to position [464, 0]
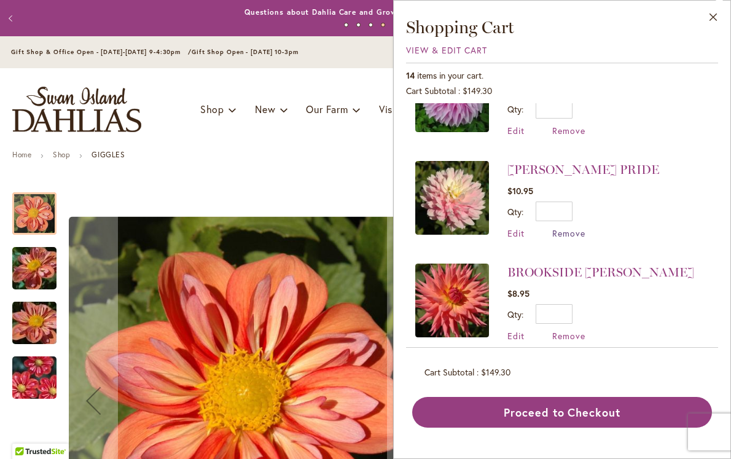
click at [570, 230] on span "Remove" at bounding box center [568, 233] width 33 height 12
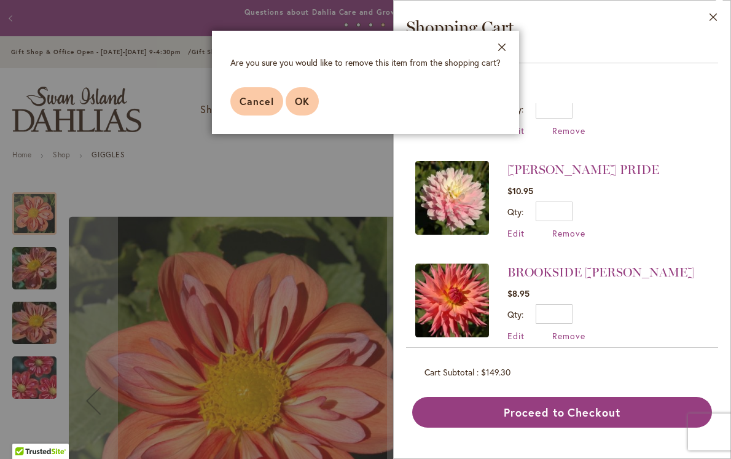
click at [296, 98] on span "OK" at bounding box center [302, 101] width 15 height 13
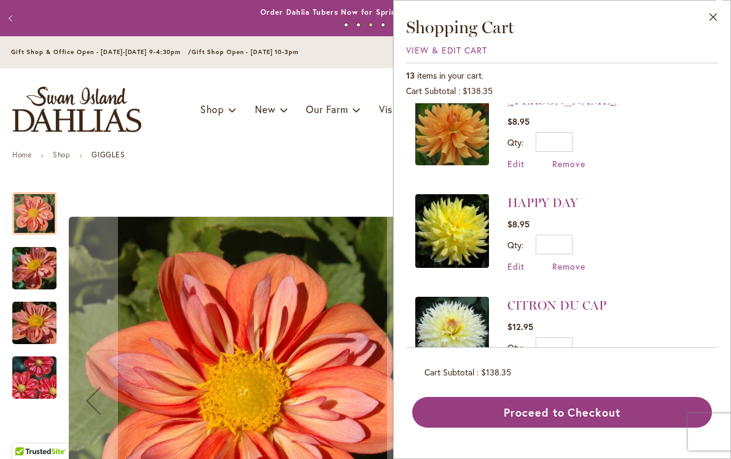
scroll to position [745, 0]
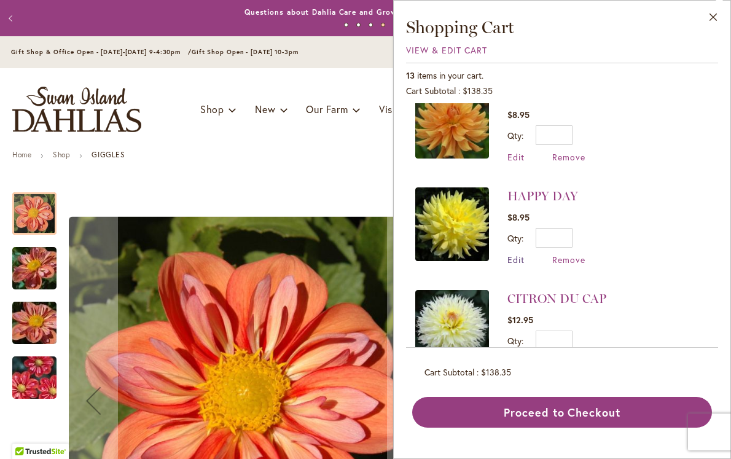
click at [521, 256] on span "Edit" at bounding box center [515, 260] width 17 height 12
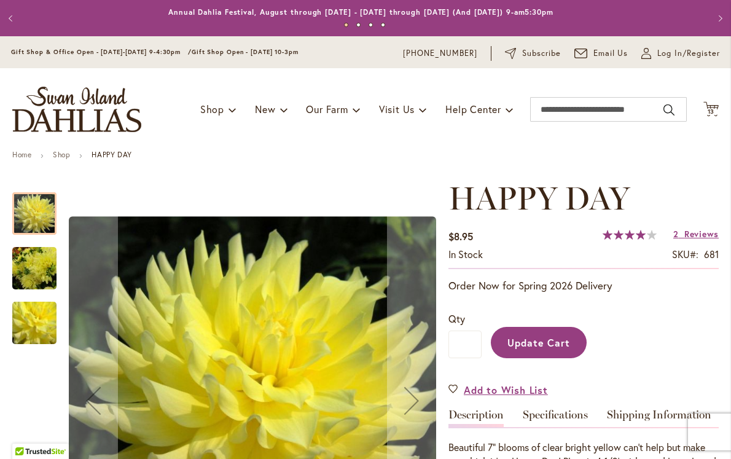
click at [700, 98] on div "Toggle Nav Shop Dahlia Tubers Collections Fresh Cut Dahlias Gardening Supplies …" at bounding box center [365, 109] width 731 height 82
click at [707, 112] on span "13" at bounding box center [710, 111] width 7 height 8
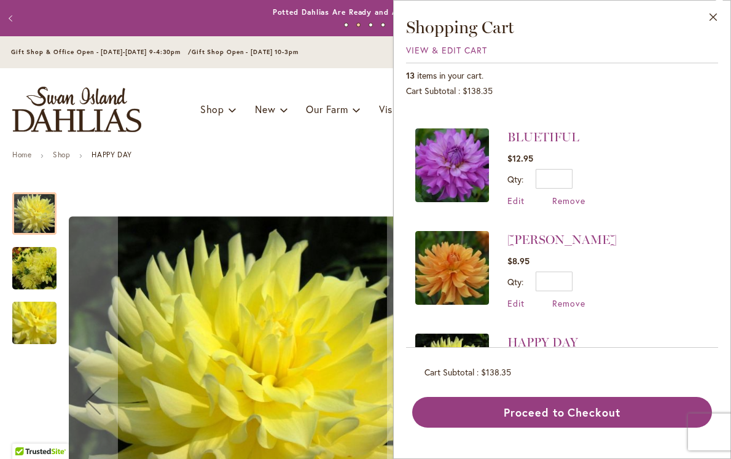
scroll to position [608, 0]
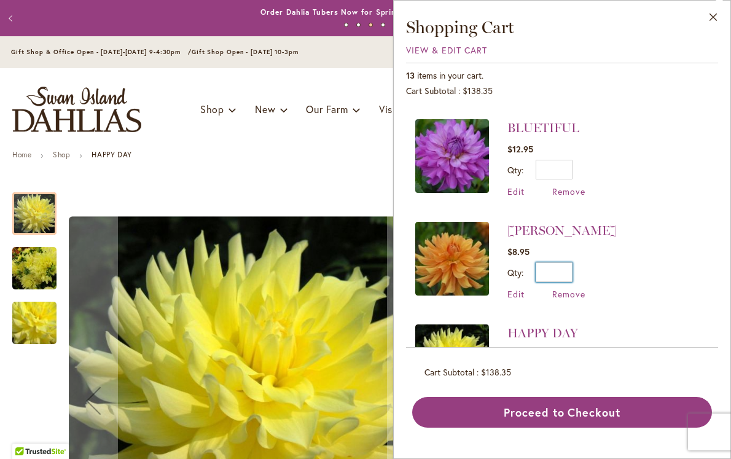
click at [567, 266] on input "*" at bounding box center [553, 272] width 37 height 20
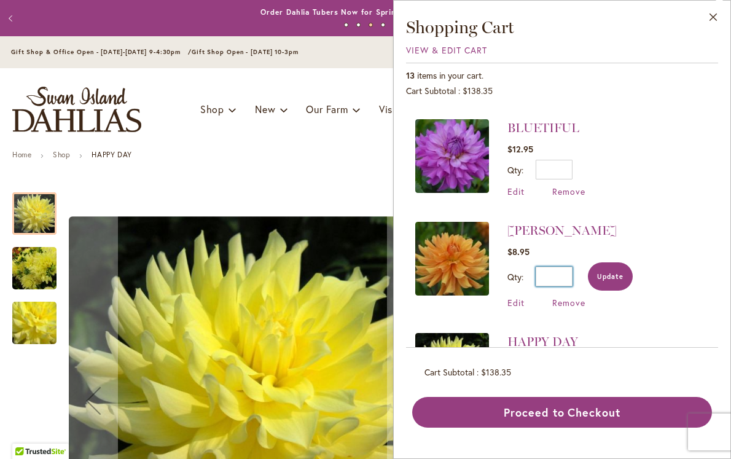
type input "*"
click at [622, 262] on button "Update" at bounding box center [610, 276] width 45 height 28
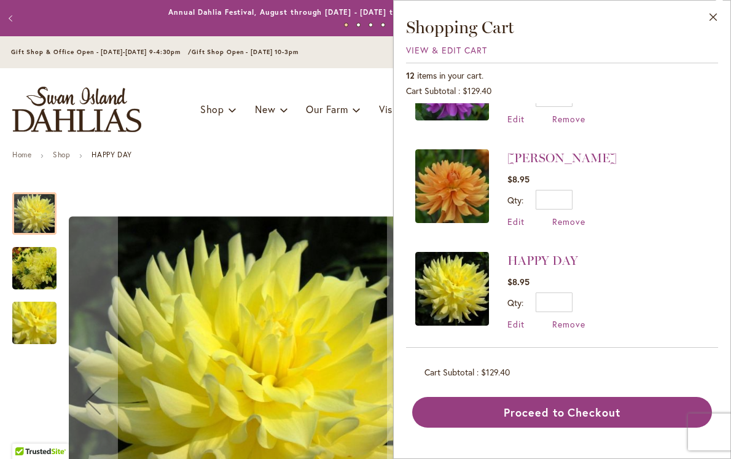
scroll to position [682, 0]
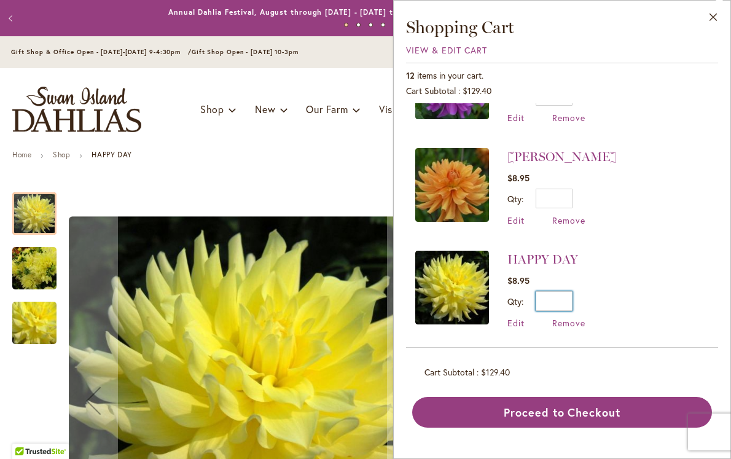
click at [570, 295] on input "*" at bounding box center [553, 301] width 37 height 20
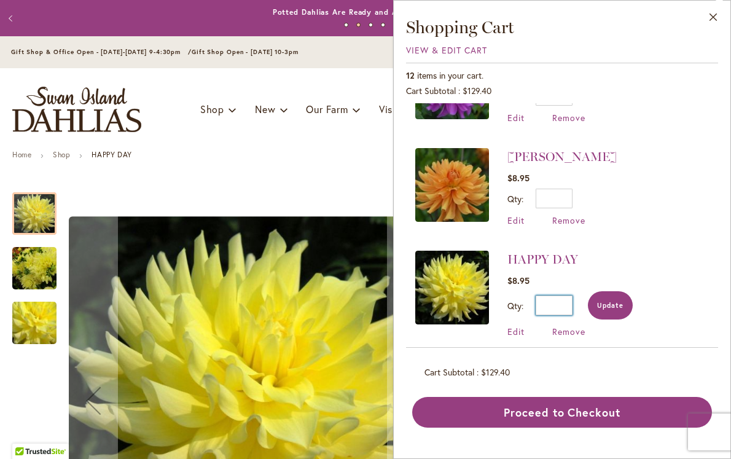
type input "*"
click at [598, 301] on span "Update" at bounding box center [610, 305] width 26 height 9
type input "*"
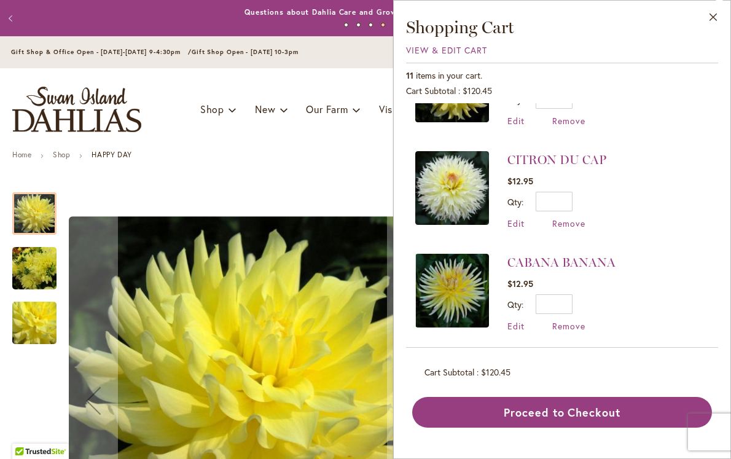
scroll to position [883, 0]
click at [575, 321] on span "Remove" at bounding box center [568, 326] width 33 height 12
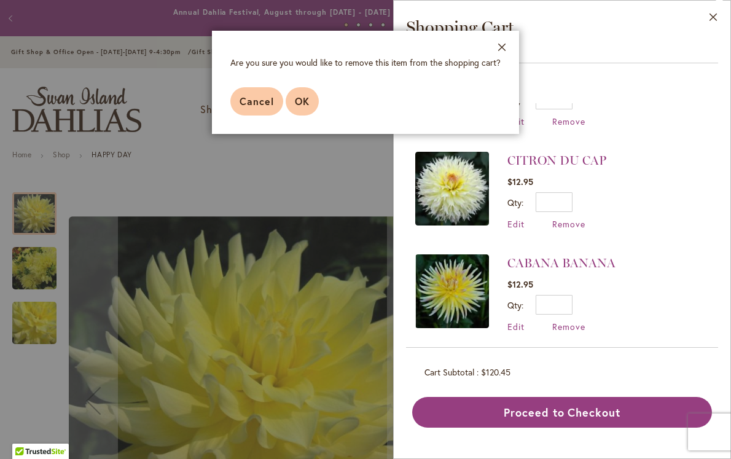
click at [299, 99] on span "OK" at bounding box center [302, 101] width 15 height 13
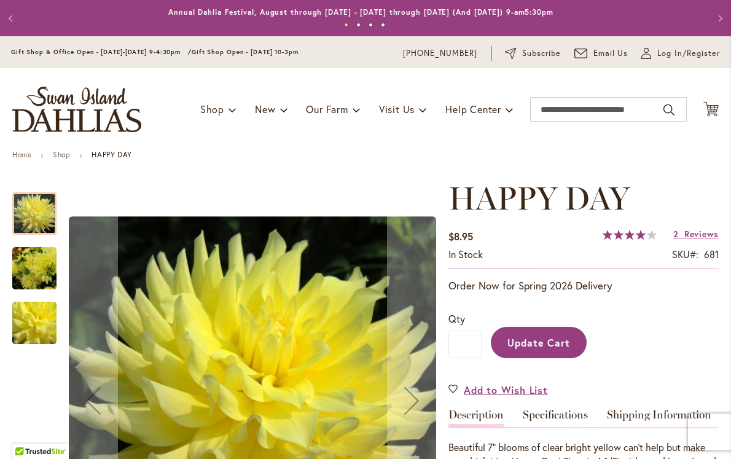
type input "*"
click at [707, 107] on span "10" at bounding box center [710, 111] width 7 height 8
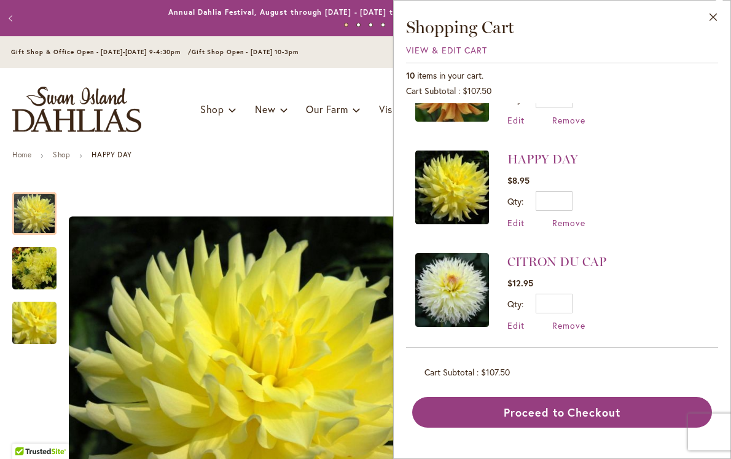
scroll to position [782, 0]
click at [567, 320] on span "Remove" at bounding box center [568, 326] width 33 height 12
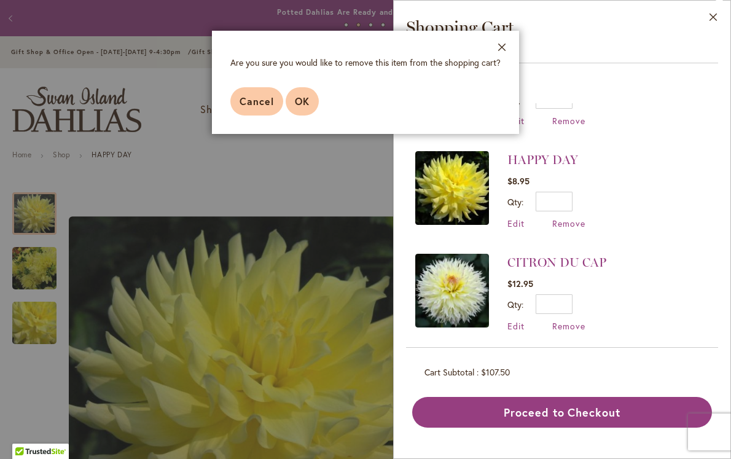
click at [301, 94] on button "OK" at bounding box center [301, 101] width 33 height 28
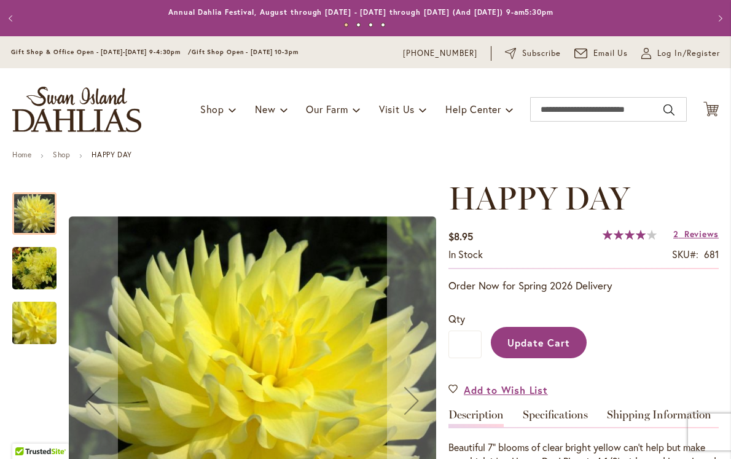
type input "*"
click at [708, 109] on span "9" at bounding box center [710, 111] width 4 height 8
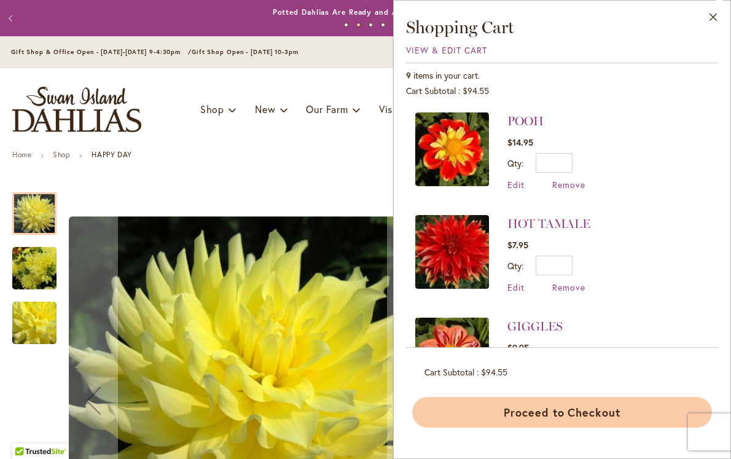
click at [573, 419] on button "Proceed to Checkout" at bounding box center [562, 412] width 300 height 31
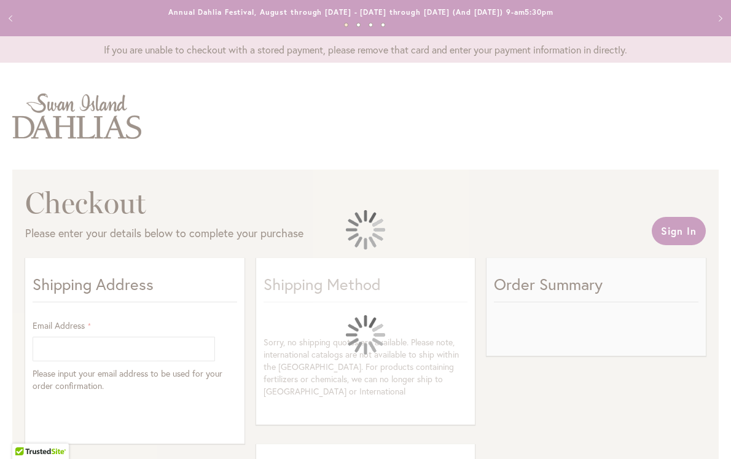
select select "**"
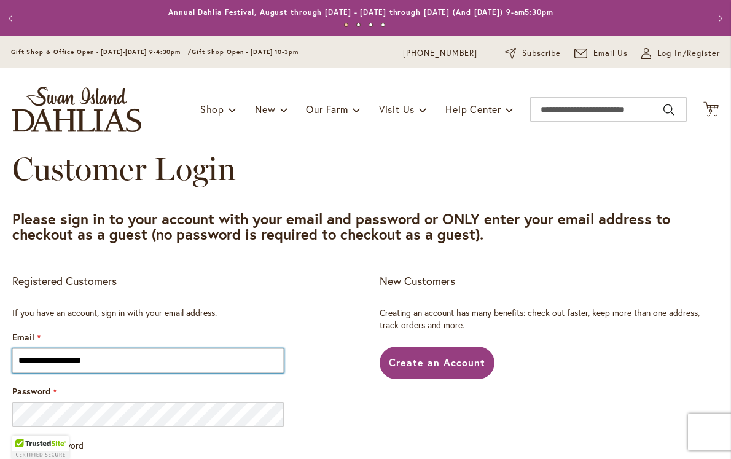
type input "**********"
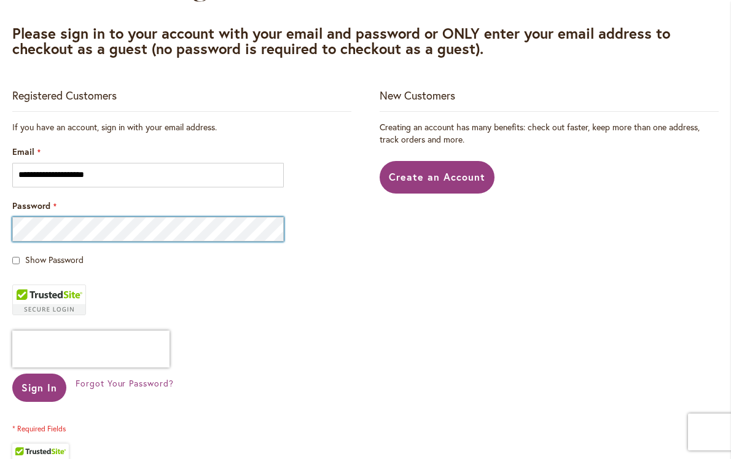
scroll to position [186, 0]
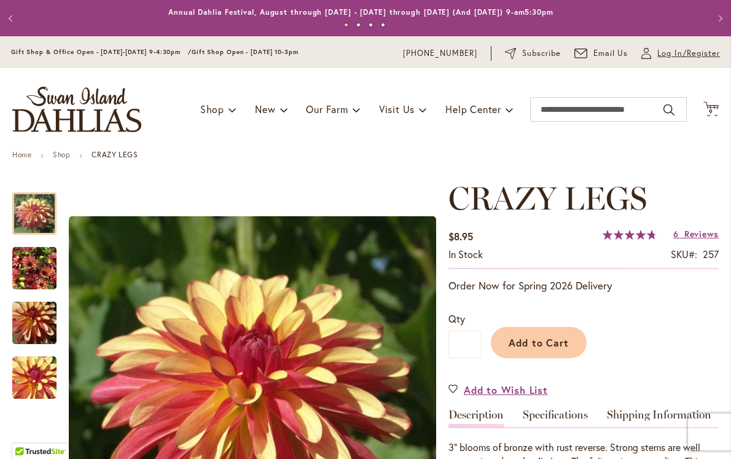
click at [670, 51] on span "Log In/Register" at bounding box center [688, 53] width 63 height 12
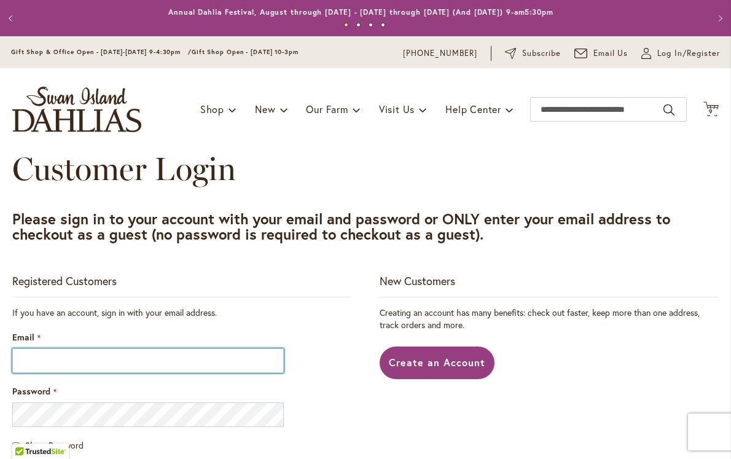
click at [72, 361] on input "Email" at bounding box center [147, 360] width 271 height 25
type input "**********"
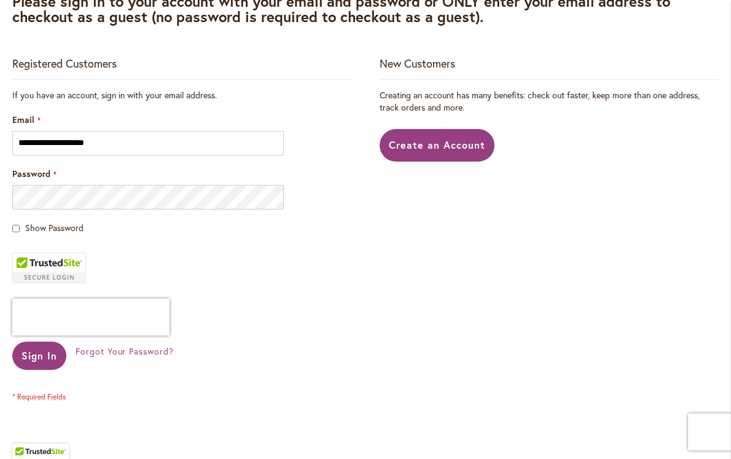
scroll to position [221, 0]
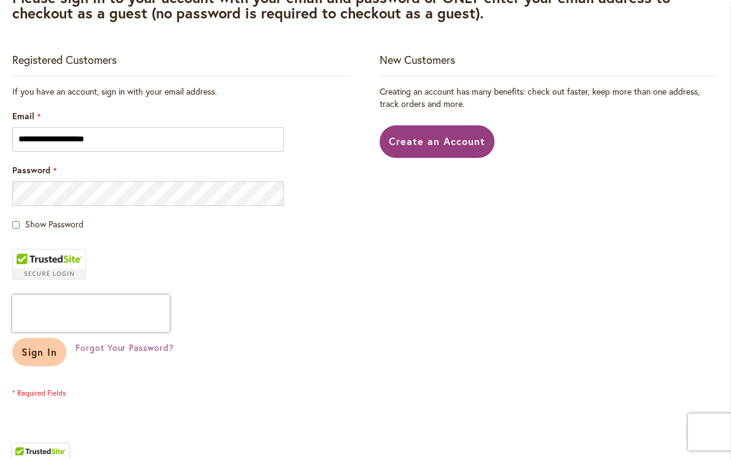
click at [34, 351] on span "Sign In" at bounding box center [39, 351] width 36 height 13
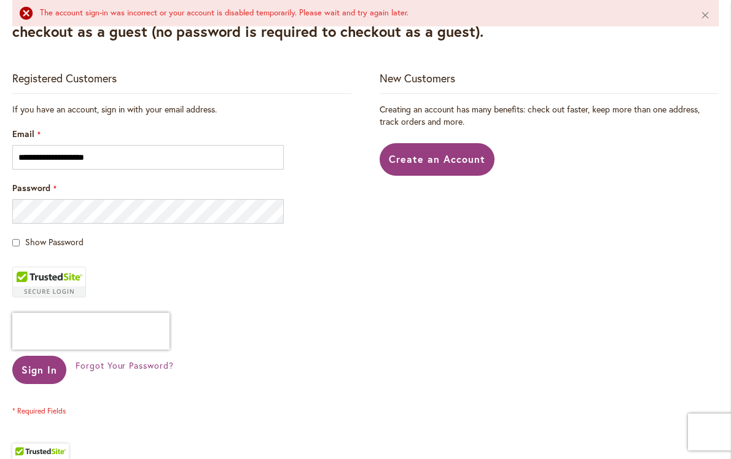
scroll to position [240, 0]
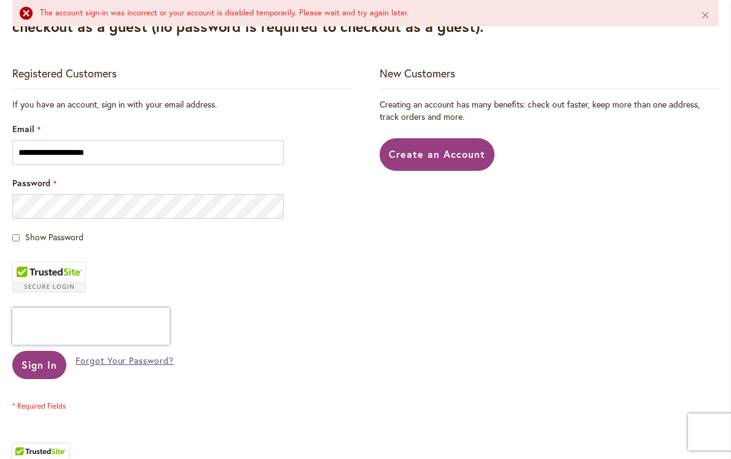
click at [109, 360] on span "Forgot Your Password?" at bounding box center [125, 360] width 98 height 12
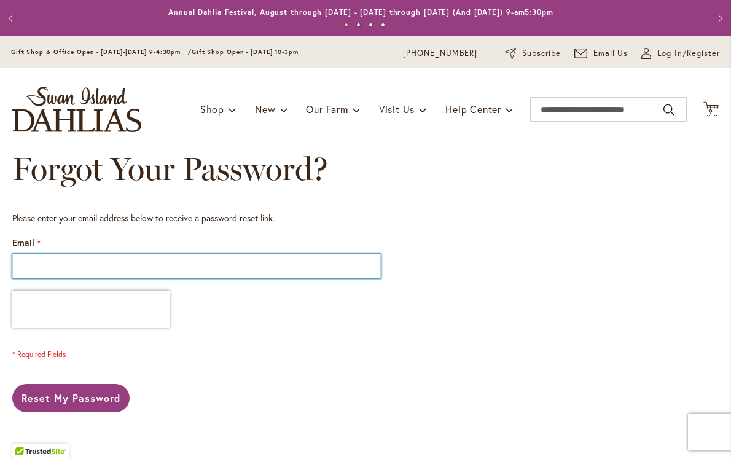
click at [120, 264] on input "Email" at bounding box center [196, 266] width 368 height 25
type input "**********"
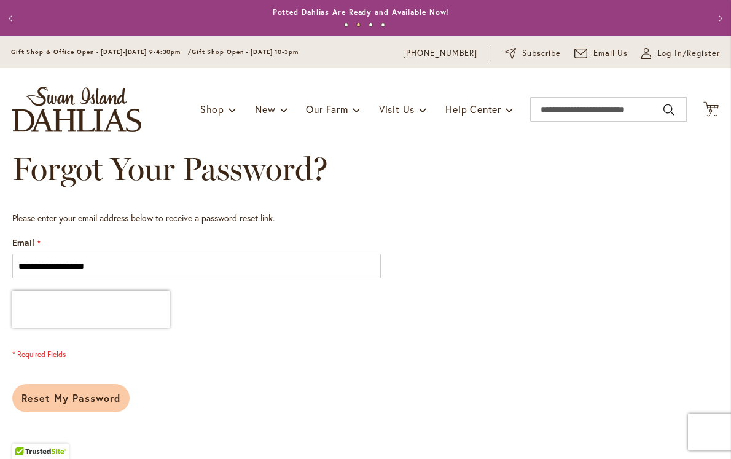
click at [78, 397] on span "Reset My Password" at bounding box center [70, 397] width 99 height 13
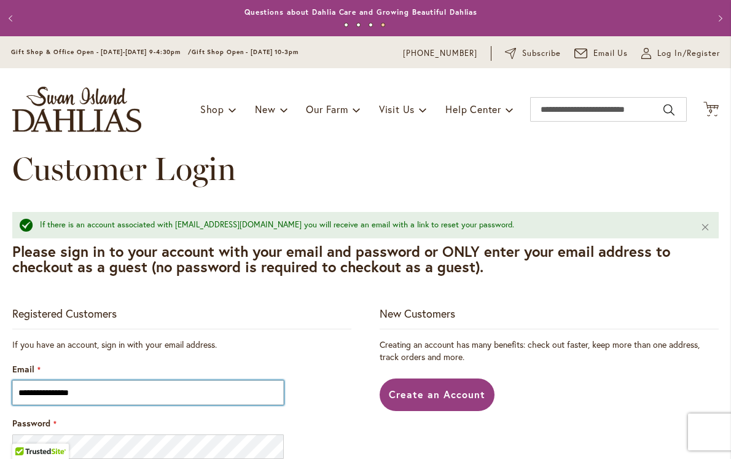
type input "**********"
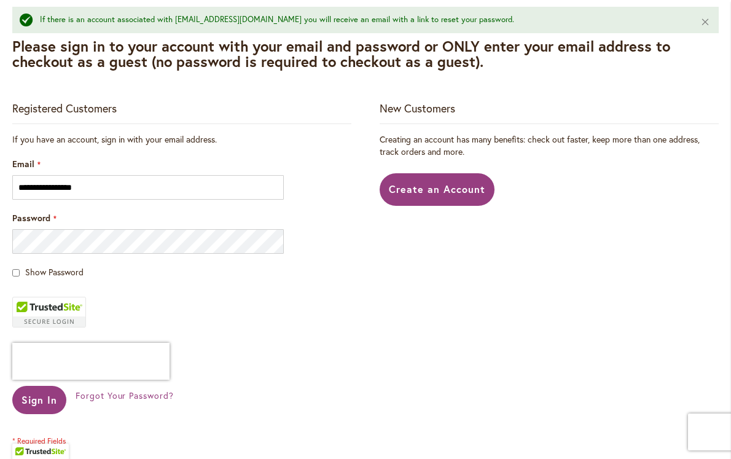
scroll to position [217, 0]
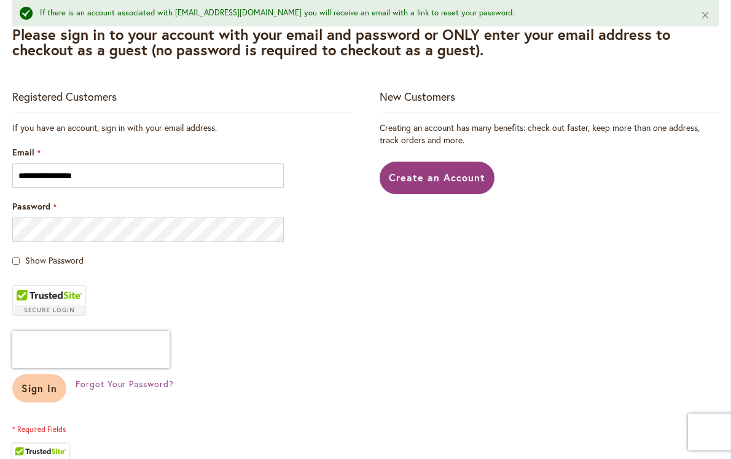
click at [37, 383] on span "Sign In" at bounding box center [39, 387] width 36 height 13
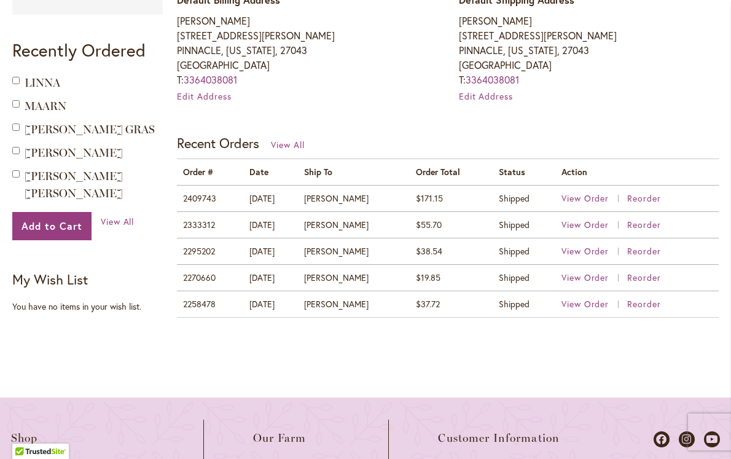
scroll to position [409, 0]
click at [573, 196] on span "View Order" at bounding box center [585, 199] width 48 height 12
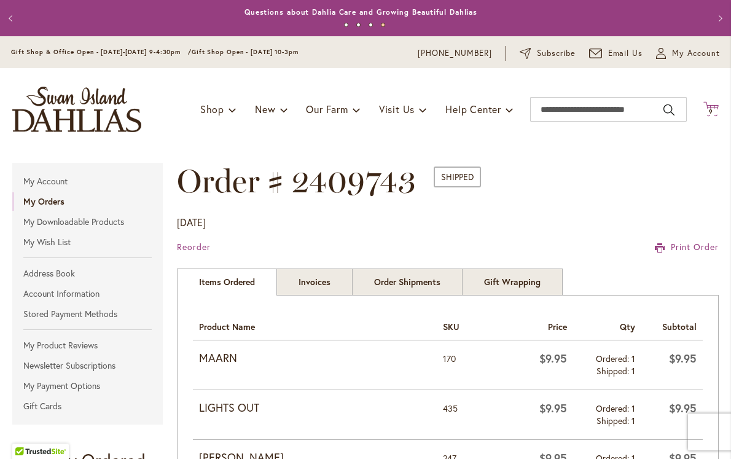
click at [705, 109] on span "9 9 items" at bounding box center [711, 112] width 12 height 6
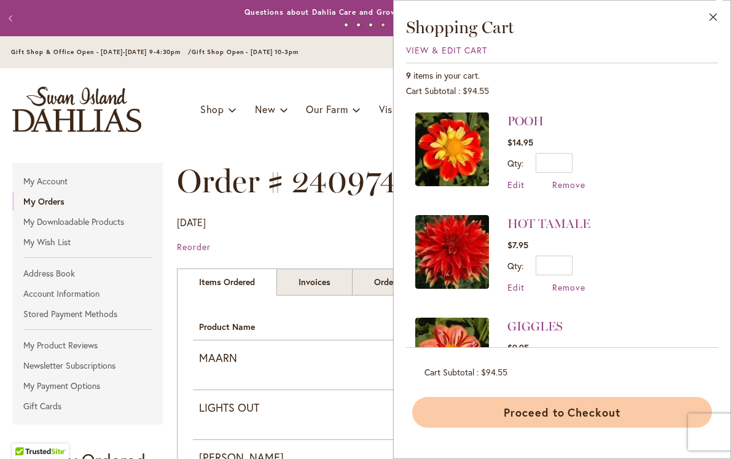
click at [567, 415] on button "Proceed to Checkout" at bounding box center [562, 412] width 300 height 31
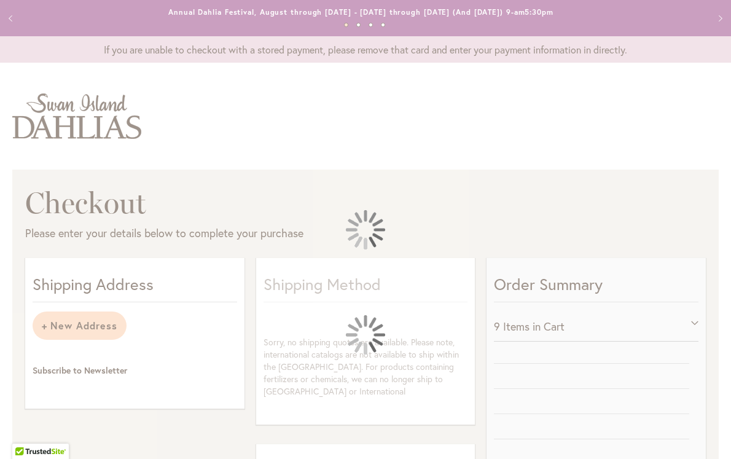
select select "**********"
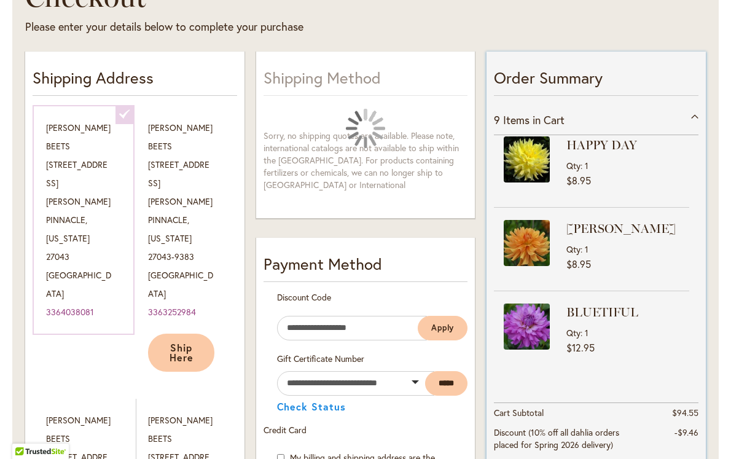
scroll to position [9, 0]
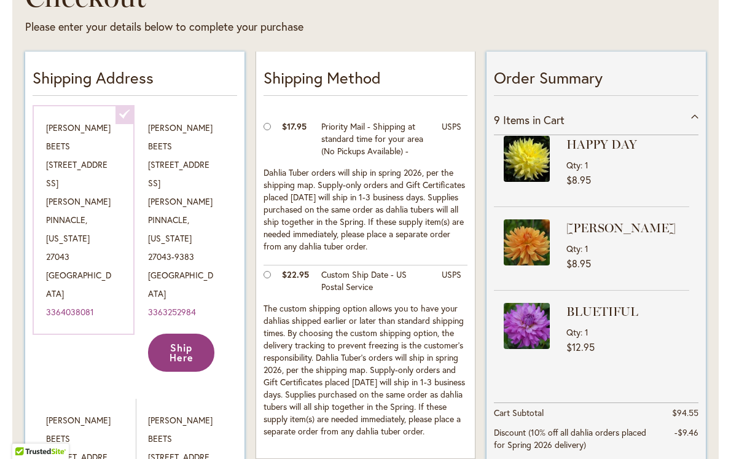
click at [179, 341] on span "Ship Here" at bounding box center [181, 352] width 24 height 23
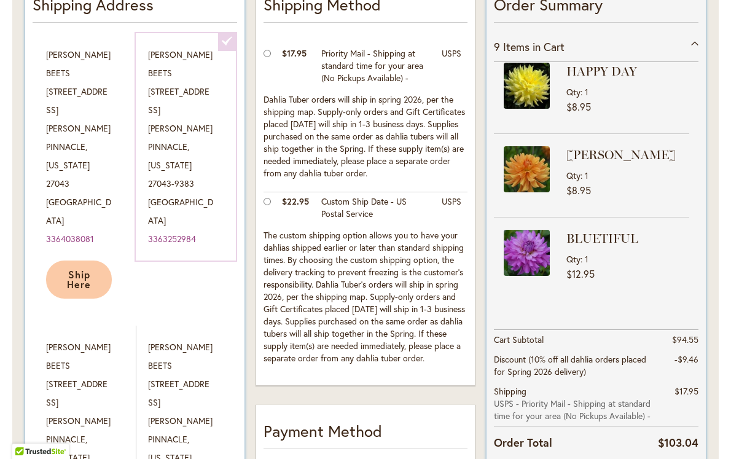
scroll to position [285, 0]
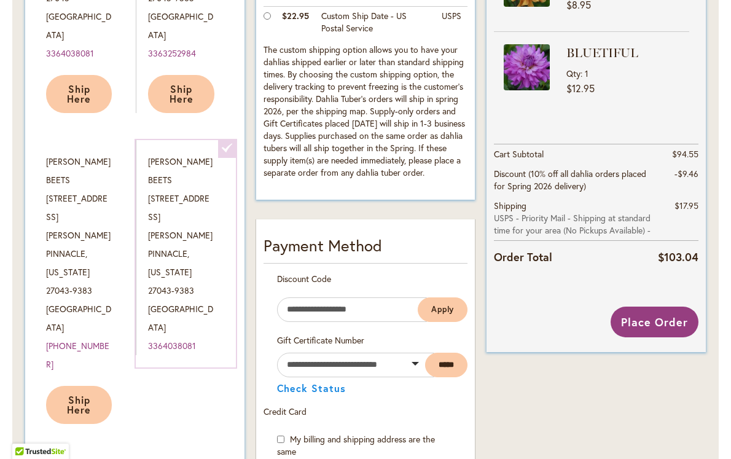
scroll to position [470, 0]
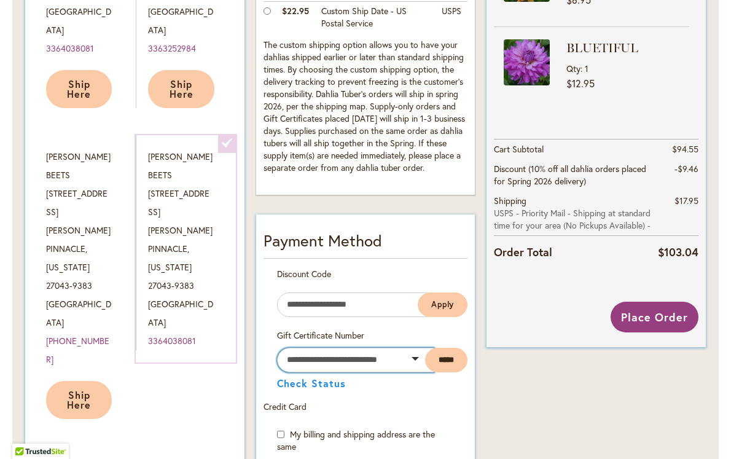
click at [359, 349] on input "text" at bounding box center [356, 359] width 158 height 25
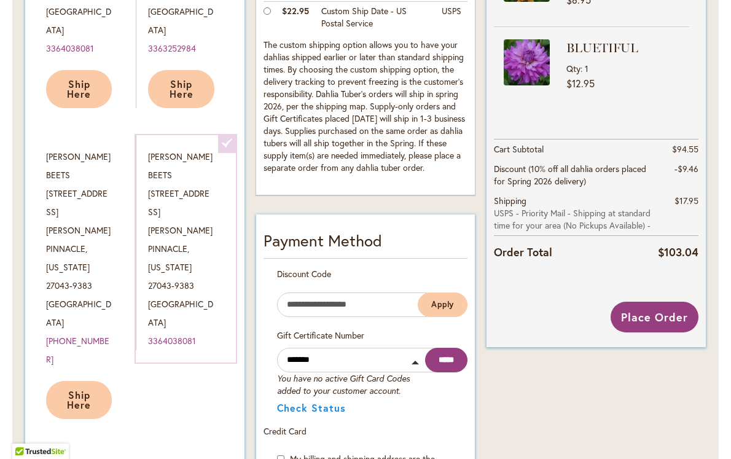
click at [458, 355] on input "*****" at bounding box center [446, 359] width 42 height 25
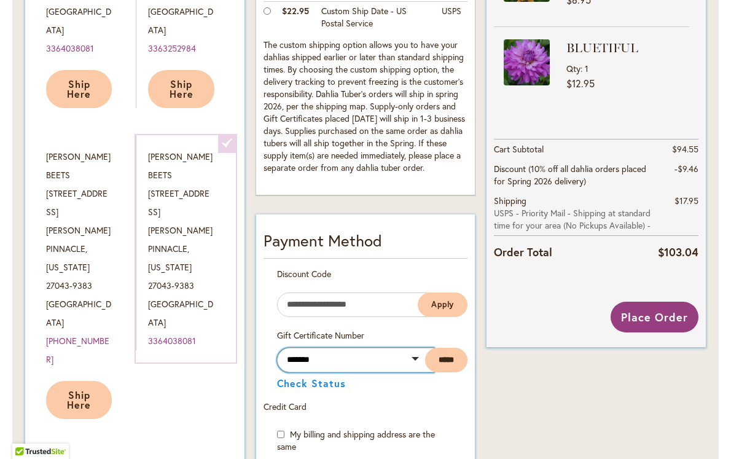
click at [384, 360] on input "*******" at bounding box center [356, 359] width 158 height 25
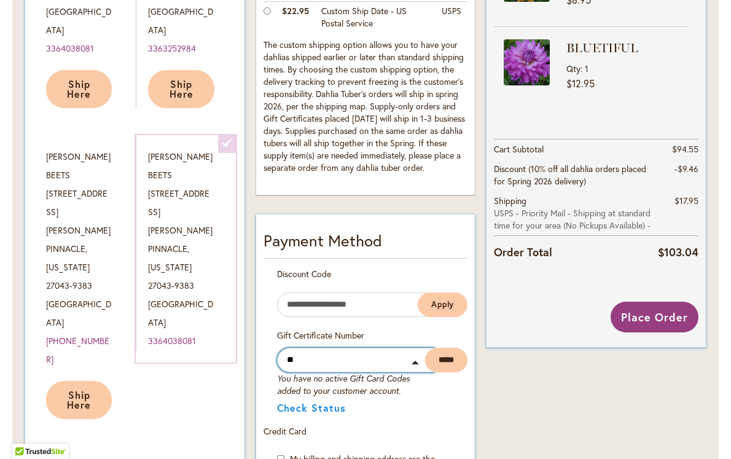
type input "*"
type input "******"
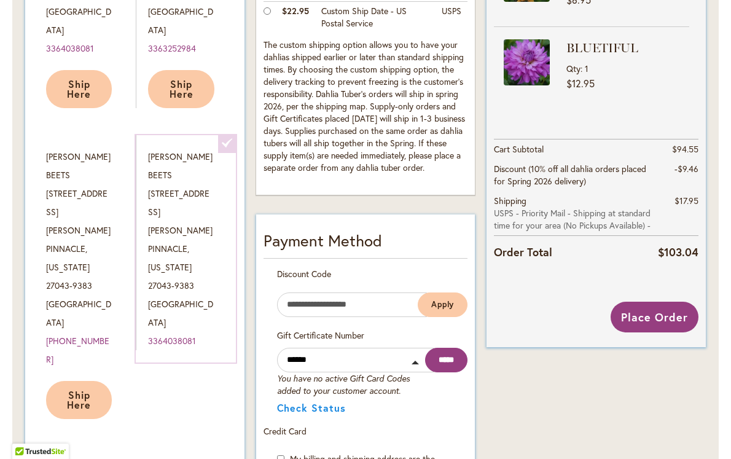
click at [449, 354] on input "*****" at bounding box center [446, 359] width 42 height 25
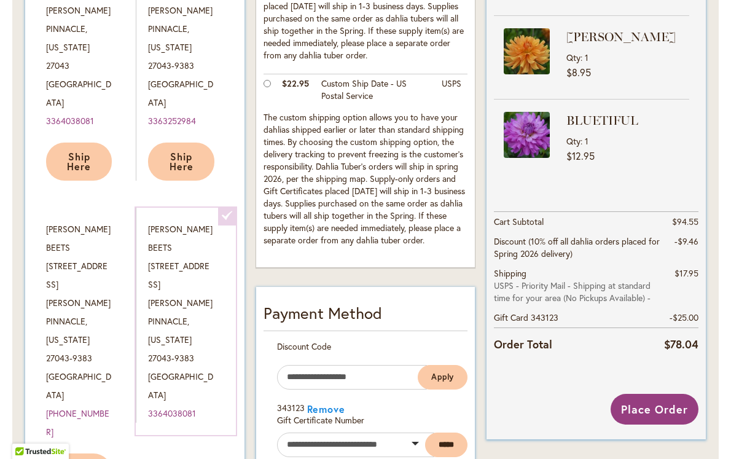
scroll to position [398, 0]
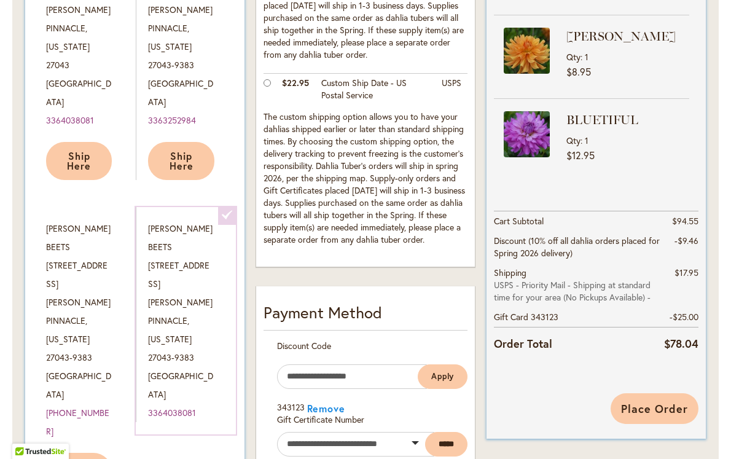
click at [654, 403] on span "Place Order" at bounding box center [654, 408] width 67 height 15
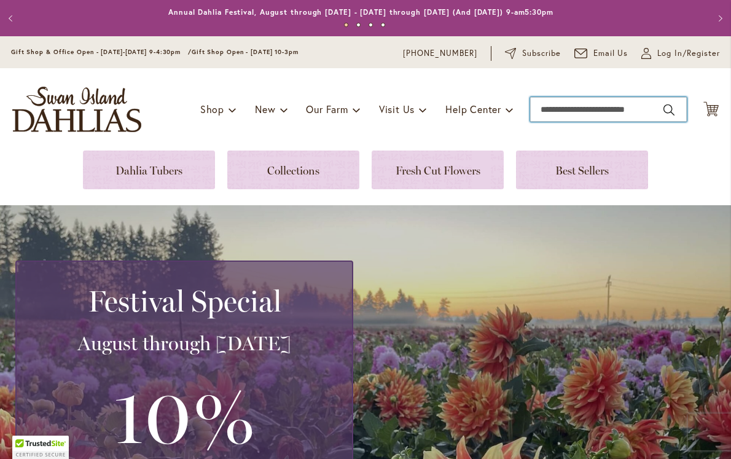
click at [557, 106] on input "Search" at bounding box center [608, 109] width 157 height 25
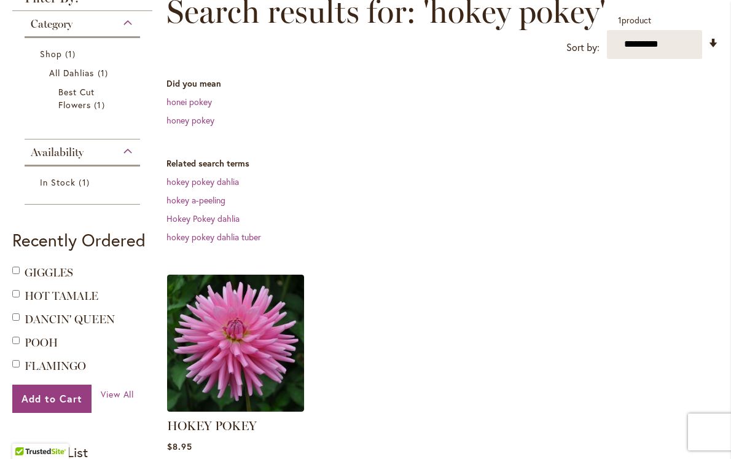
scroll to position [204, 0]
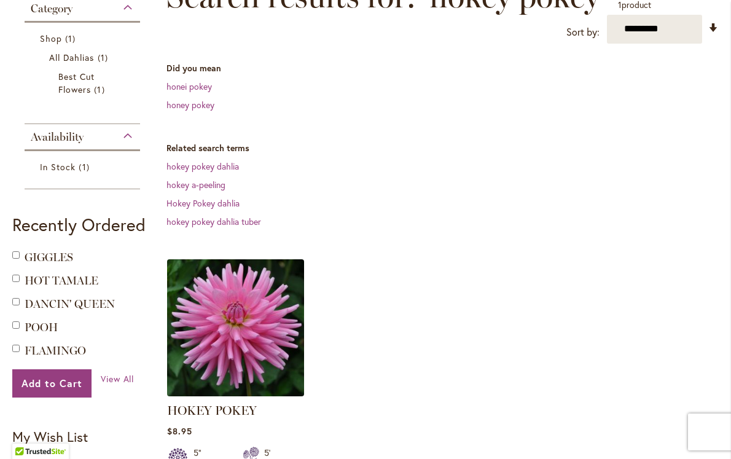
click at [255, 313] on img at bounding box center [236, 327] width 144 height 144
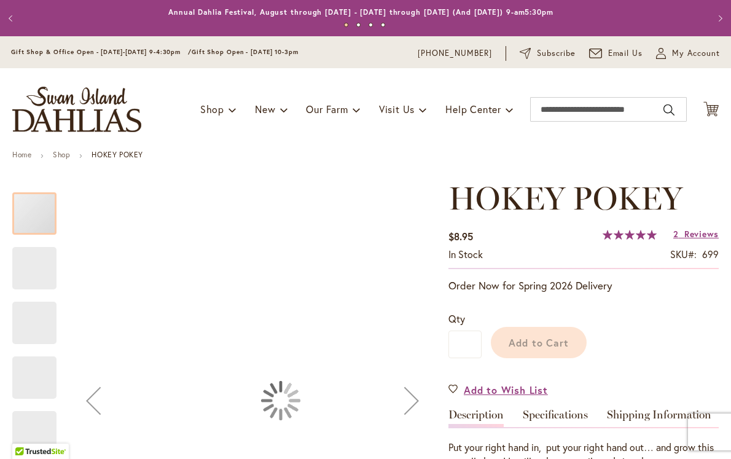
type input "*****"
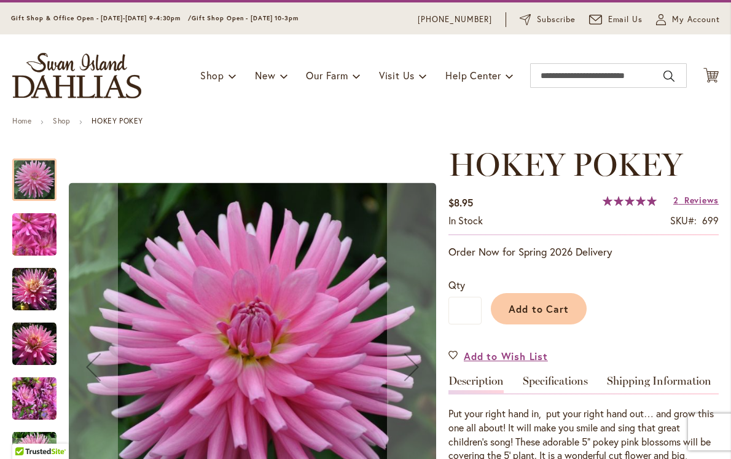
scroll to position [36, 0]
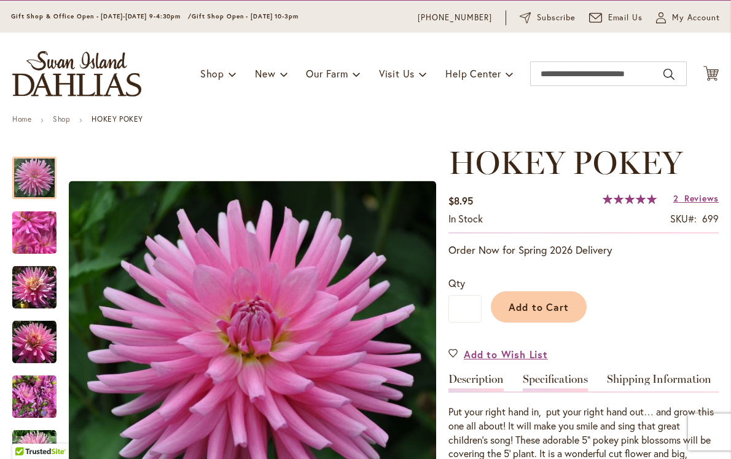
click at [574, 378] on link "Specifications" at bounding box center [554, 382] width 65 height 18
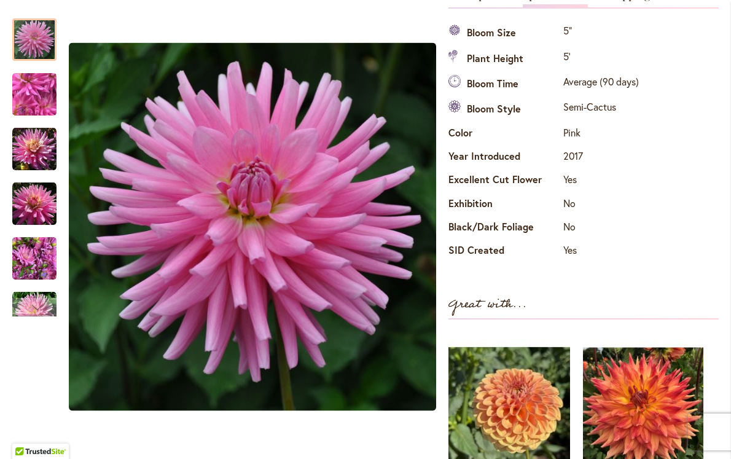
scroll to position [405, 0]
